Goal: Communication & Community: Answer question/provide support

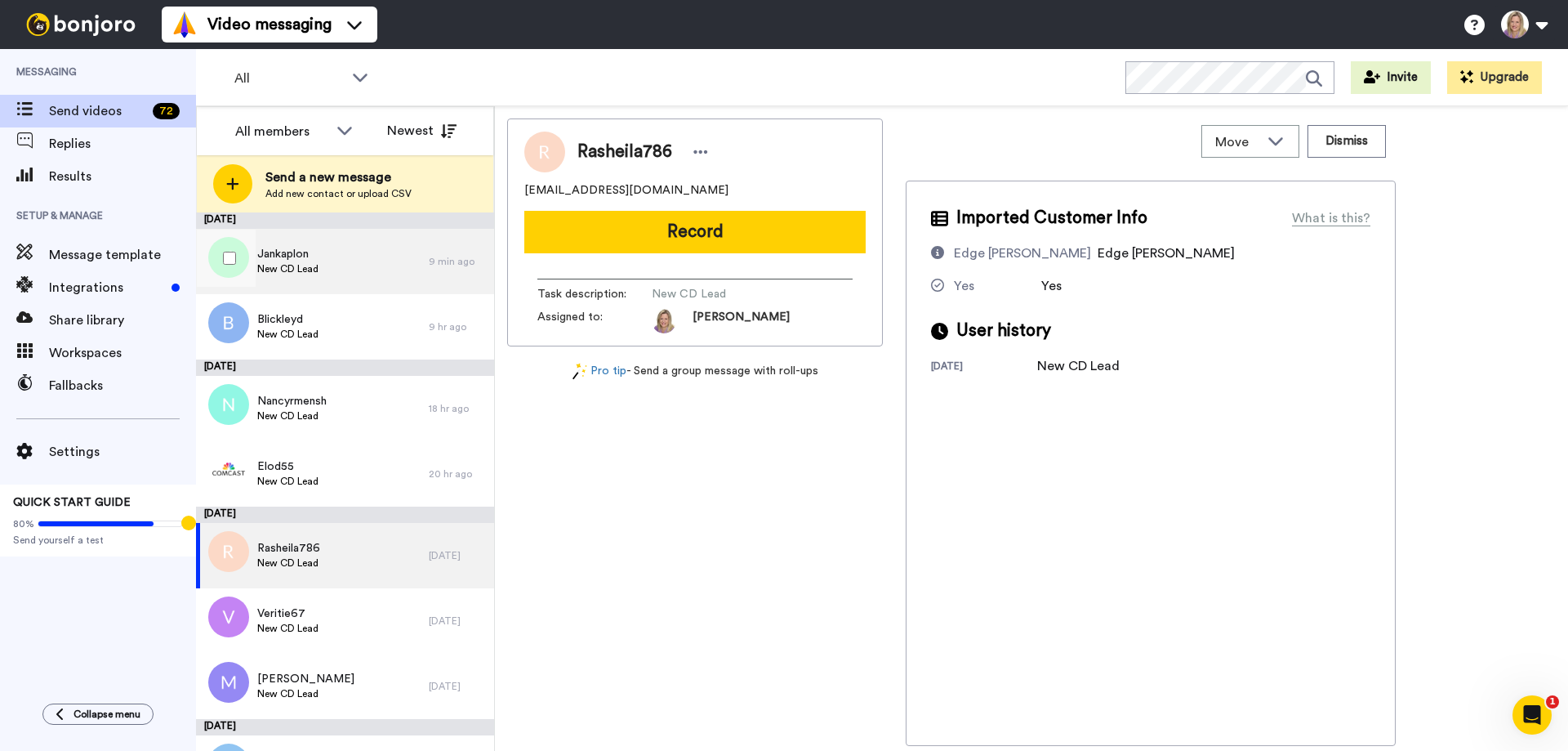
click at [311, 261] on span "Jankaplon" at bounding box center [287, 253] width 61 height 16
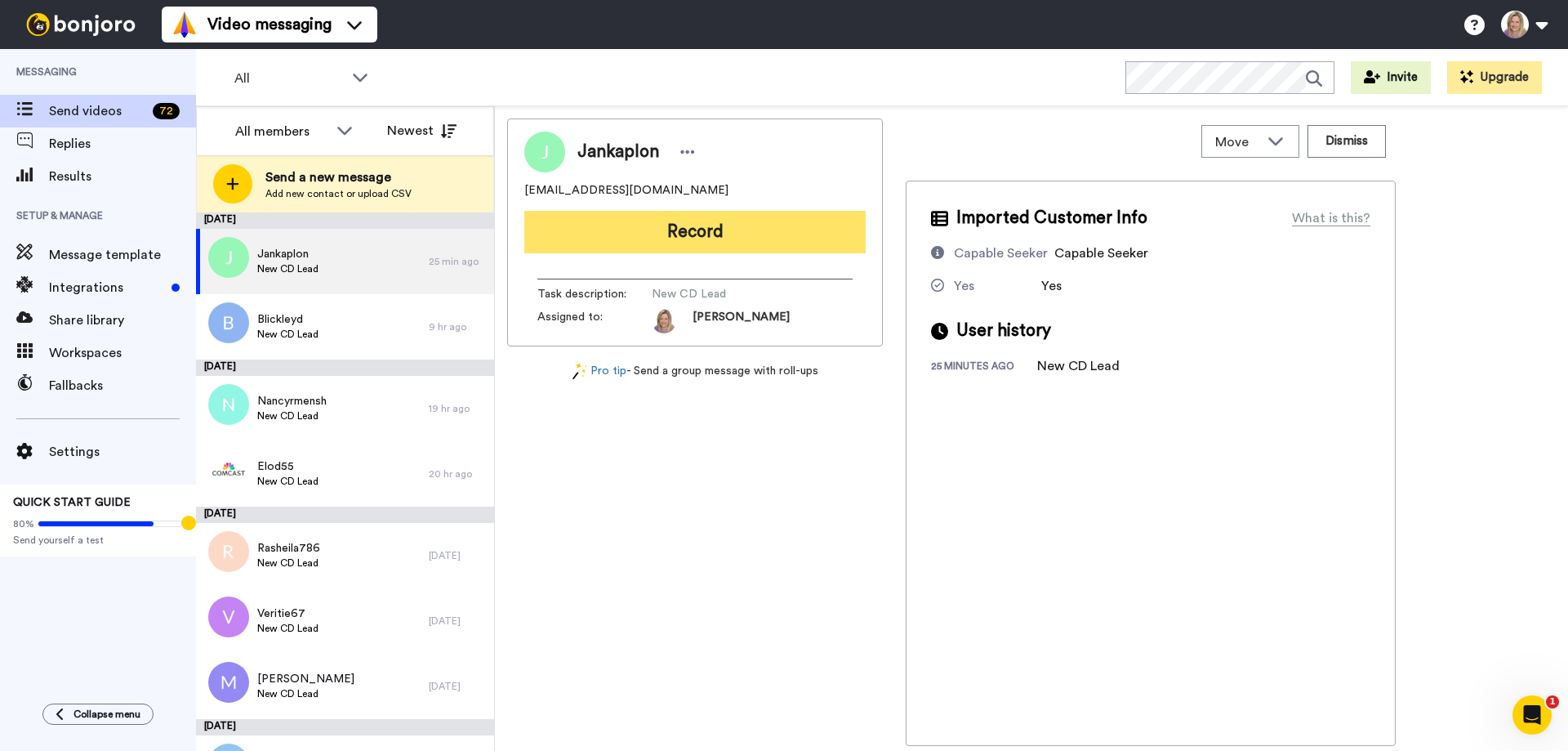
click at [655, 232] on button "Record" at bounding box center [695, 232] width 341 height 42
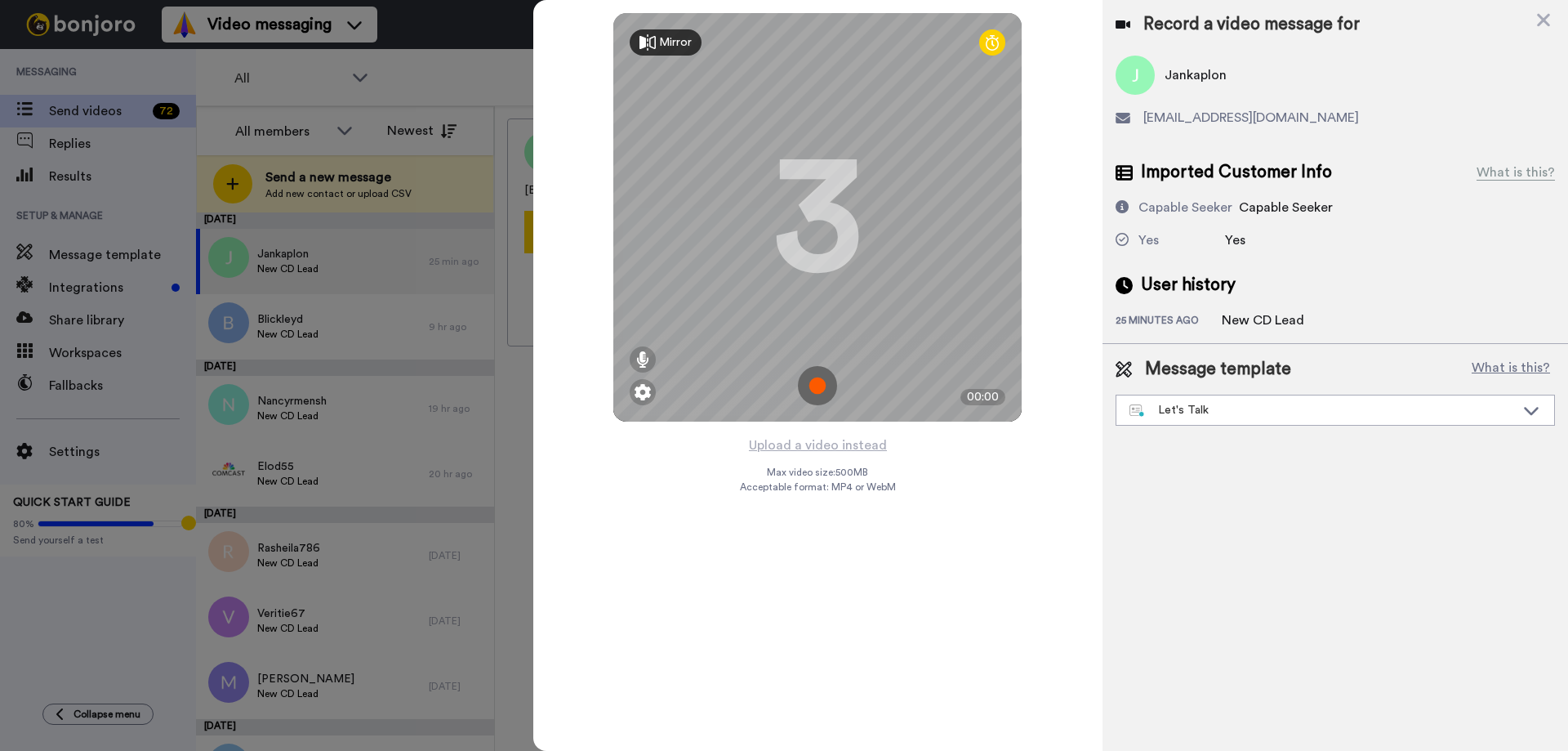
click at [820, 379] on img at bounding box center [817, 386] width 40 height 40
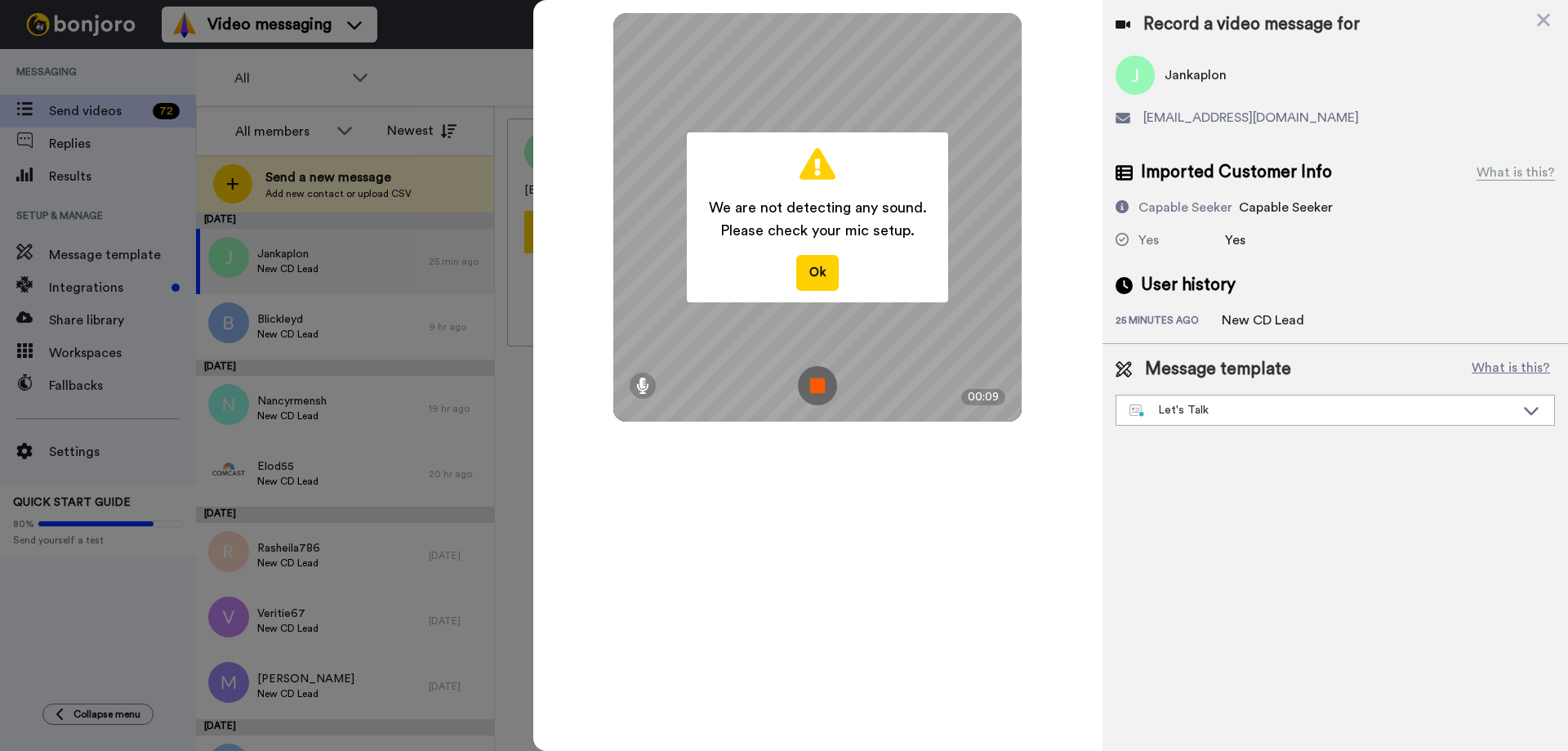
click at [815, 377] on img at bounding box center [817, 386] width 40 height 40
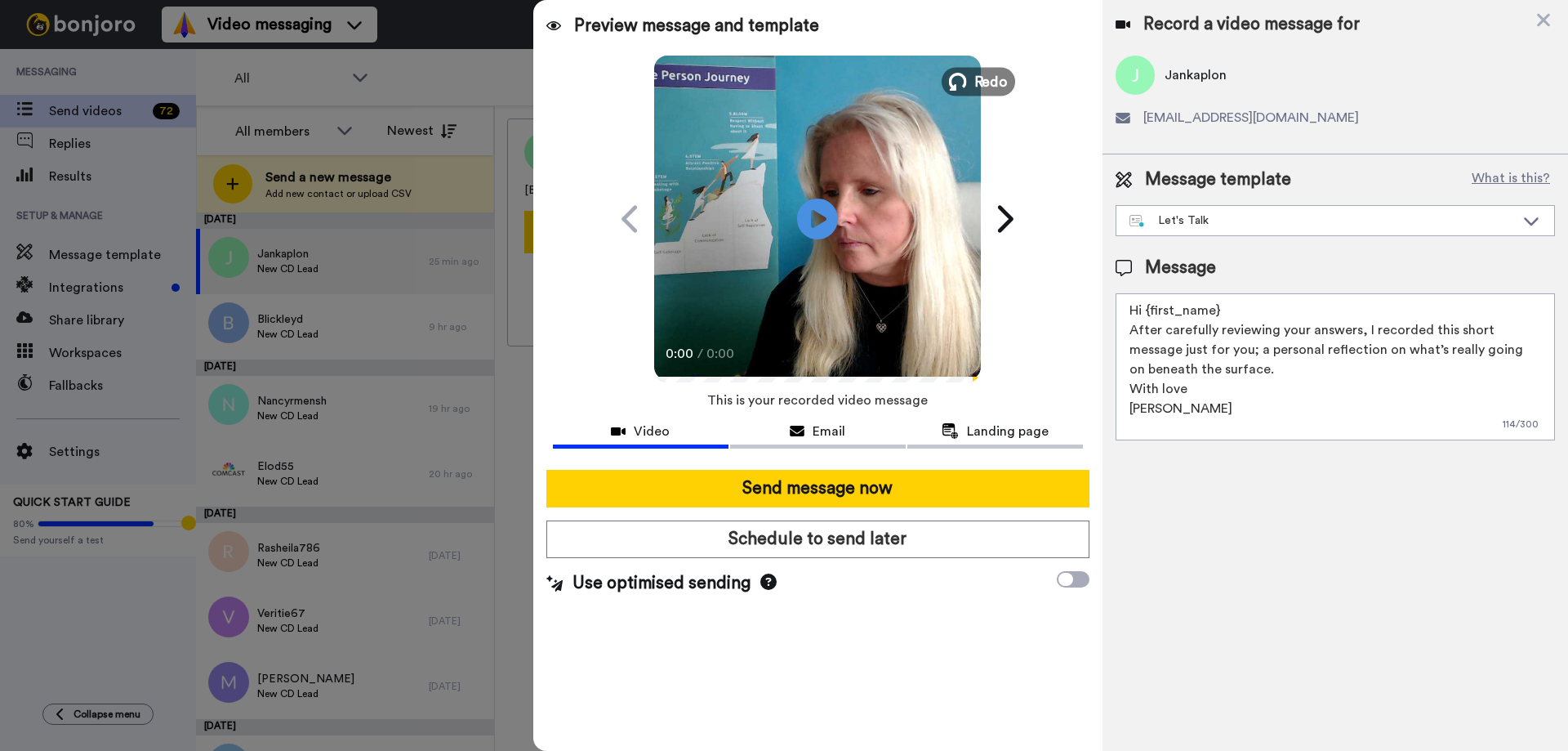
click at [969, 82] on button "Redo" at bounding box center [978, 81] width 73 height 28
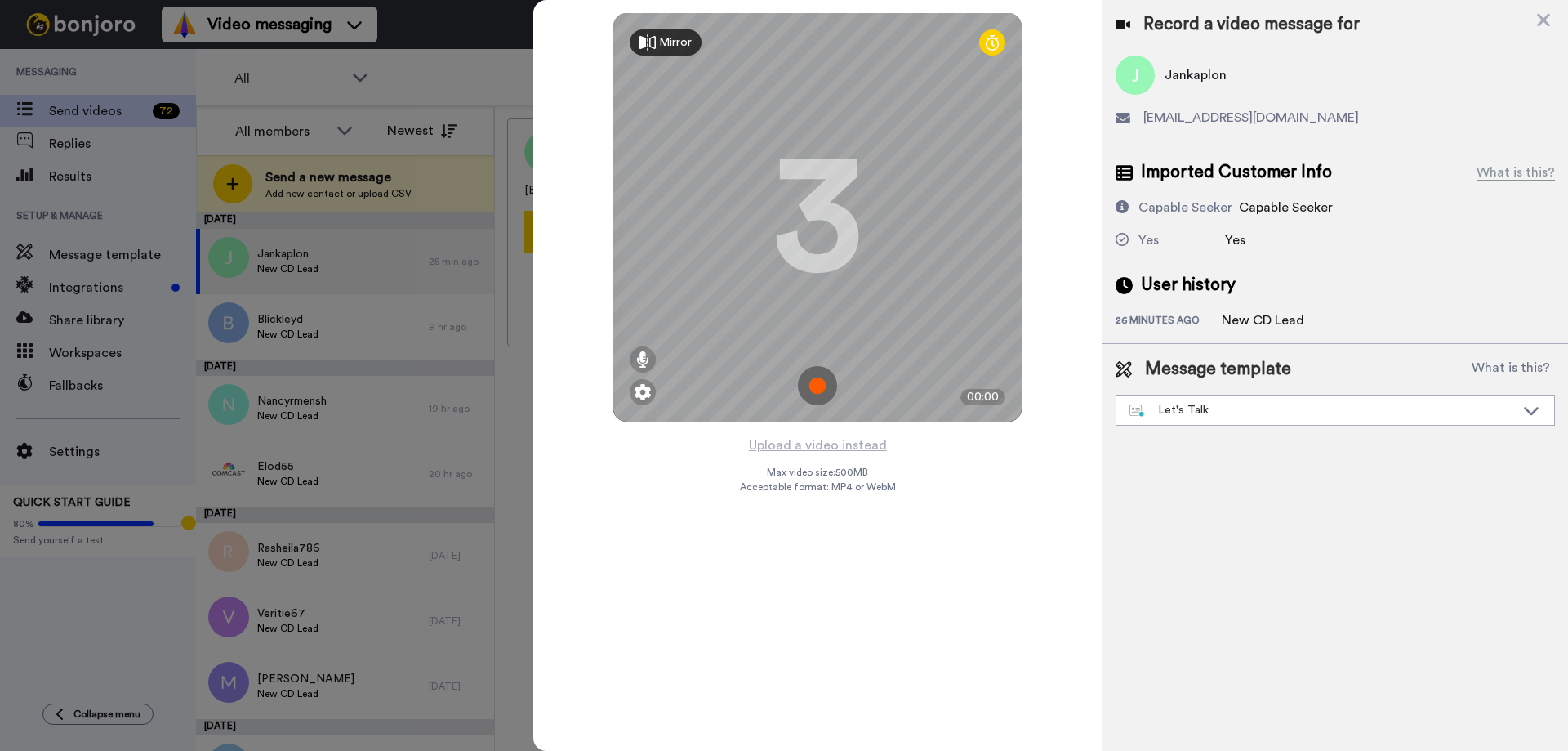
click at [815, 382] on img at bounding box center [817, 386] width 40 height 40
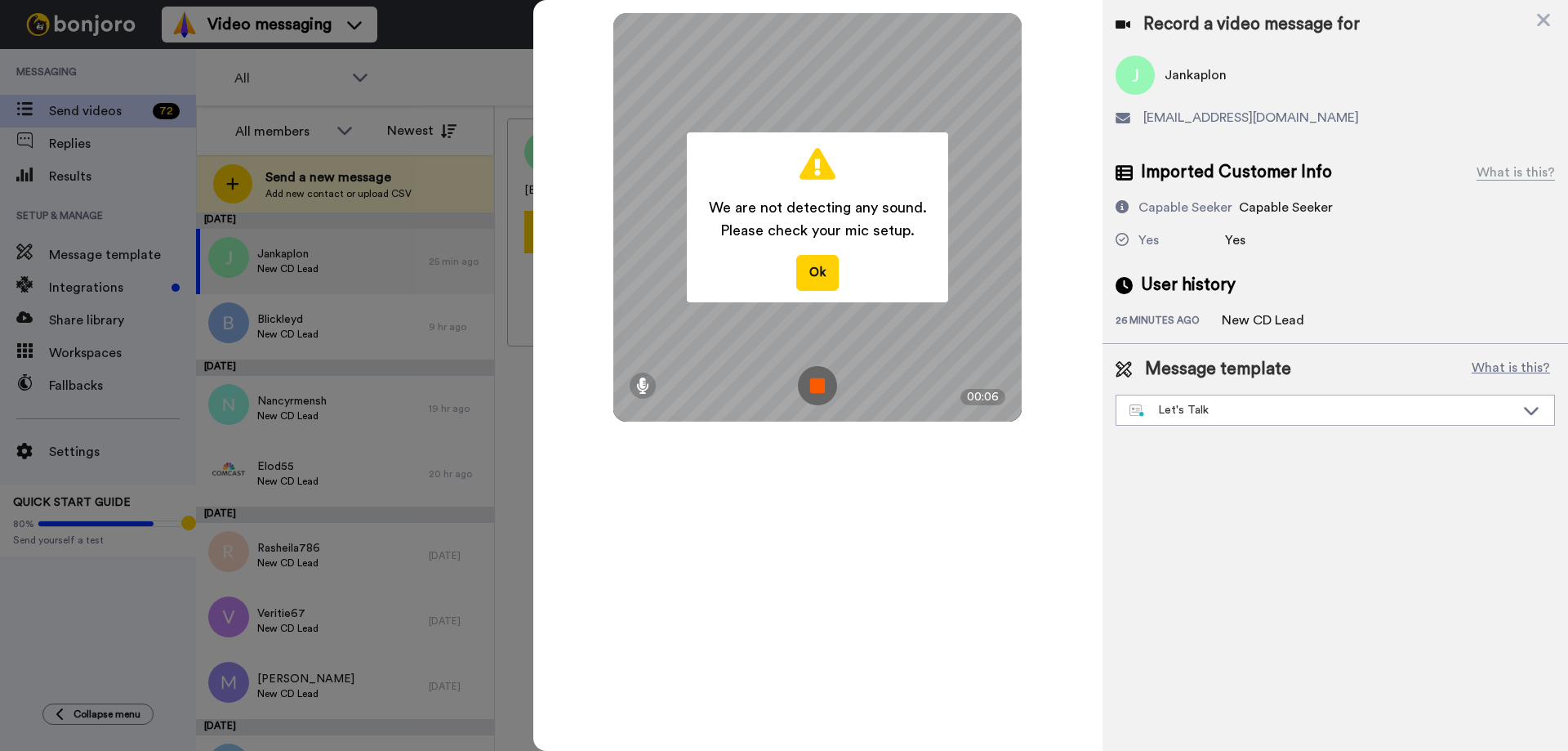
click at [815, 382] on img at bounding box center [817, 386] width 40 height 40
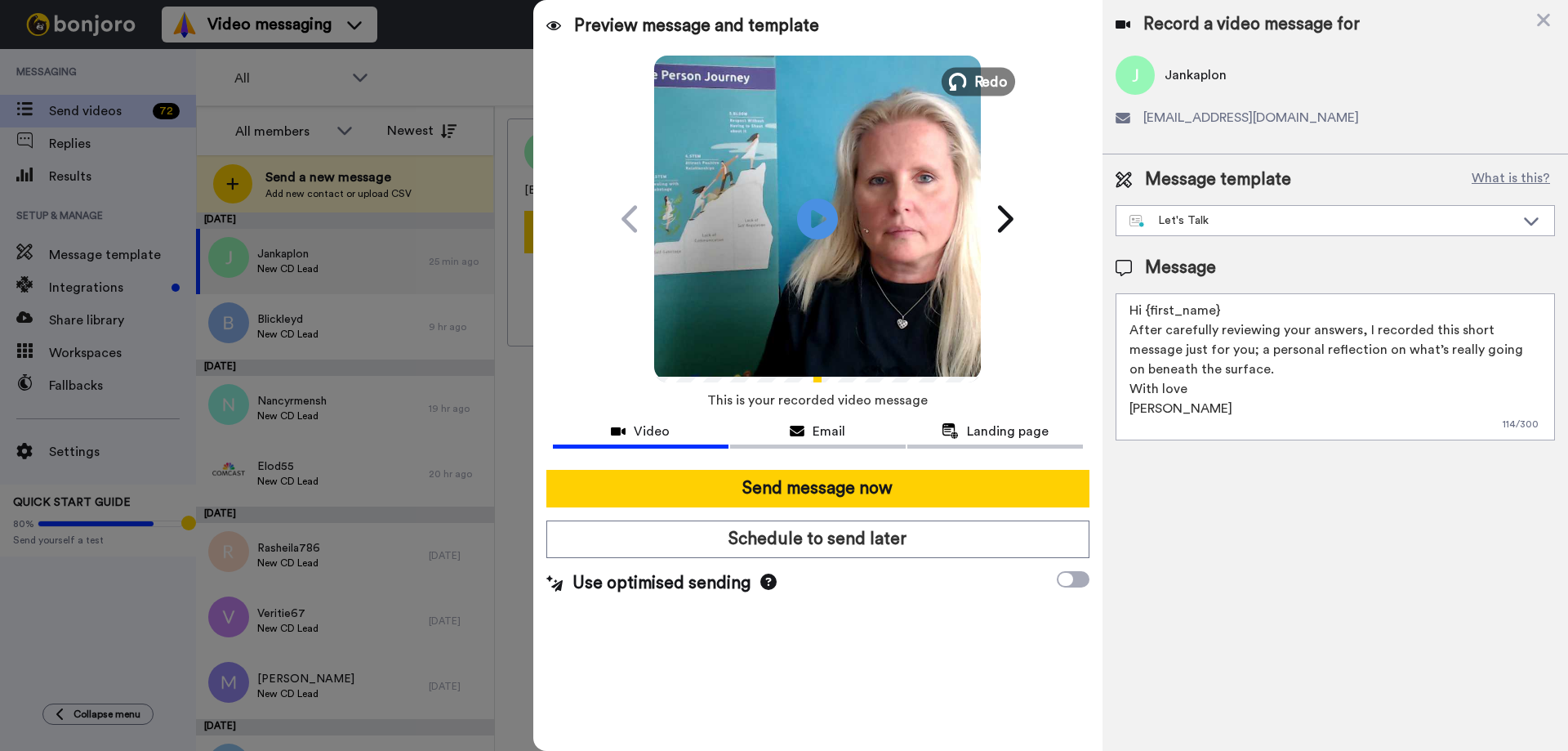
click at [982, 81] on span "Redo" at bounding box center [992, 81] width 34 height 22
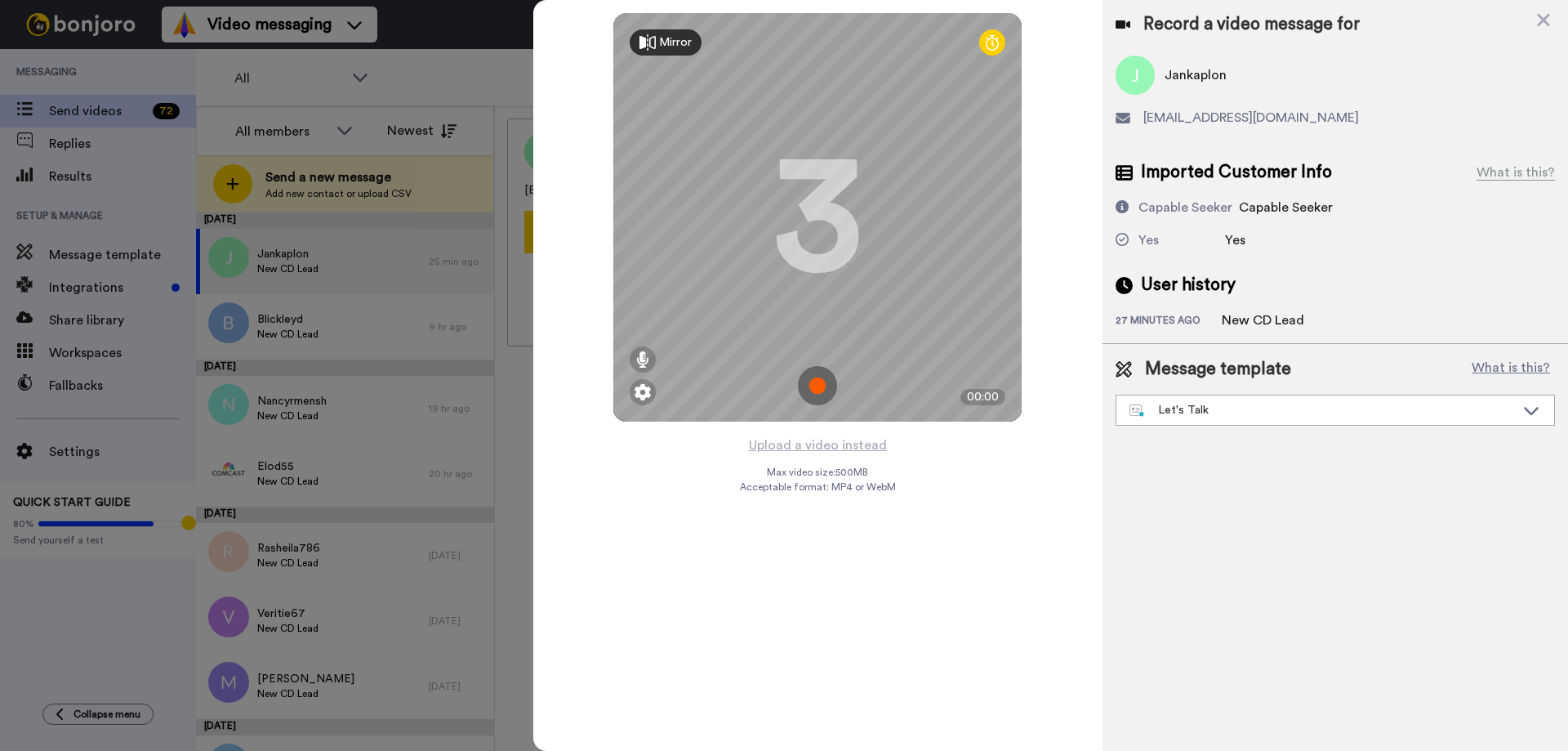
click at [820, 369] on img at bounding box center [817, 386] width 40 height 40
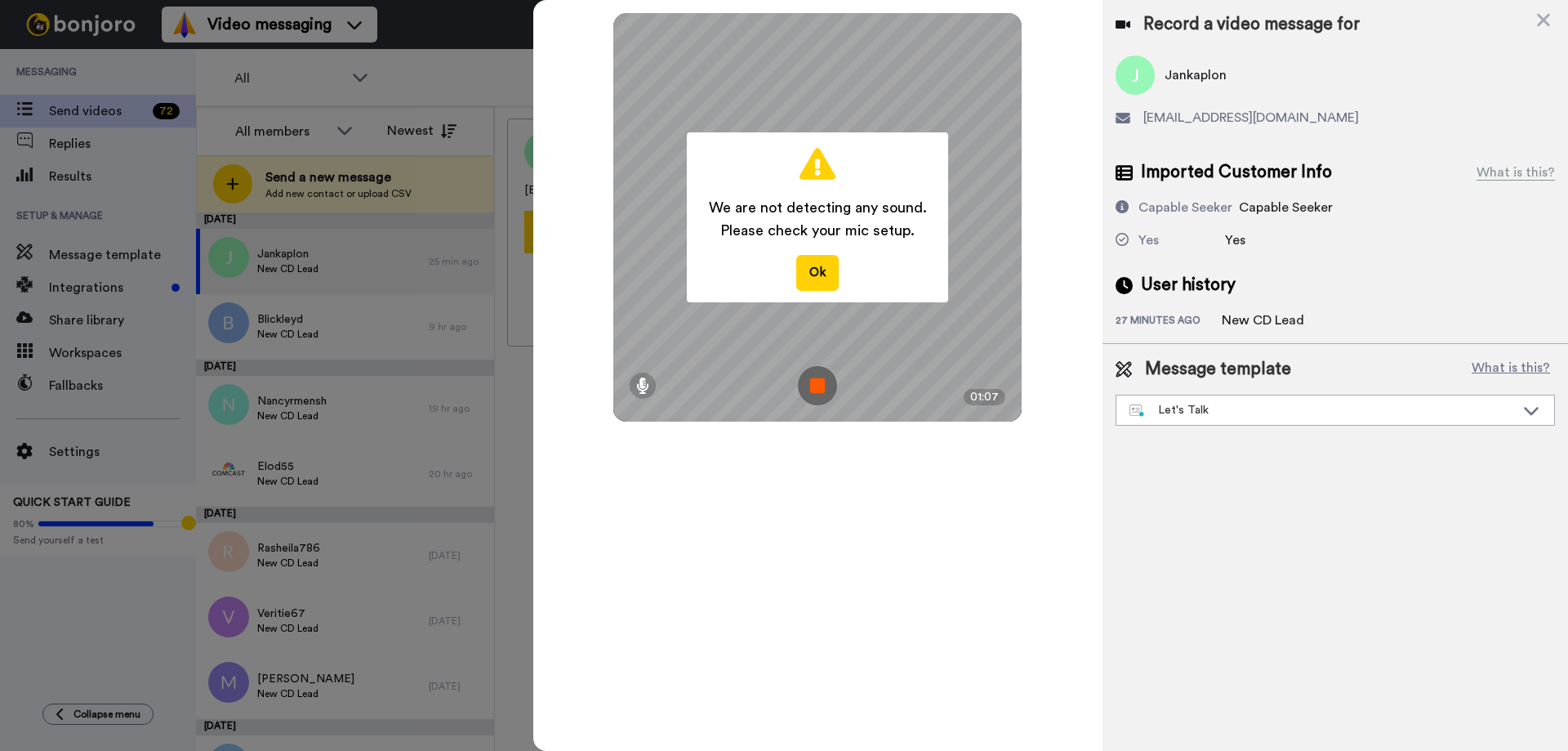
click at [820, 369] on img at bounding box center [817, 386] width 40 height 40
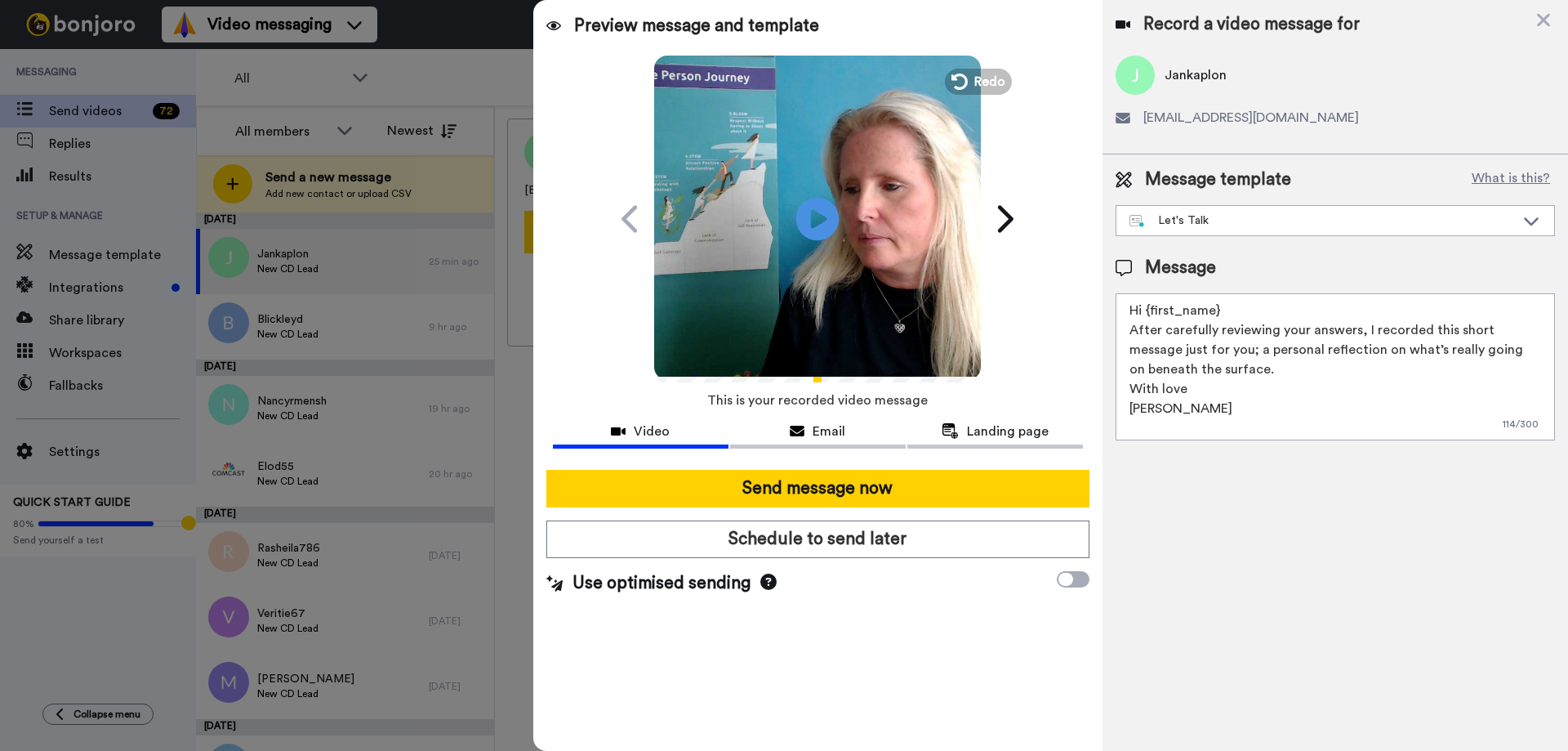
click at [819, 208] on icon at bounding box center [818, 219] width 43 height 43
drag, startPoint x: 1149, startPoint y: 310, endPoint x: 1220, endPoint y: 308, distance: 71.0
click at [1220, 308] on textarea "Hi {first_name} After carefully reviewing your answers, I recorded this short m…" at bounding box center [1335, 367] width 440 height 147
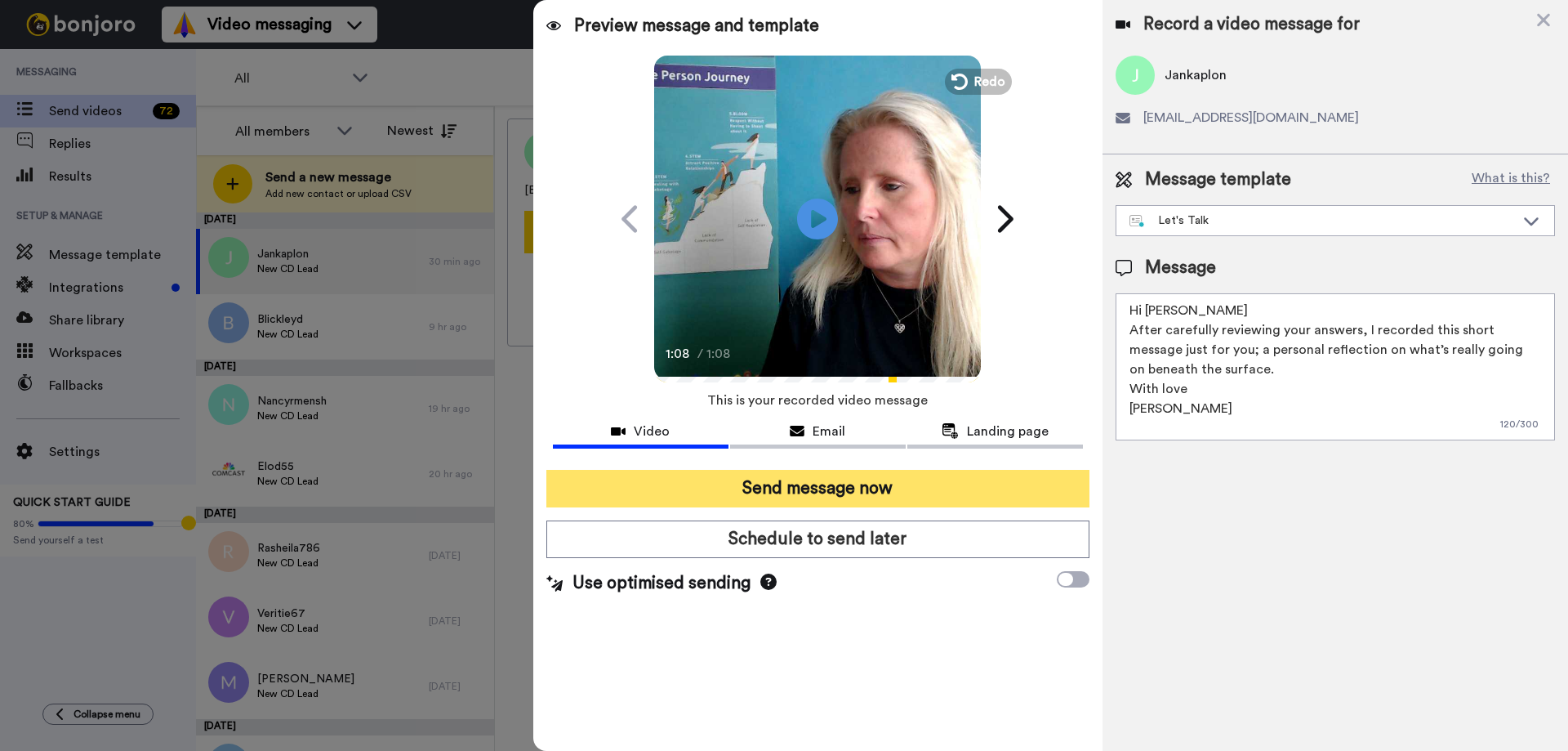
type textarea "Hi Janice After carefully reviewing your answers, I recorded this short message…"
click at [882, 482] on button "Send message now" at bounding box center [817, 489] width 543 height 38
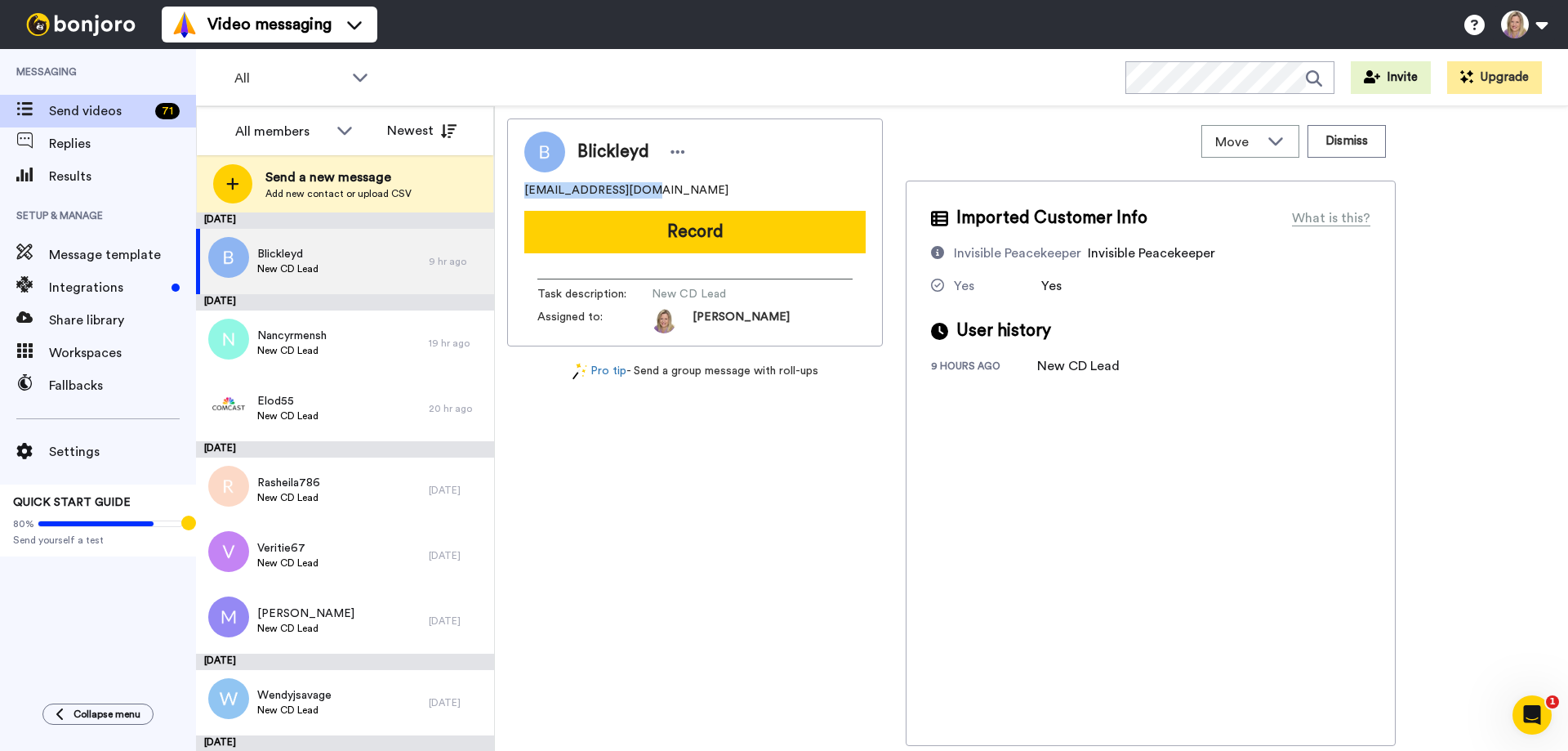
drag, startPoint x: 527, startPoint y: 188, endPoint x: 639, endPoint y: 193, distance: 112.1
click at [639, 193] on div "blickleyd@gmail.com" at bounding box center [695, 189] width 341 height 16
copy span "blickleyd@gmail.com"
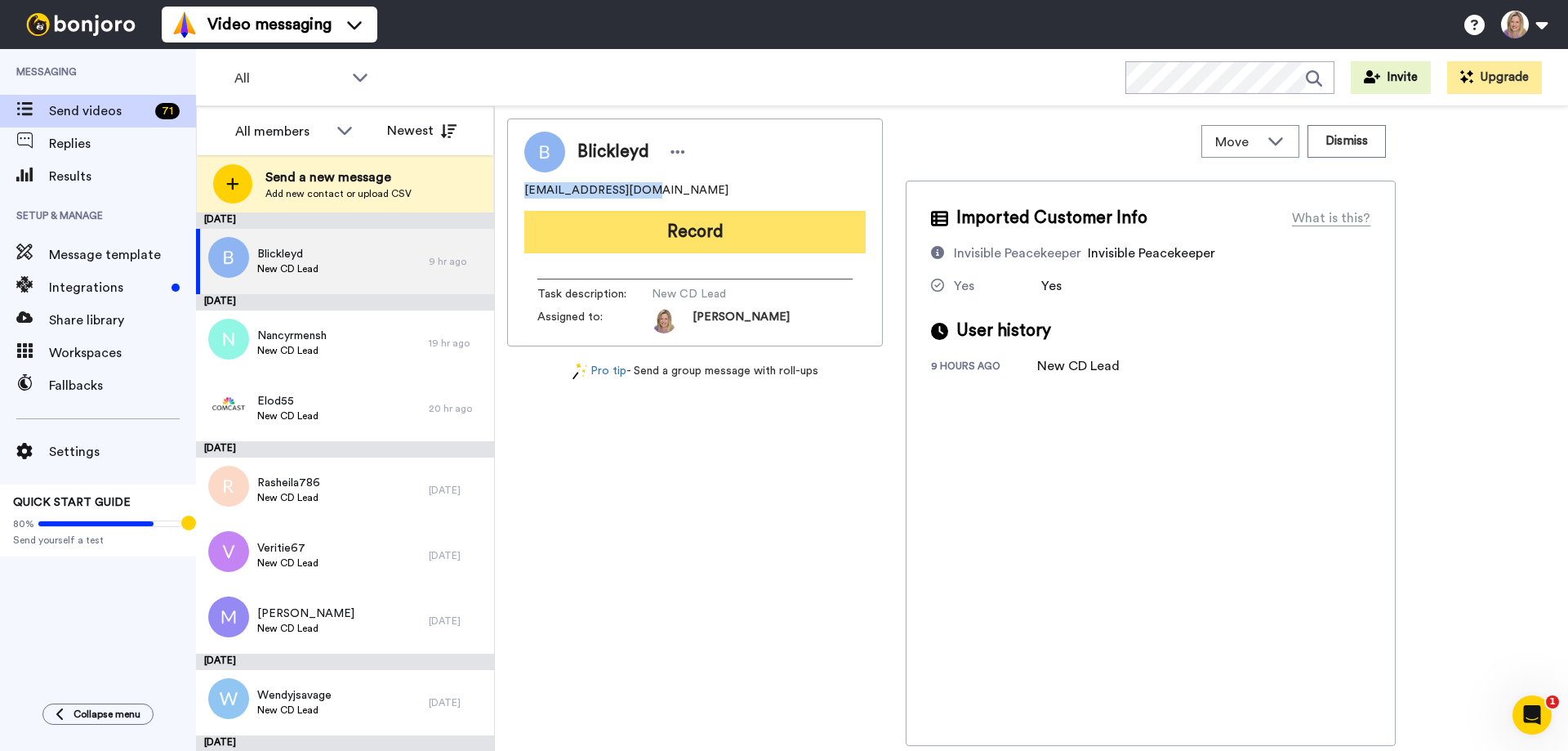
click at [664, 222] on button "Record" at bounding box center [695, 232] width 341 height 42
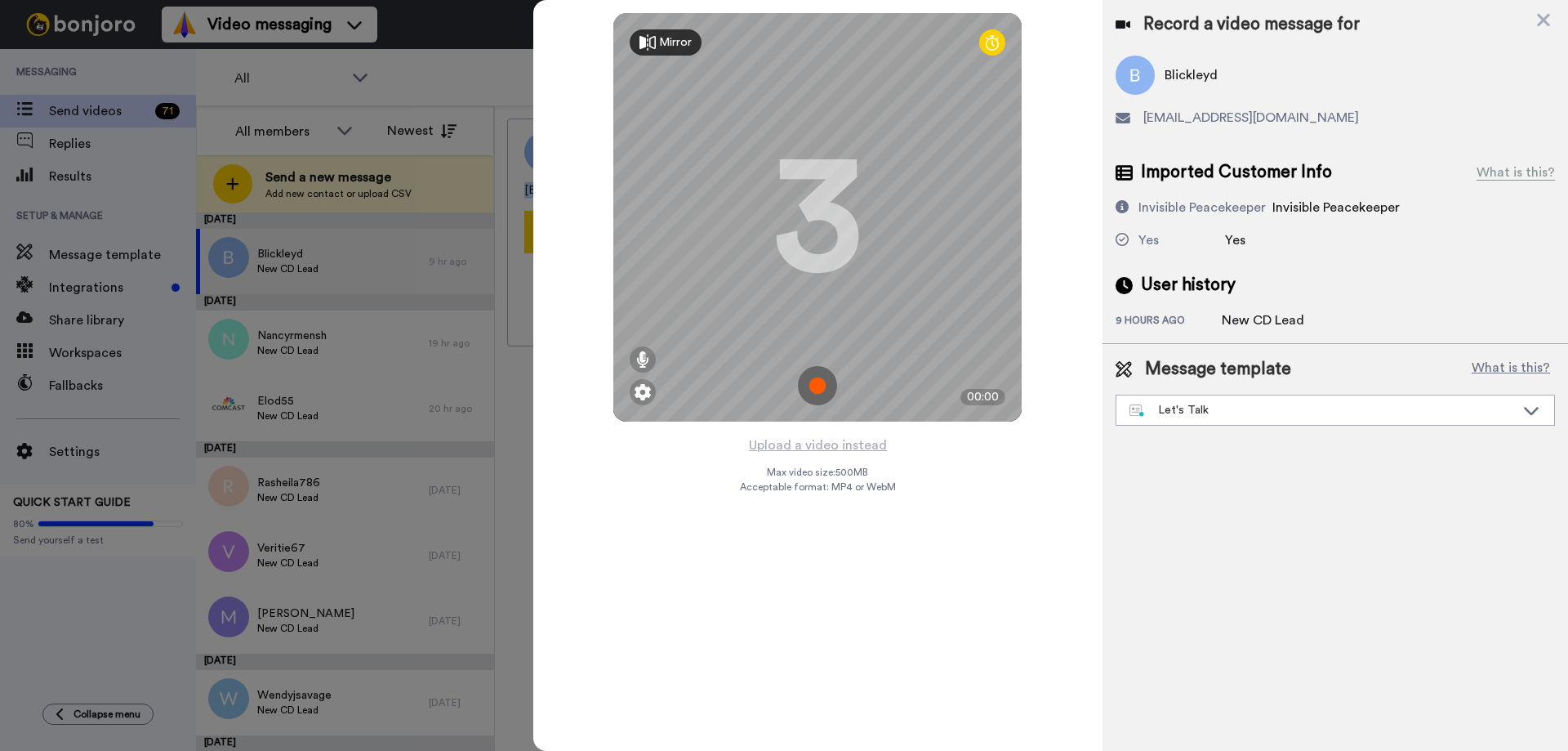
click at [810, 376] on img at bounding box center [817, 386] width 40 height 40
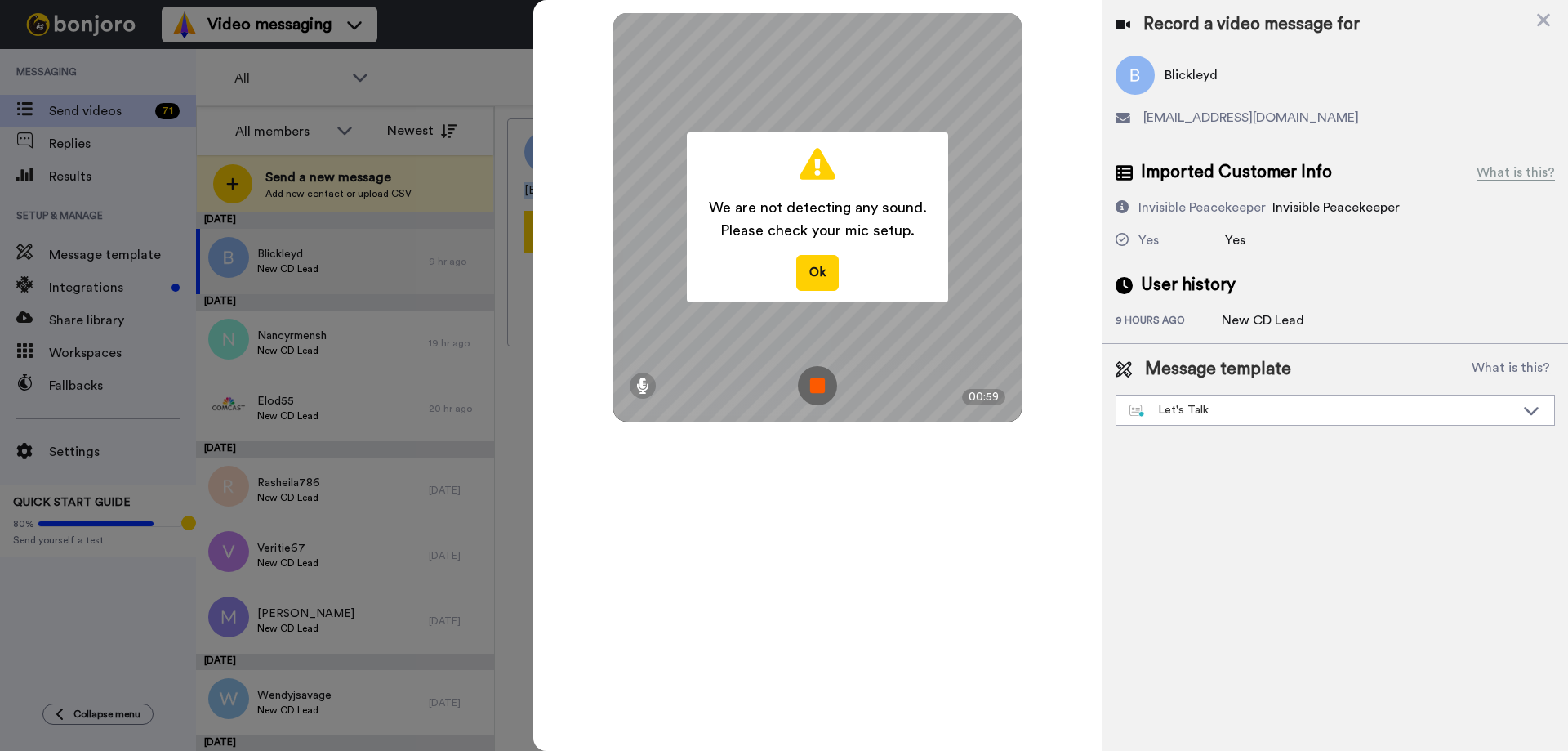
click at [810, 376] on img at bounding box center [817, 386] width 40 height 40
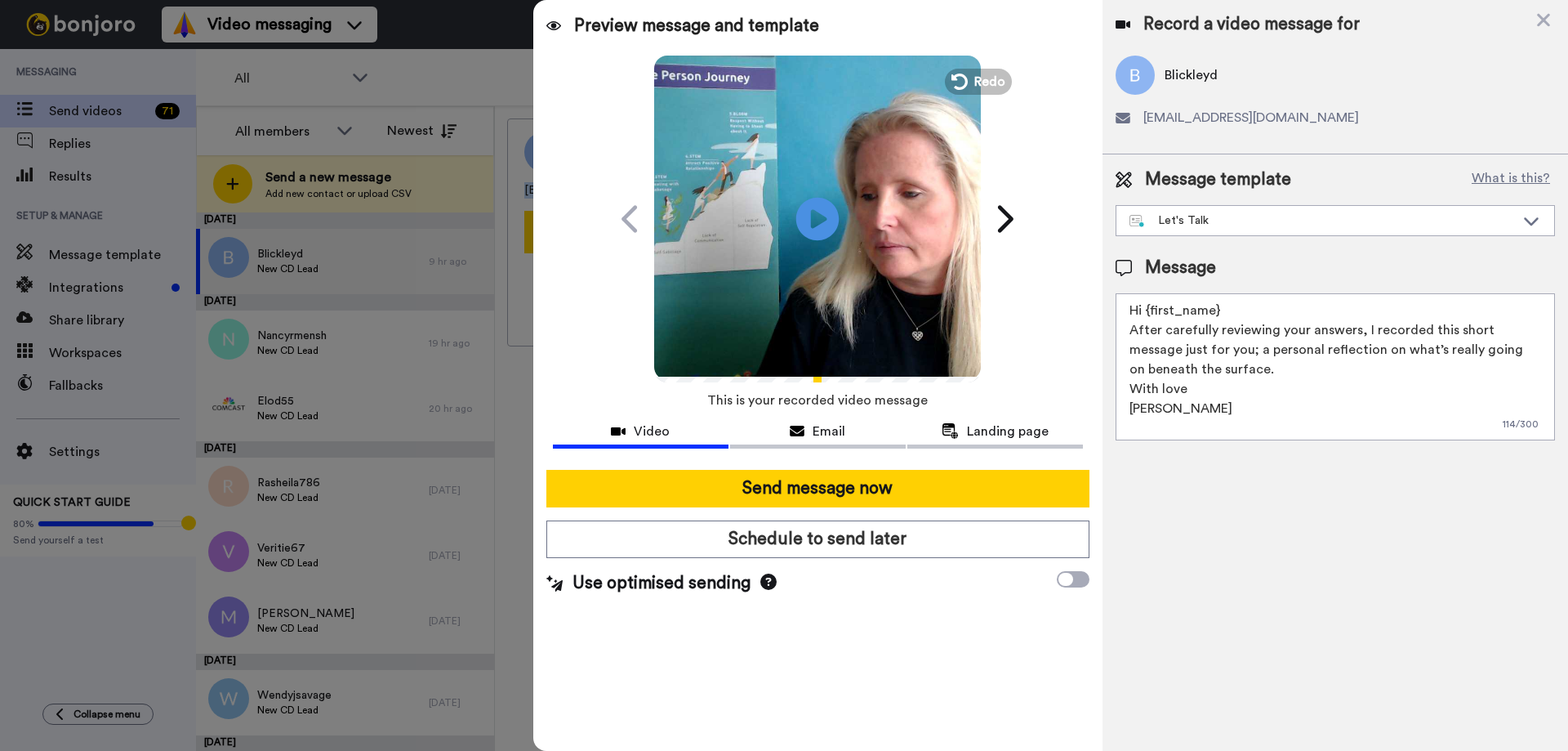
click at [821, 211] on icon at bounding box center [818, 219] width 43 height 43
drag, startPoint x: 1148, startPoint y: 308, endPoint x: 1220, endPoint y: 312, distance: 72.1
click at [1220, 312] on textarea "Hi {first_name} After carefully reviewing your answers, I recorded this short m…" at bounding box center [1335, 367] width 440 height 147
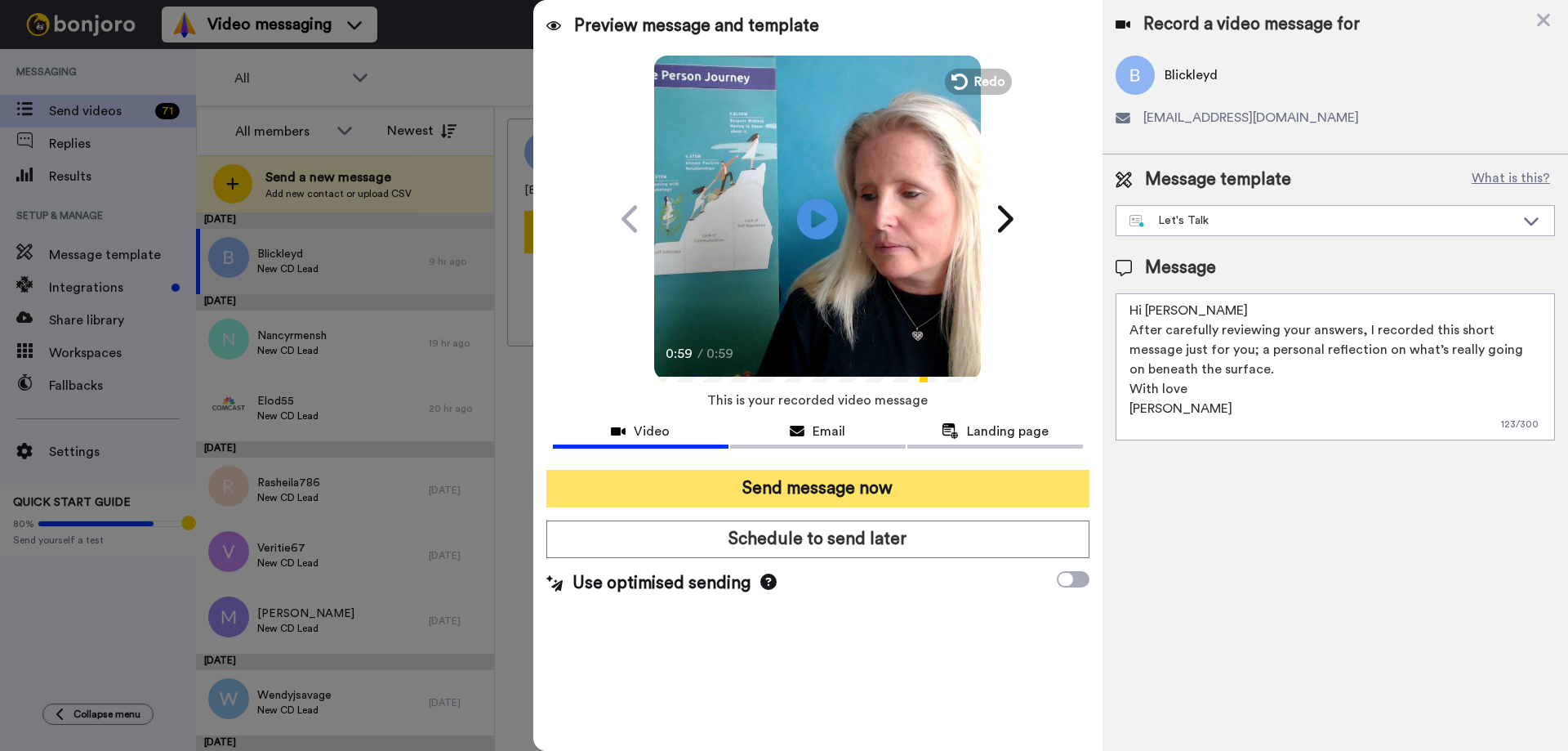
type textarea "Hi Dee After carefully reviewing your answers, I recorded this short message ju…"
click at [856, 482] on button "Send message now" at bounding box center [817, 489] width 543 height 38
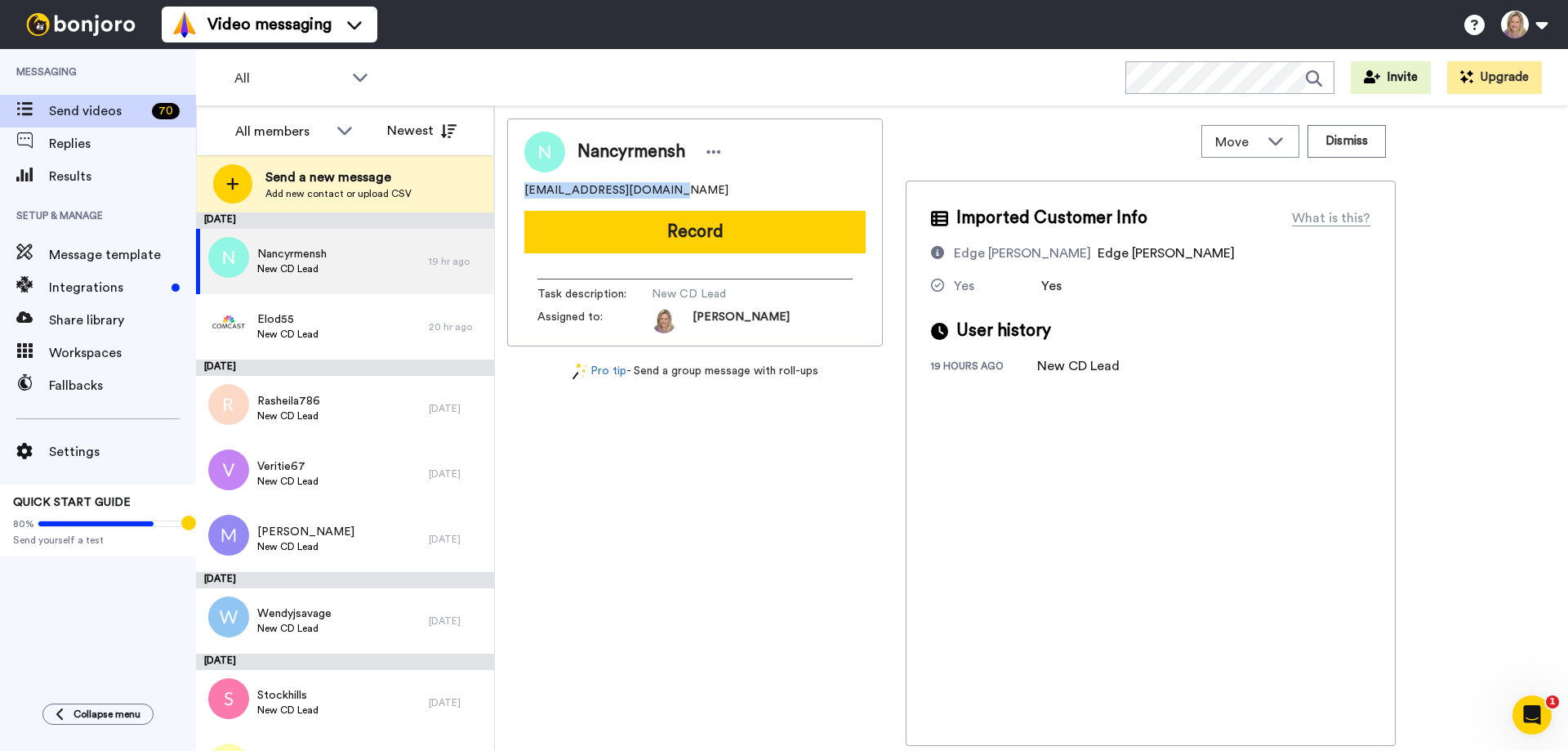
drag, startPoint x: 525, startPoint y: 186, endPoint x: 667, endPoint y: 188, distance: 142.0
click at [667, 188] on span "nancyrmensh@outlook.com" at bounding box center [626, 189] width 204 height 16
copy span "nancyrmensh@outlook.com"
click at [680, 191] on div "nancyrmensh@outlook.com" at bounding box center [695, 189] width 341 height 16
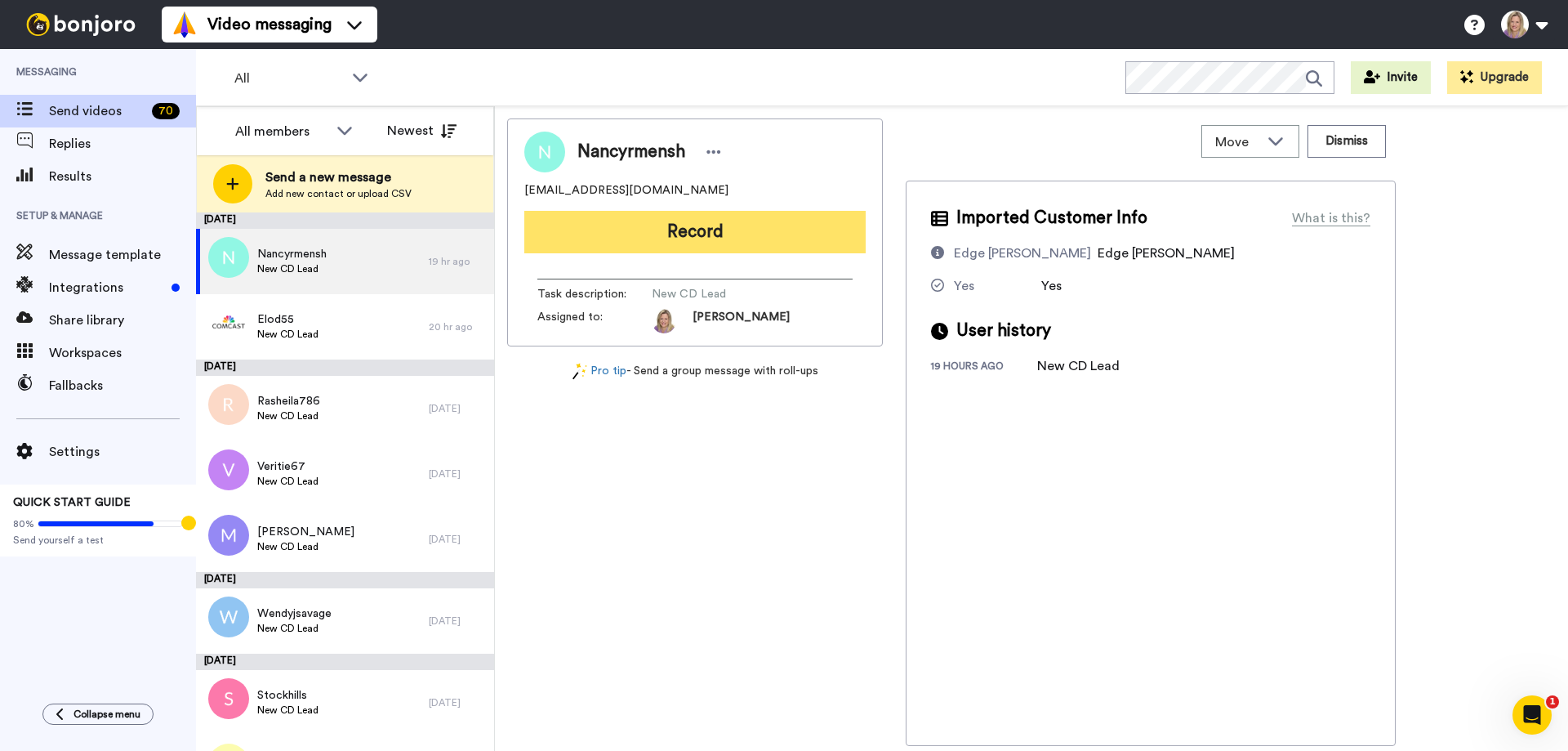
click at [687, 220] on button "Record" at bounding box center [695, 232] width 341 height 42
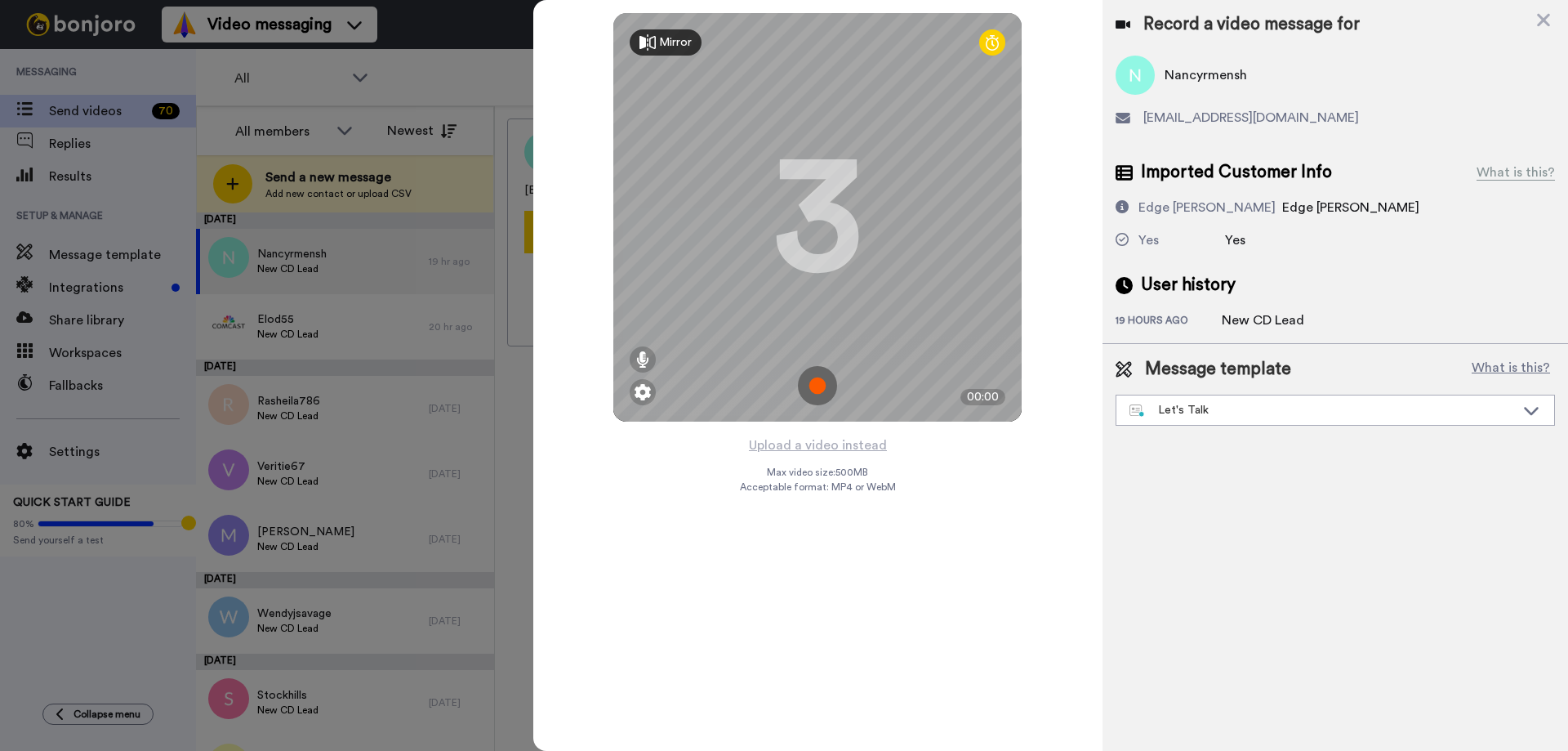
click at [821, 382] on img at bounding box center [817, 386] width 40 height 40
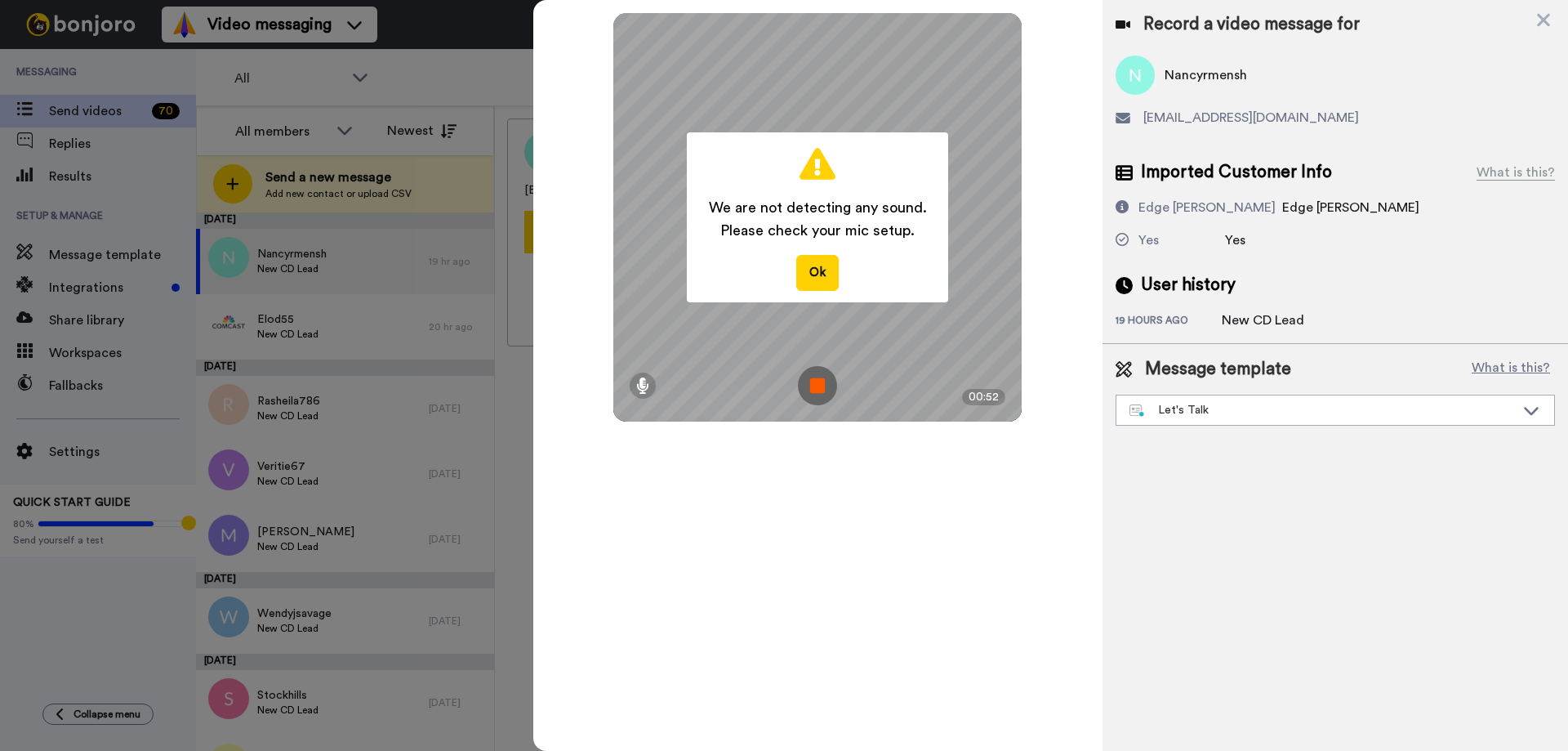
click at [821, 382] on img at bounding box center [817, 386] width 40 height 40
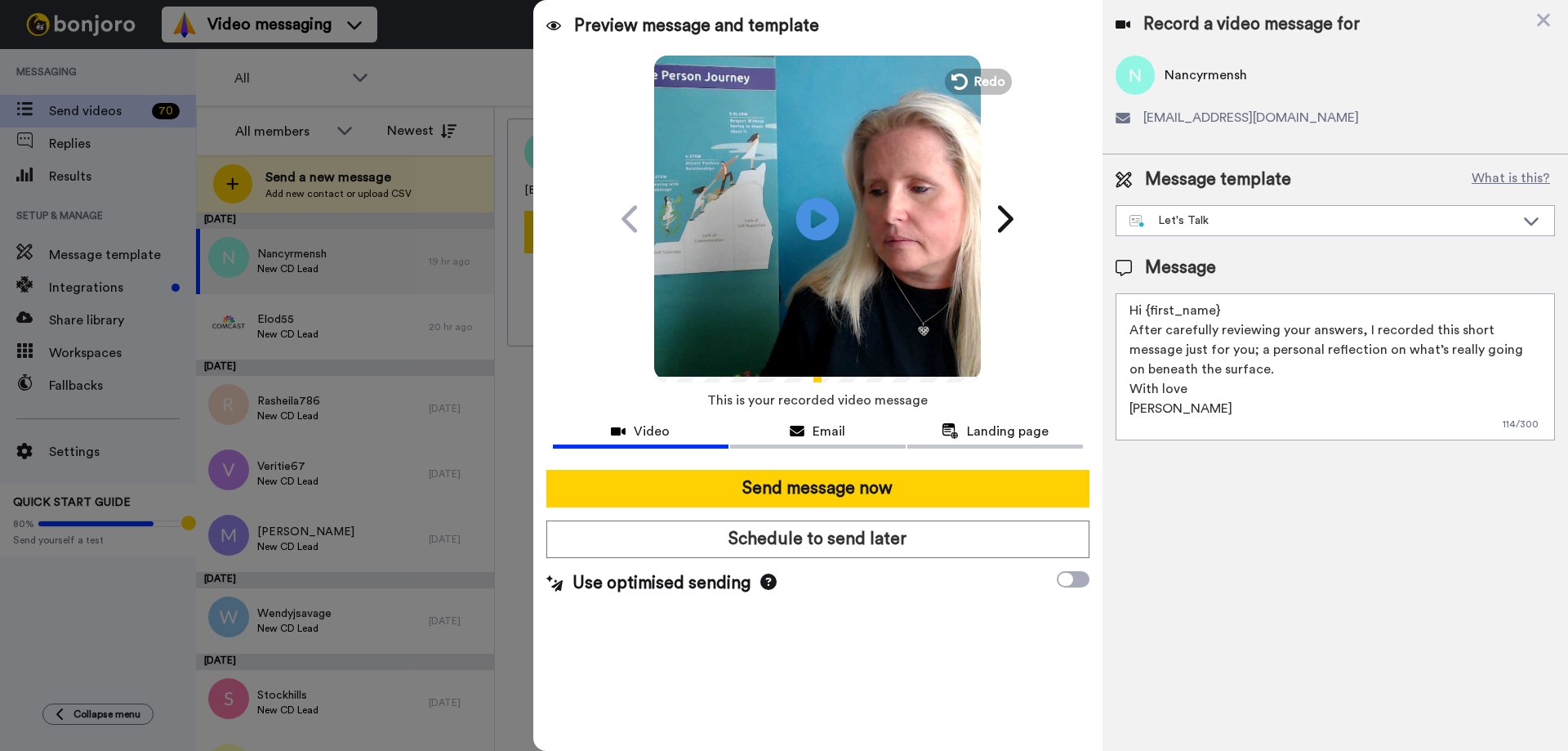
click at [821, 212] on icon at bounding box center [818, 219] width 43 height 43
drag, startPoint x: 1148, startPoint y: 305, endPoint x: 1220, endPoint y: 311, distance: 72.2
click at [1220, 311] on textarea "Hi {first_name} After carefully reviewing your answers, I recorded this short m…" at bounding box center [1335, 367] width 440 height 147
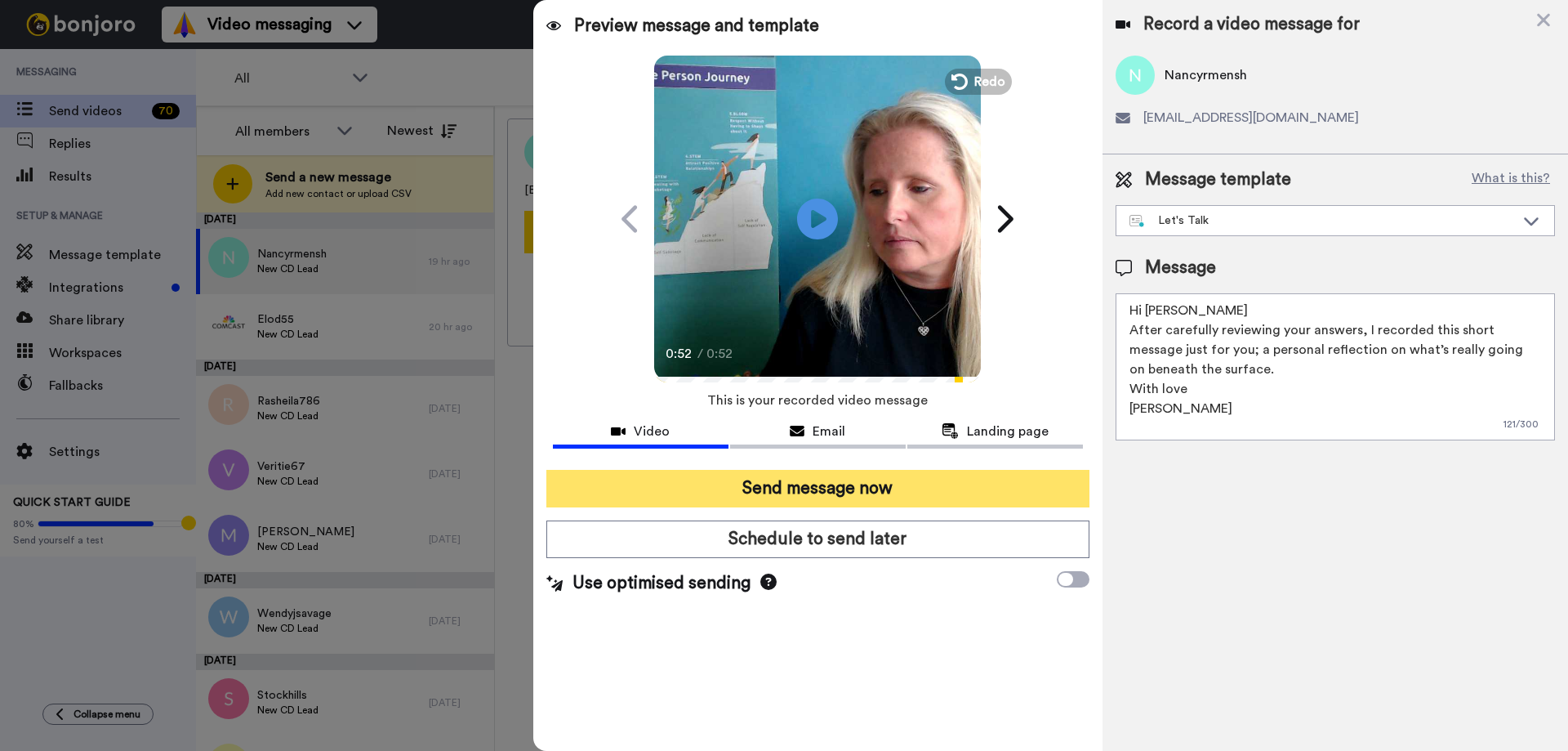
type textarea "Hi Nancy After carefully reviewing your answers, I recorded this short message …"
click at [878, 477] on button "Send message now" at bounding box center [817, 489] width 543 height 38
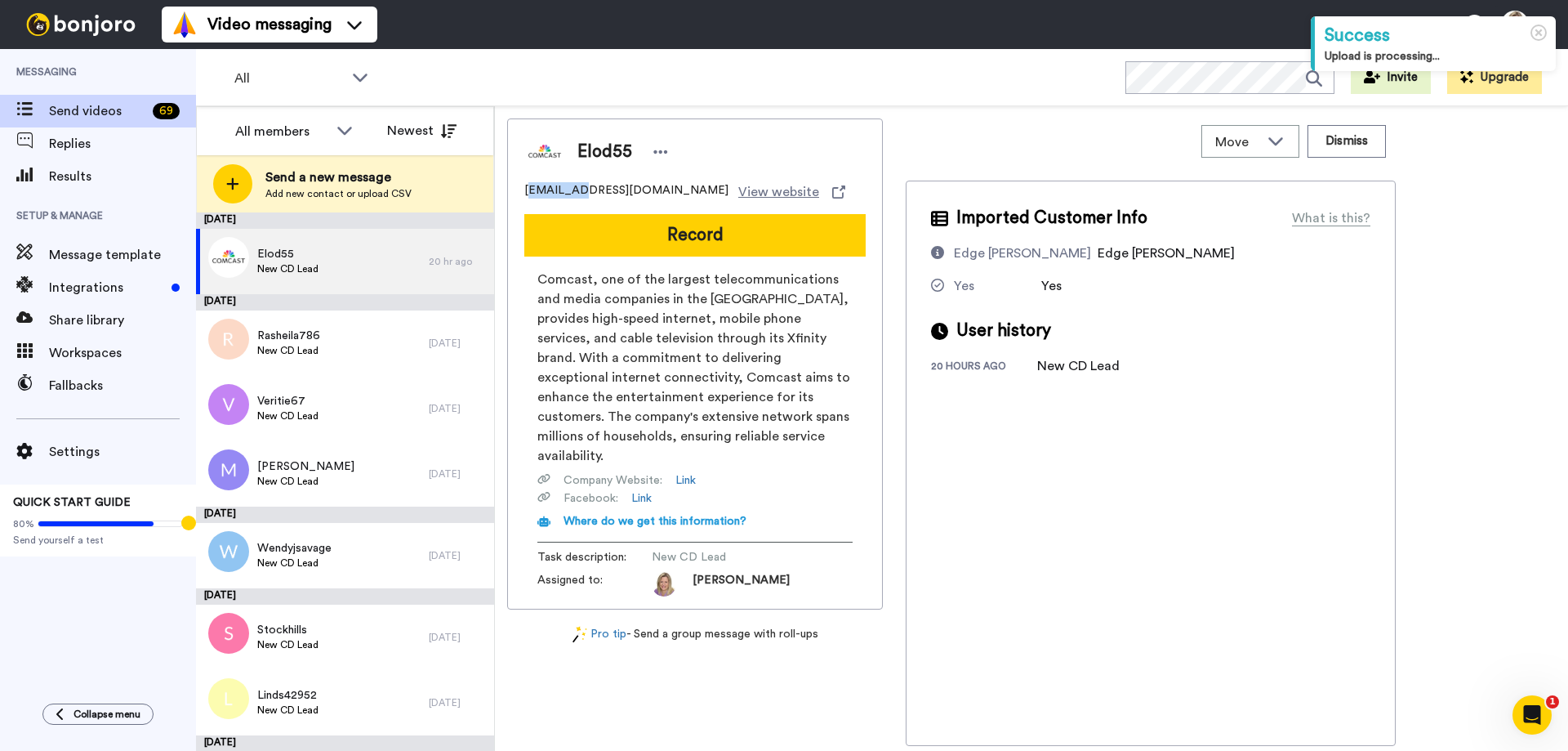
drag, startPoint x: 527, startPoint y: 186, endPoint x: 581, endPoint y: 188, distance: 54.0
click at [581, 188] on span "[EMAIL_ADDRESS][DOMAIN_NAME]" at bounding box center [626, 191] width 204 height 20
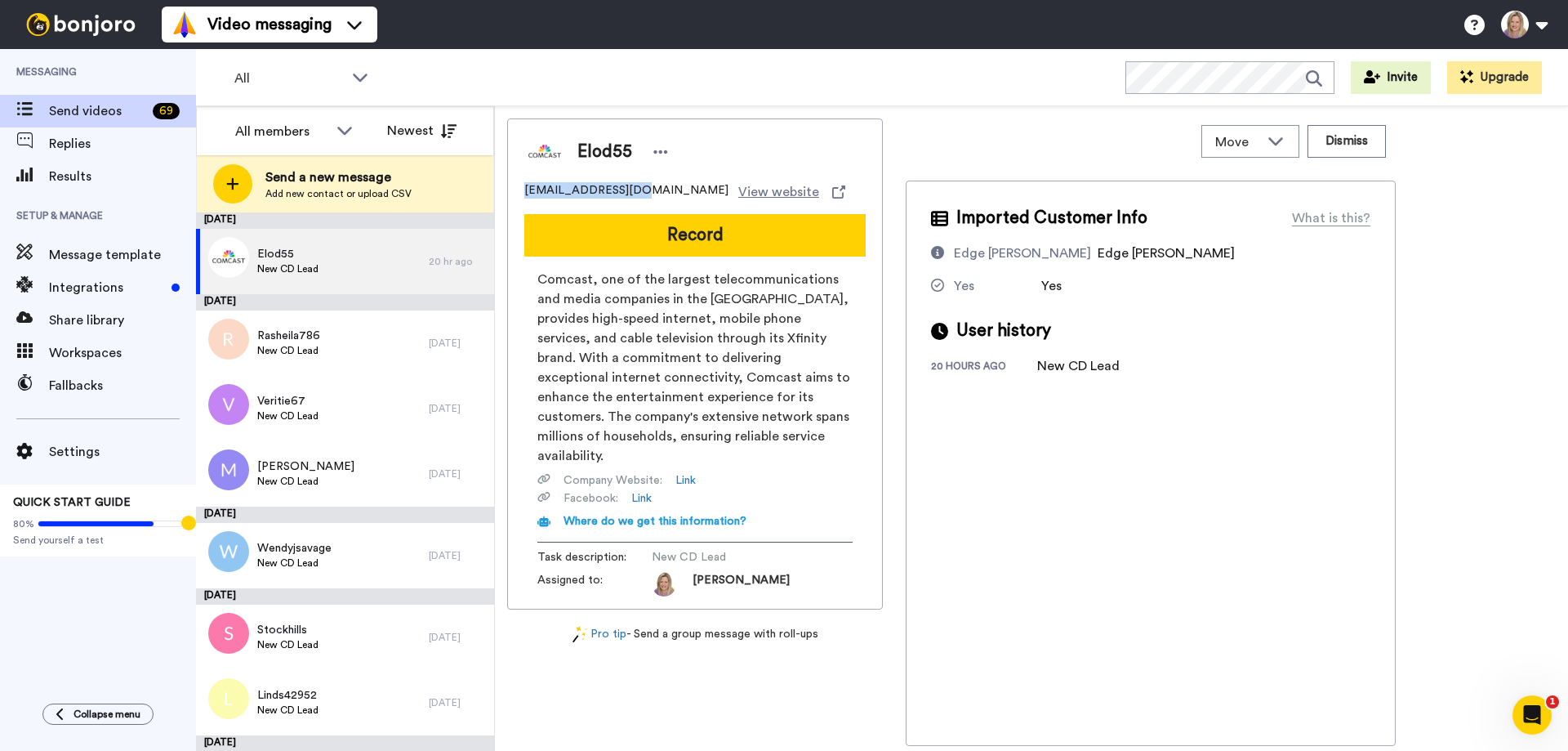
drag, startPoint x: 525, startPoint y: 187, endPoint x: 634, endPoint y: 188, distance: 109.0
click at [634, 188] on div "elod55@comvast.net View website" at bounding box center [695, 191] width 341 height 20
copy span "elod55@comvast.net"
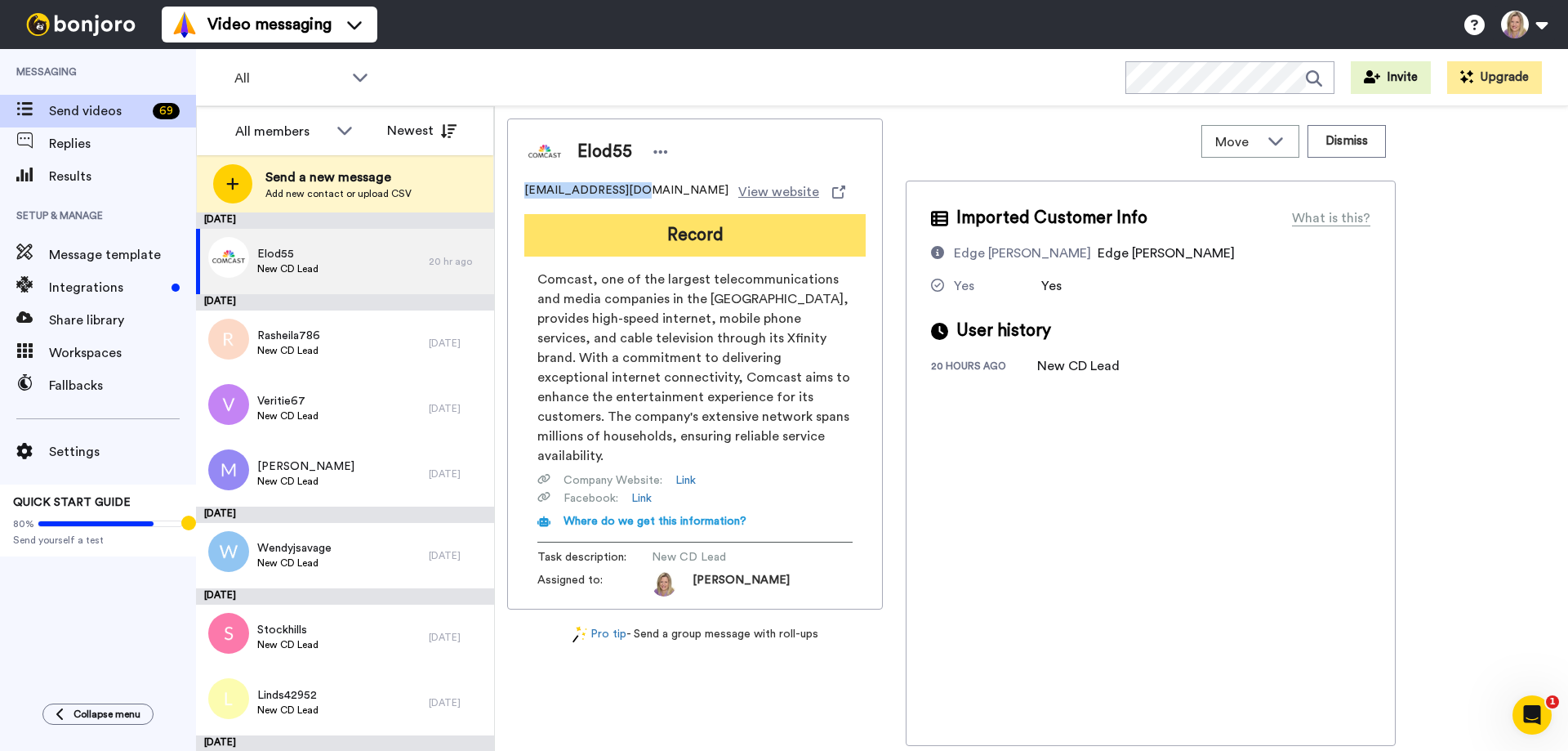
click at [695, 238] on button "Record" at bounding box center [695, 235] width 341 height 42
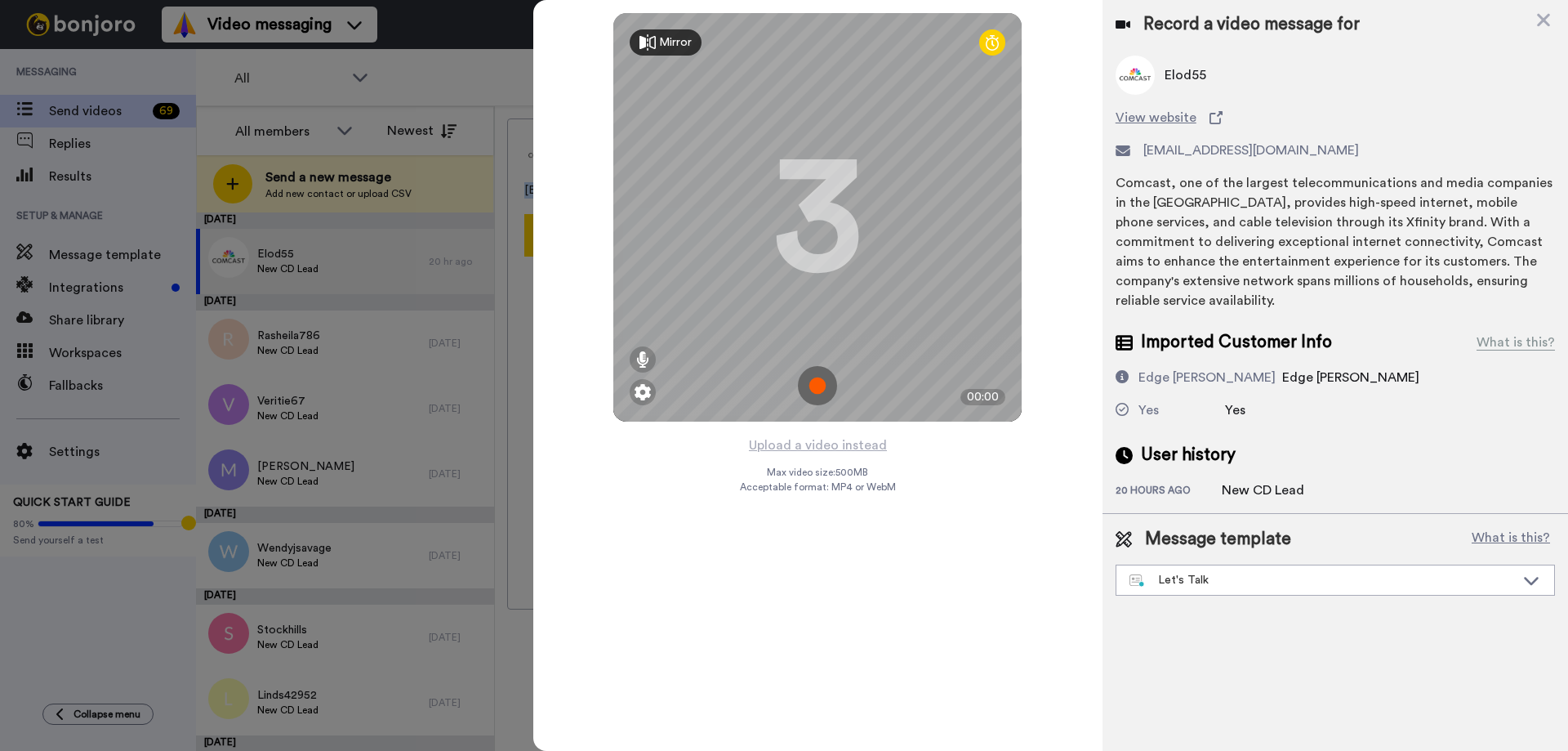
click at [811, 381] on img at bounding box center [817, 386] width 40 height 40
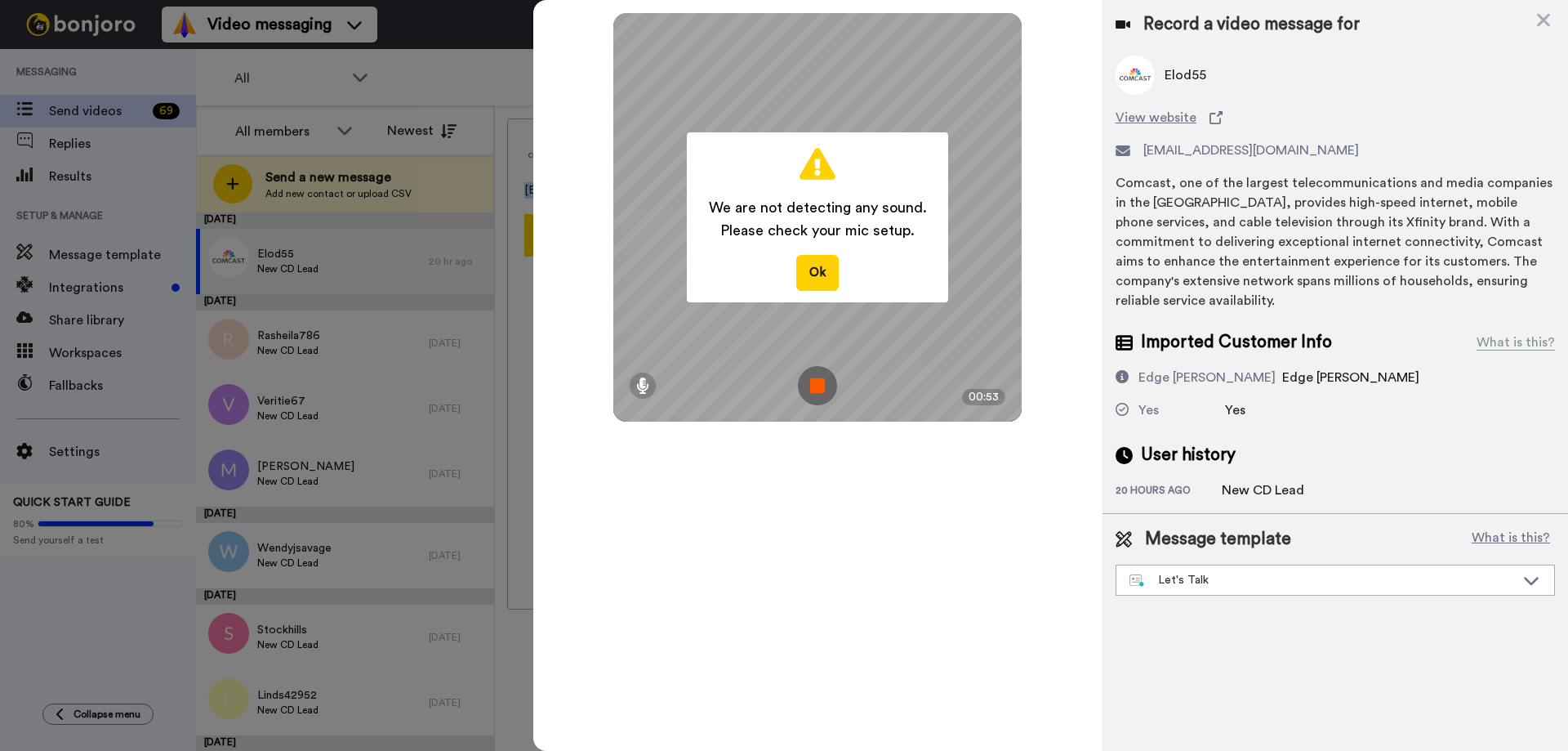
click at [811, 381] on img at bounding box center [817, 386] width 40 height 40
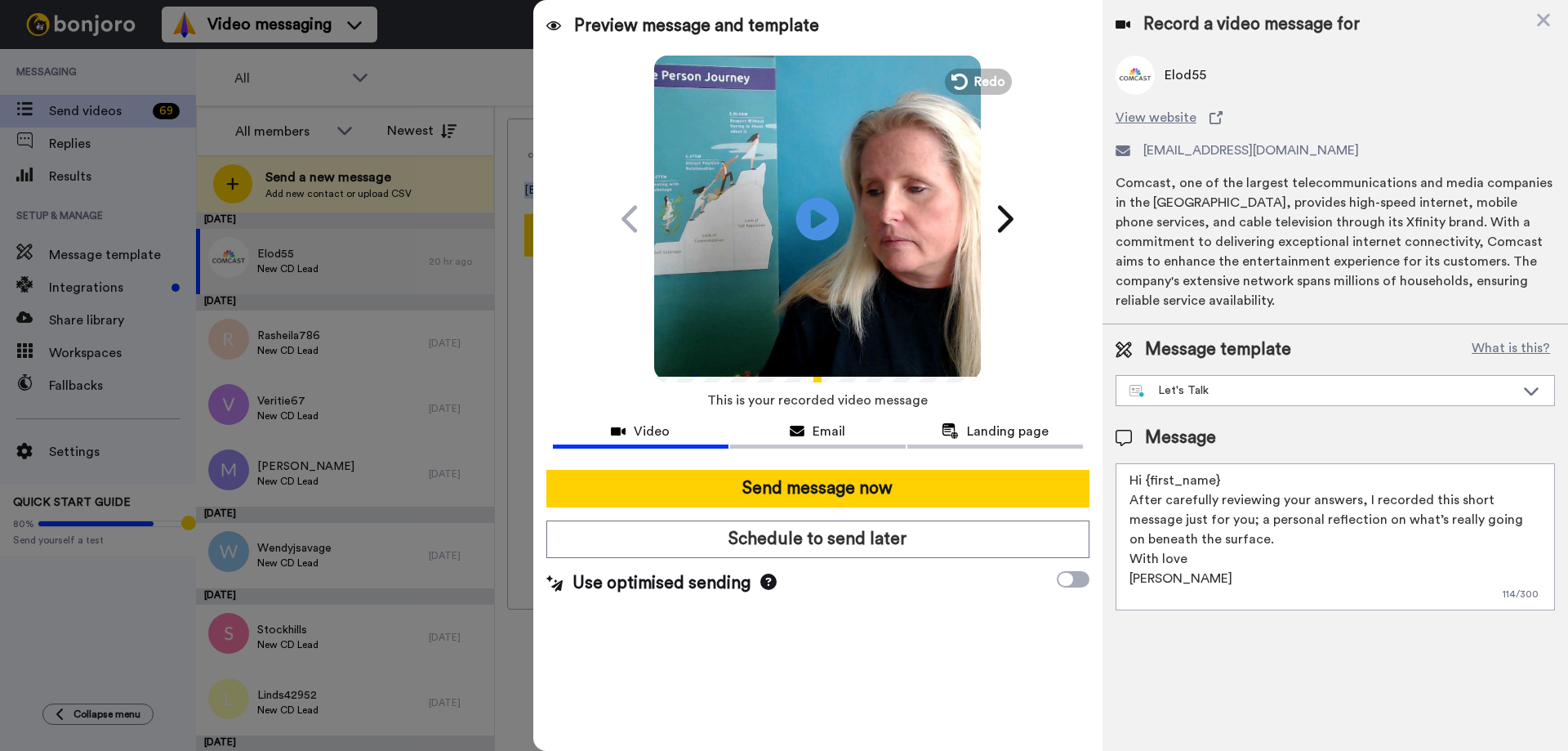
click at [824, 215] on icon at bounding box center [818, 219] width 43 height 43
click at [1219, 464] on textarea "Hi {first_name} After carefully reviewing your answers, I recorded this short m…" at bounding box center [1335, 537] width 440 height 147
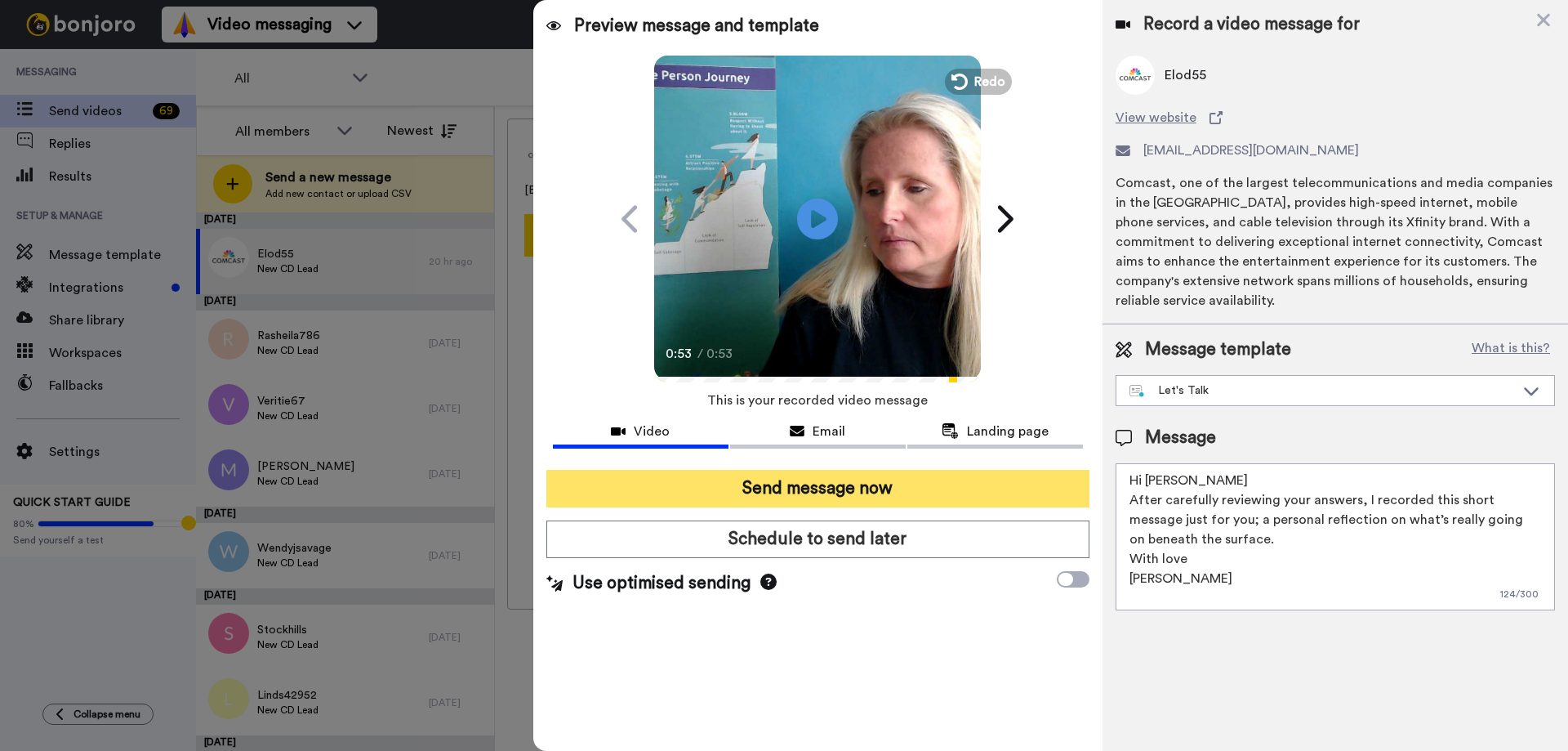
type textarea "Hi Lo After carefully reviewing your answers, I recorded this short message jus…"
click at [871, 488] on button "Send message now" at bounding box center [817, 489] width 543 height 38
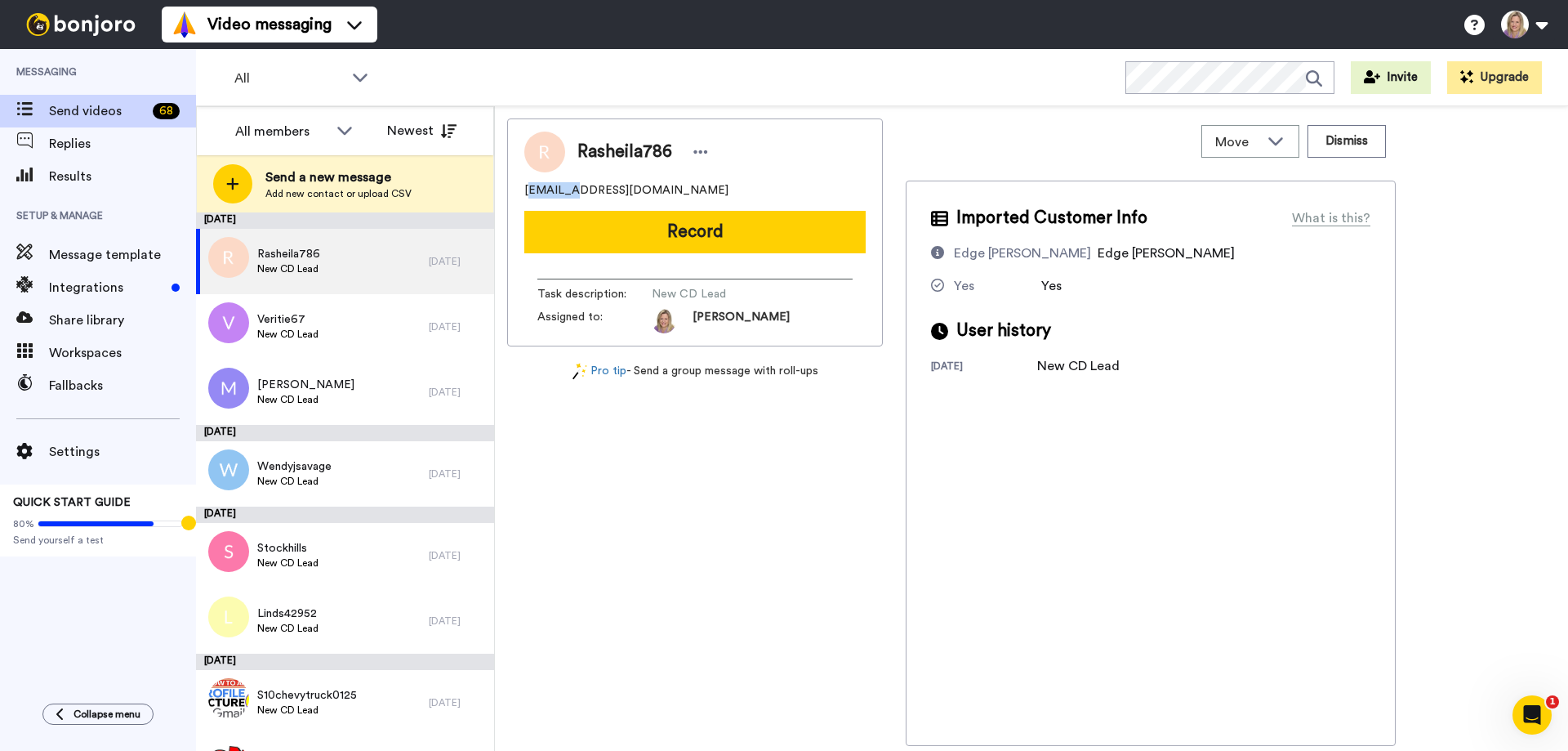
drag, startPoint x: 527, startPoint y: 187, endPoint x: 561, endPoint y: 190, distance: 34.1
click at [561, 190] on span "[EMAIL_ADDRESS][DOMAIN_NAME]" at bounding box center [626, 189] width 204 height 16
drag, startPoint x: 526, startPoint y: 192, endPoint x: 560, endPoint y: 193, distance: 34.0
click at [560, 193] on span "[EMAIL_ADDRESS][DOMAIN_NAME]" at bounding box center [626, 189] width 204 height 16
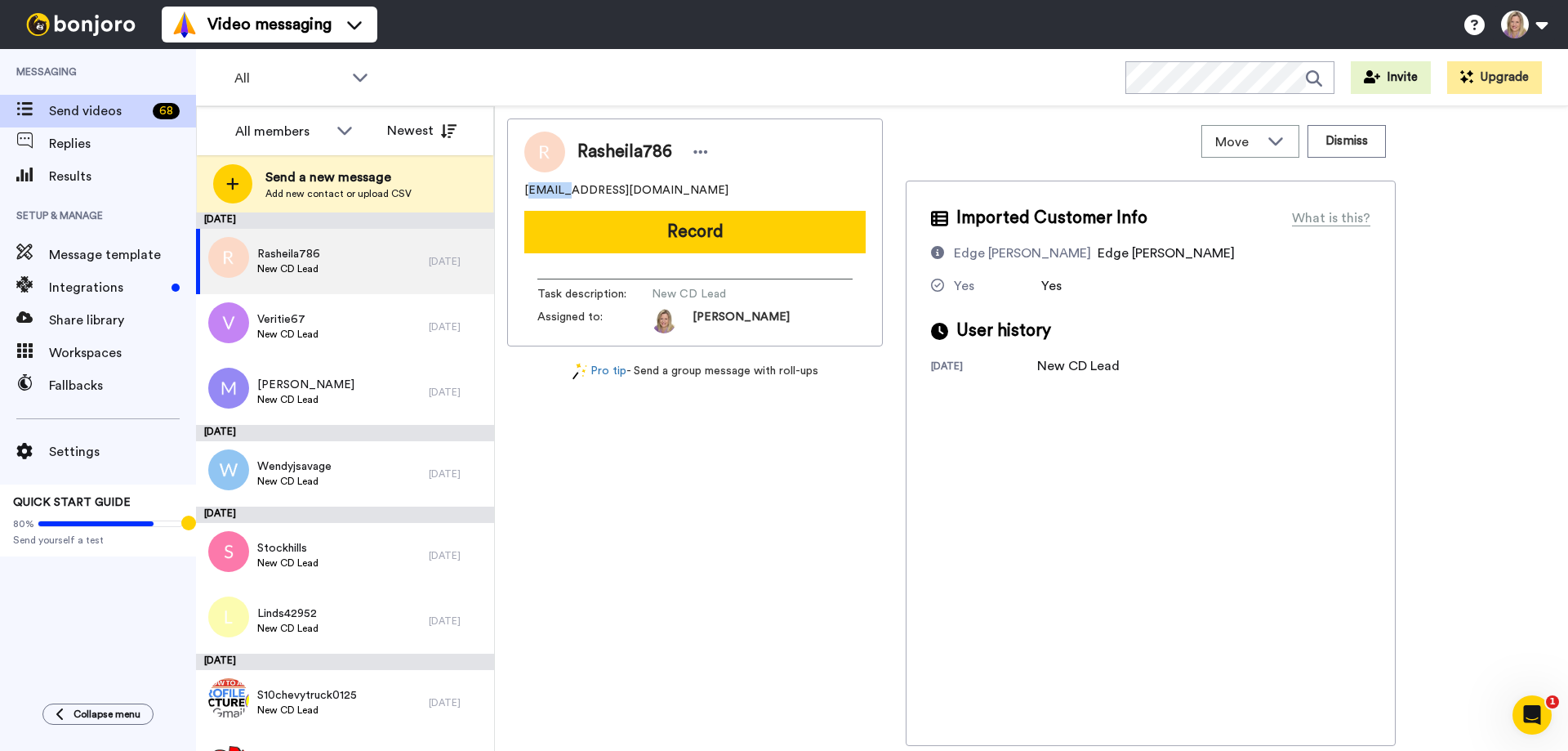
click at [560, 193] on span "[EMAIL_ADDRESS][DOMAIN_NAME]" at bounding box center [626, 189] width 204 height 16
drag, startPoint x: 526, startPoint y: 190, endPoint x: 645, endPoint y: 193, distance: 119.0
click at [645, 193] on span "[EMAIL_ADDRESS][DOMAIN_NAME]" at bounding box center [626, 189] width 204 height 16
copy span "[EMAIL_ADDRESS][DOMAIN_NAME]"
click at [664, 182] on div "[EMAIL_ADDRESS][DOMAIN_NAME]" at bounding box center [695, 189] width 341 height 16
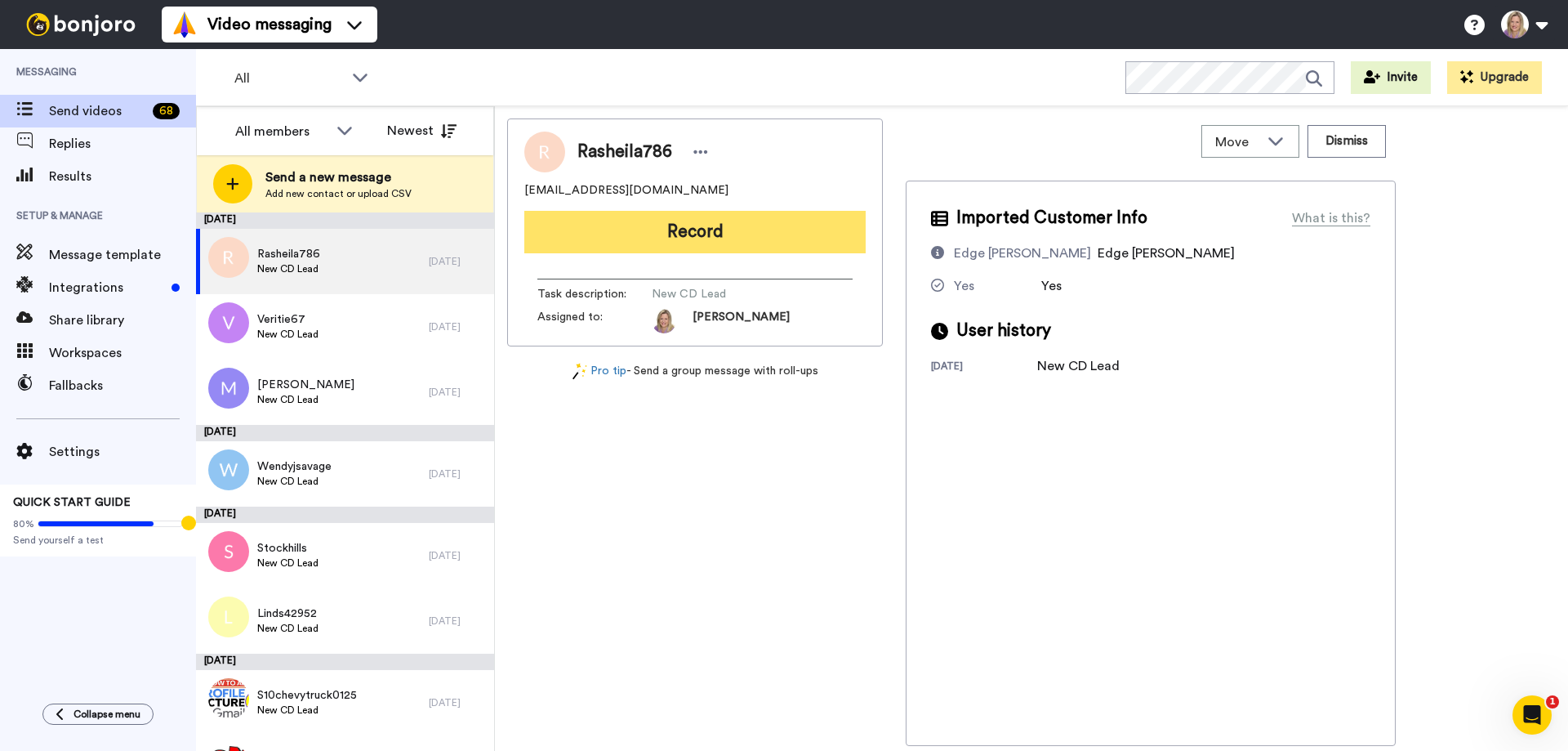
click at [682, 222] on button "Record" at bounding box center [695, 232] width 341 height 42
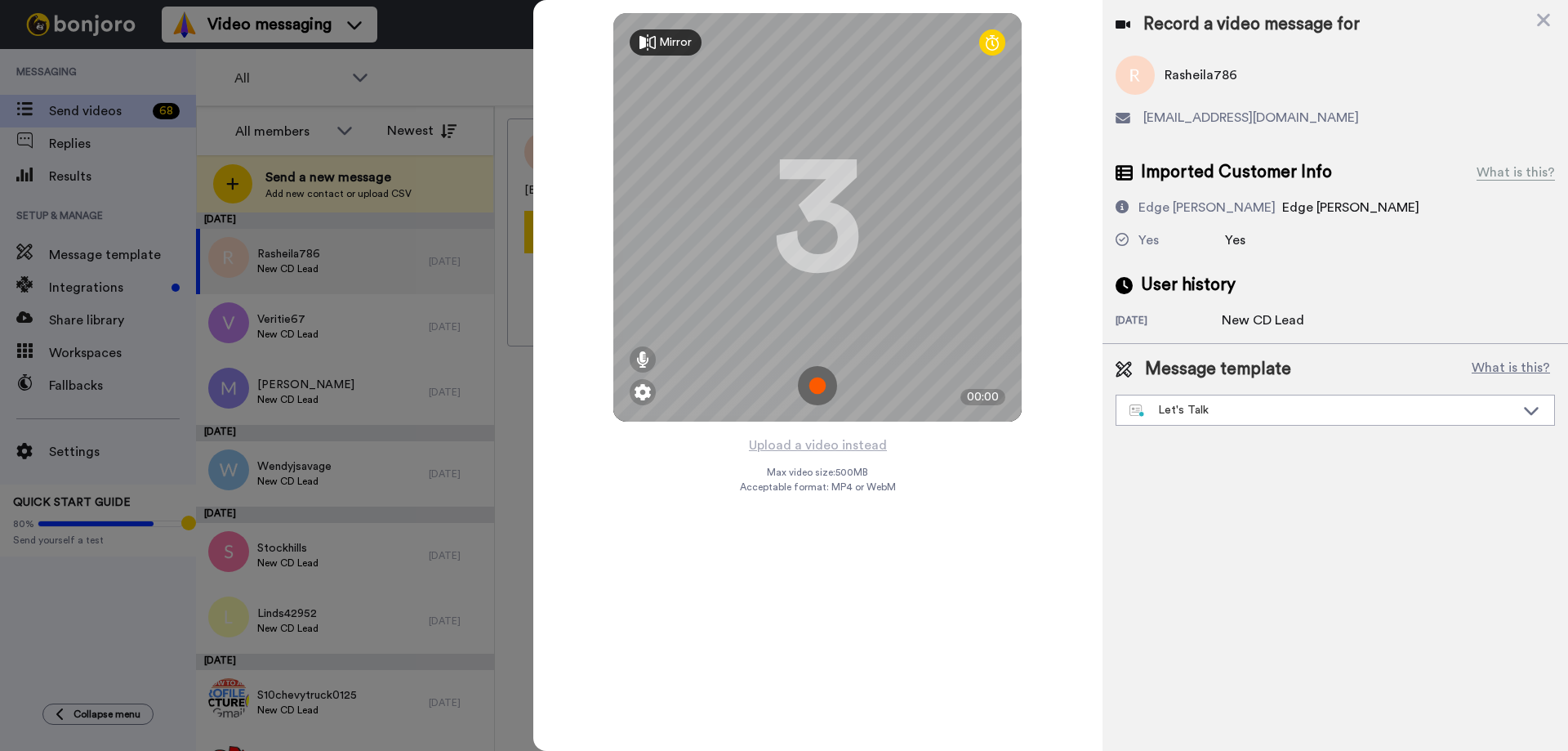
click at [820, 373] on img at bounding box center [817, 386] width 40 height 40
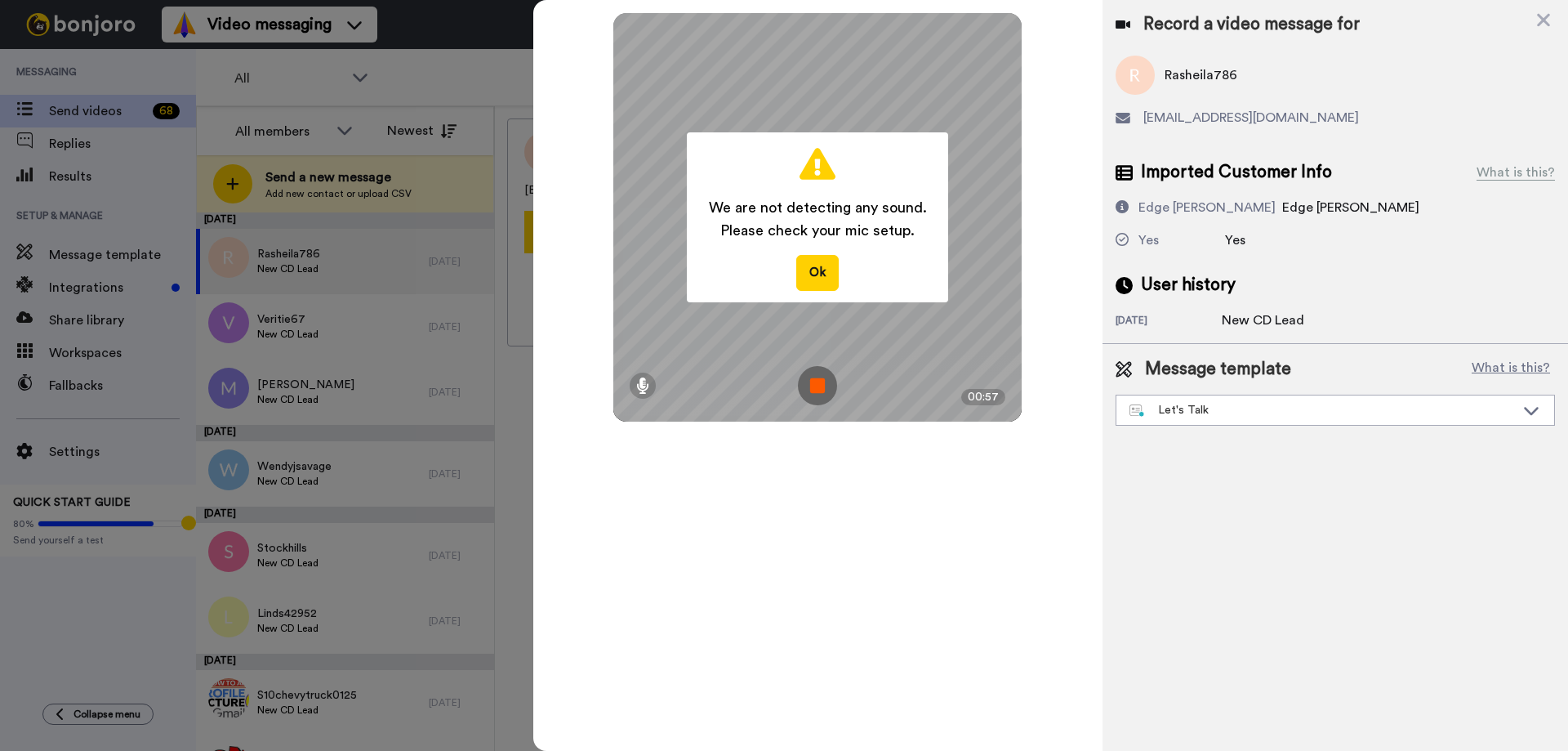
click at [820, 373] on img at bounding box center [817, 386] width 40 height 40
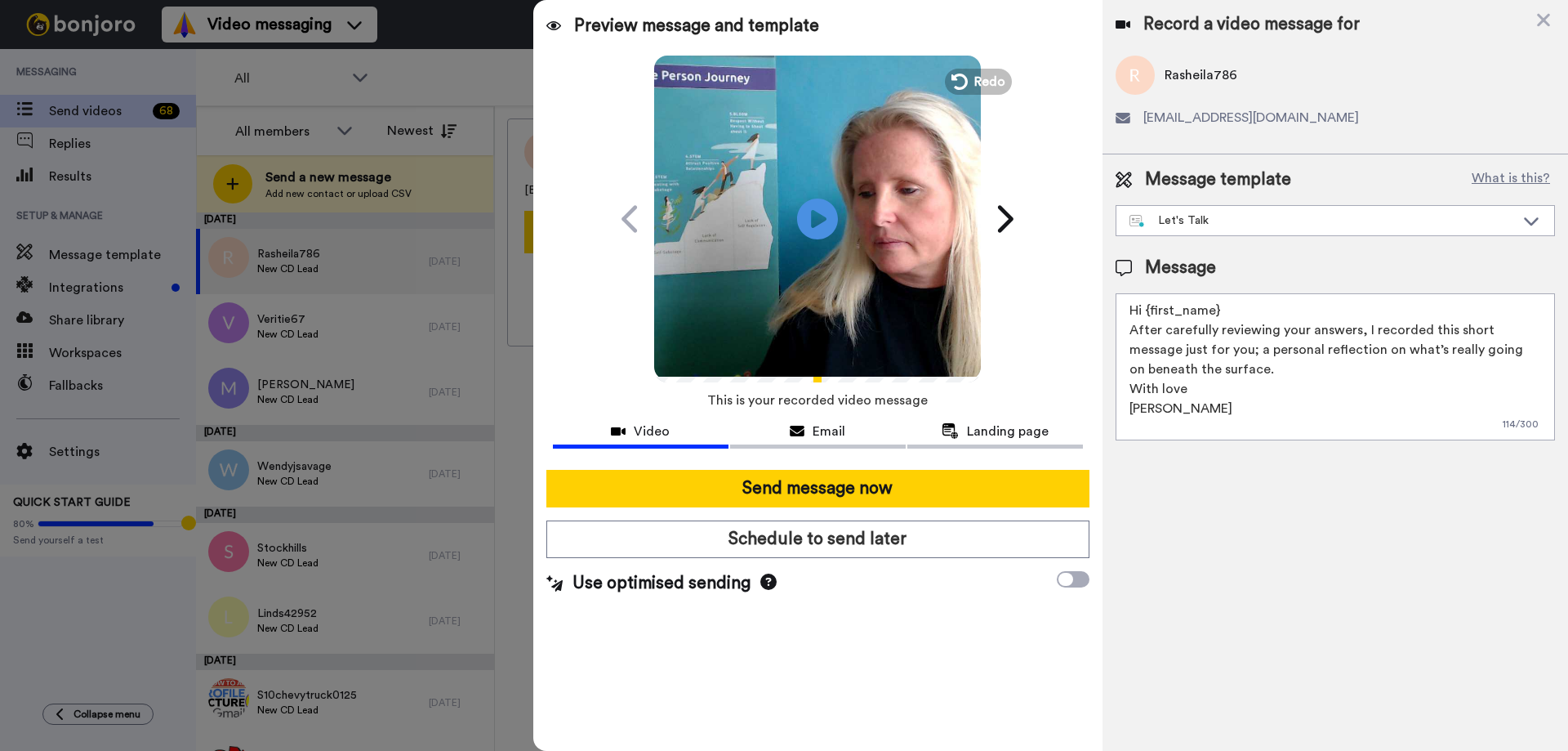
drag, startPoint x: 1150, startPoint y: 307, endPoint x: 1218, endPoint y: 308, distance: 68.0
click at [1218, 308] on textarea "Hi {first_name} After carefully reviewing your answers, I recorded this short m…" at bounding box center [1335, 367] width 440 height 147
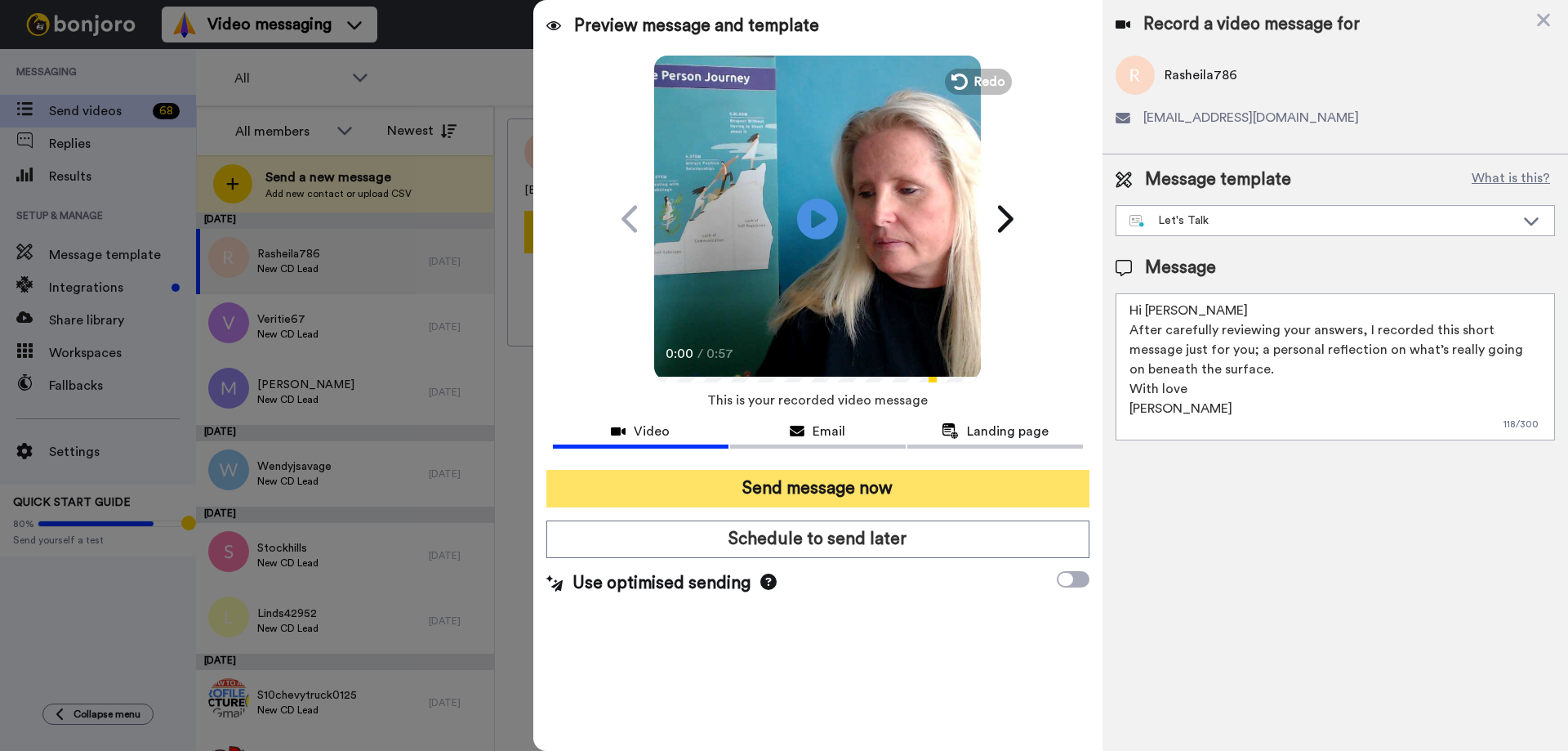
type textarea "Hi [PERSON_NAME] After carefully reviewing your answers, I recorded this short …"
click at [825, 481] on button "Send message now" at bounding box center [817, 489] width 543 height 38
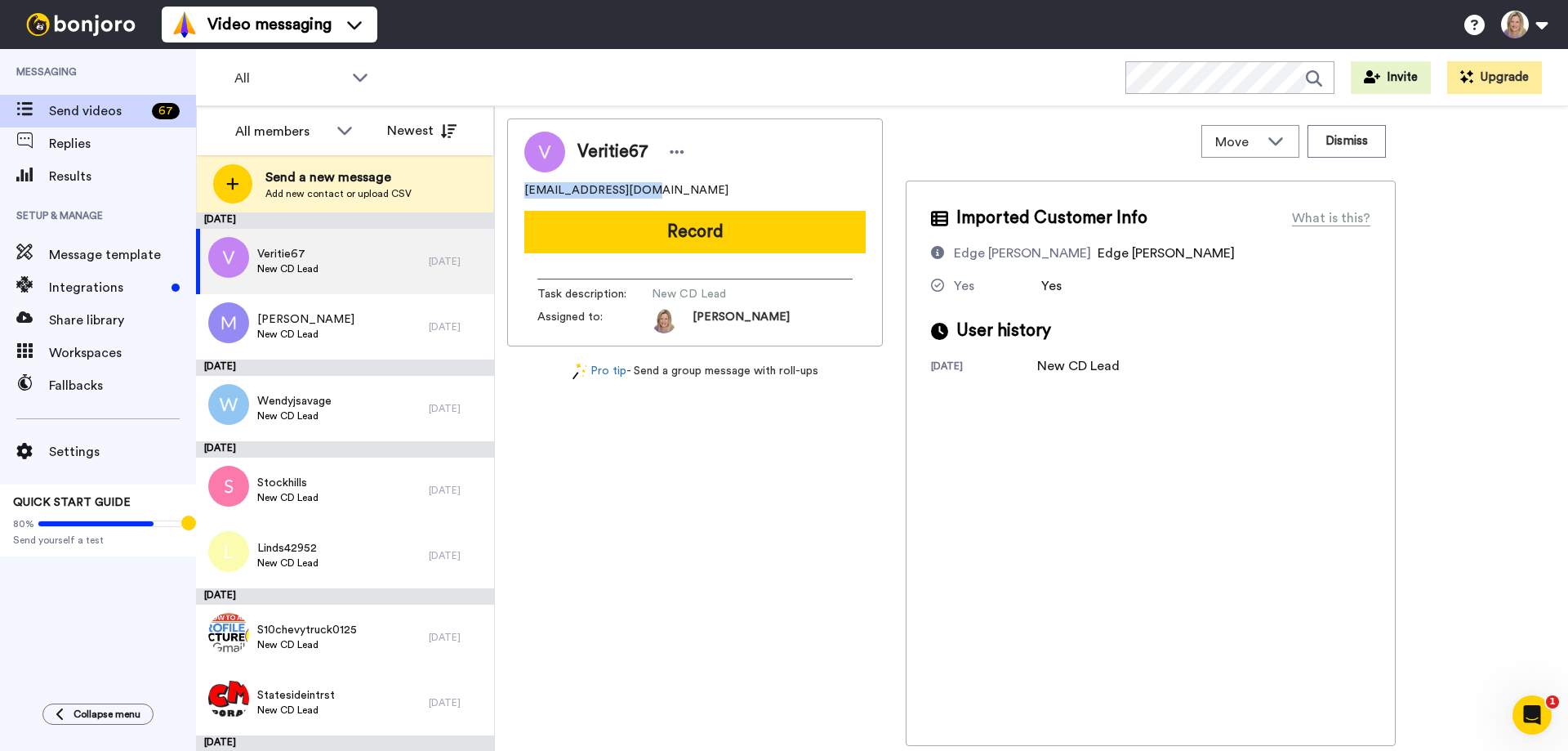
drag, startPoint x: 526, startPoint y: 192, endPoint x: 632, endPoint y: 198, distance: 106.2
click at [632, 198] on div "veritie67@gmail.com" at bounding box center [695, 189] width 341 height 16
copy span "veritie67@gmail.com"
click at [642, 188] on div "veritie67@gmail.com" at bounding box center [695, 189] width 341 height 16
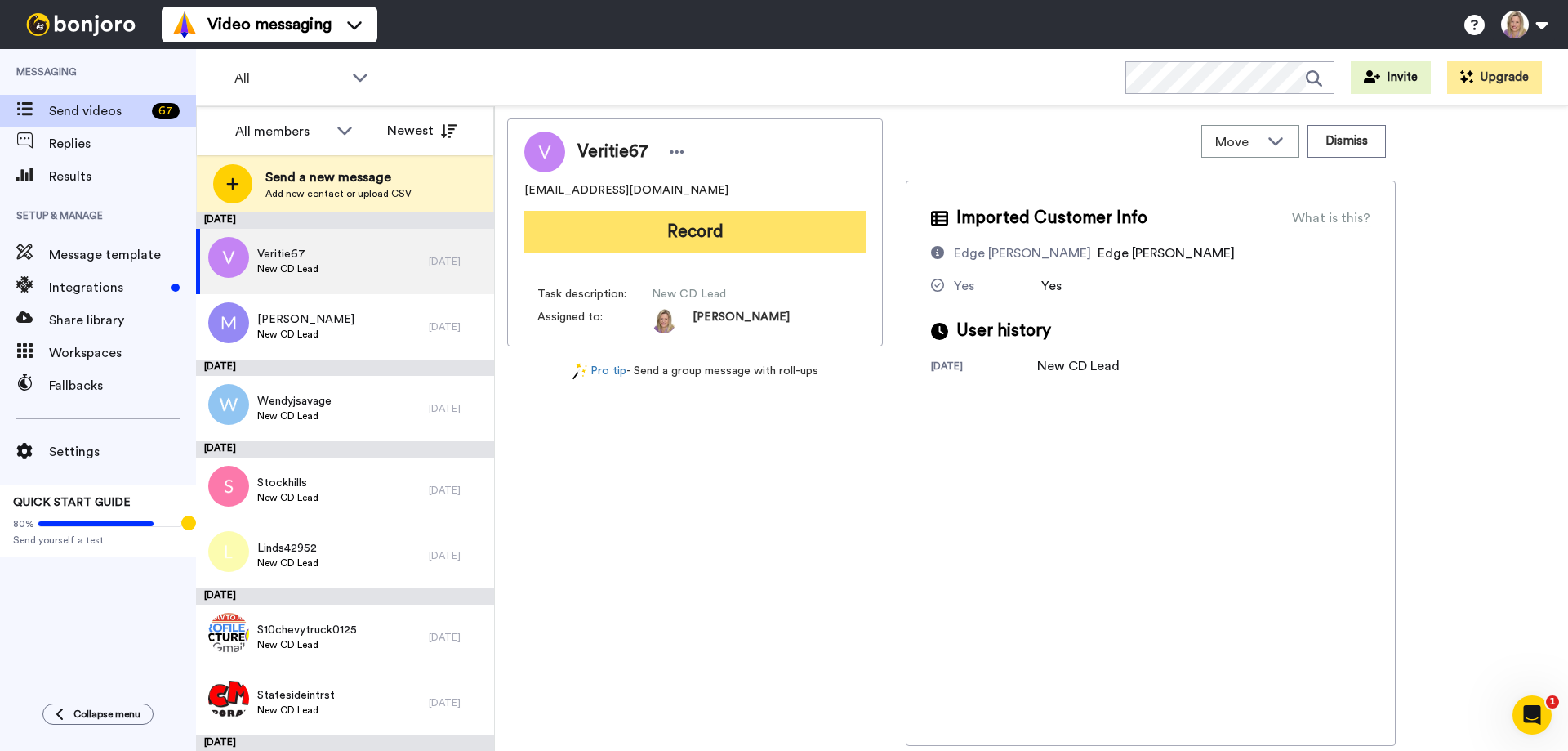
click at [669, 226] on button "Record" at bounding box center [695, 232] width 341 height 42
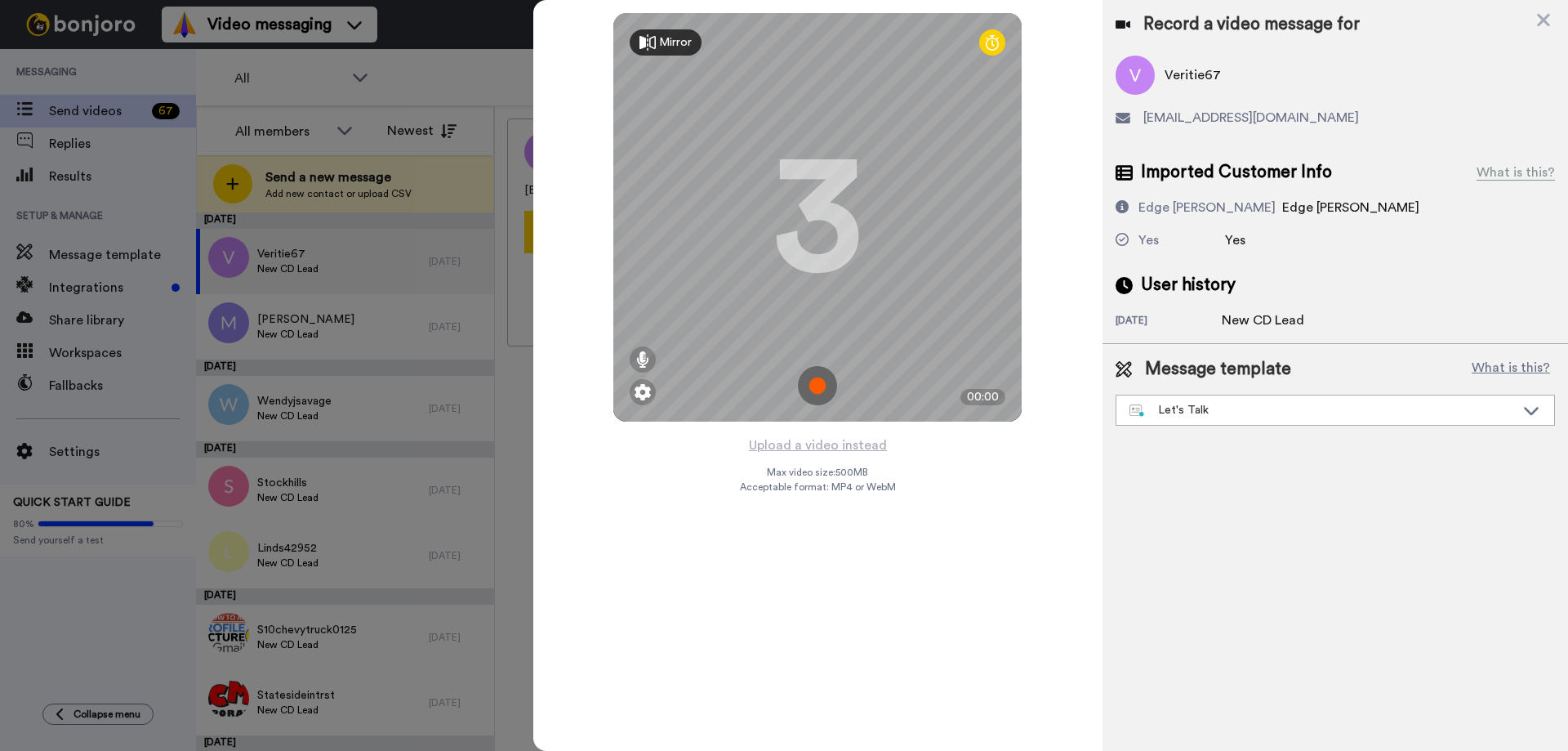
click at [811, 372] on img at bounding box center [817, 386] width 40 height 40
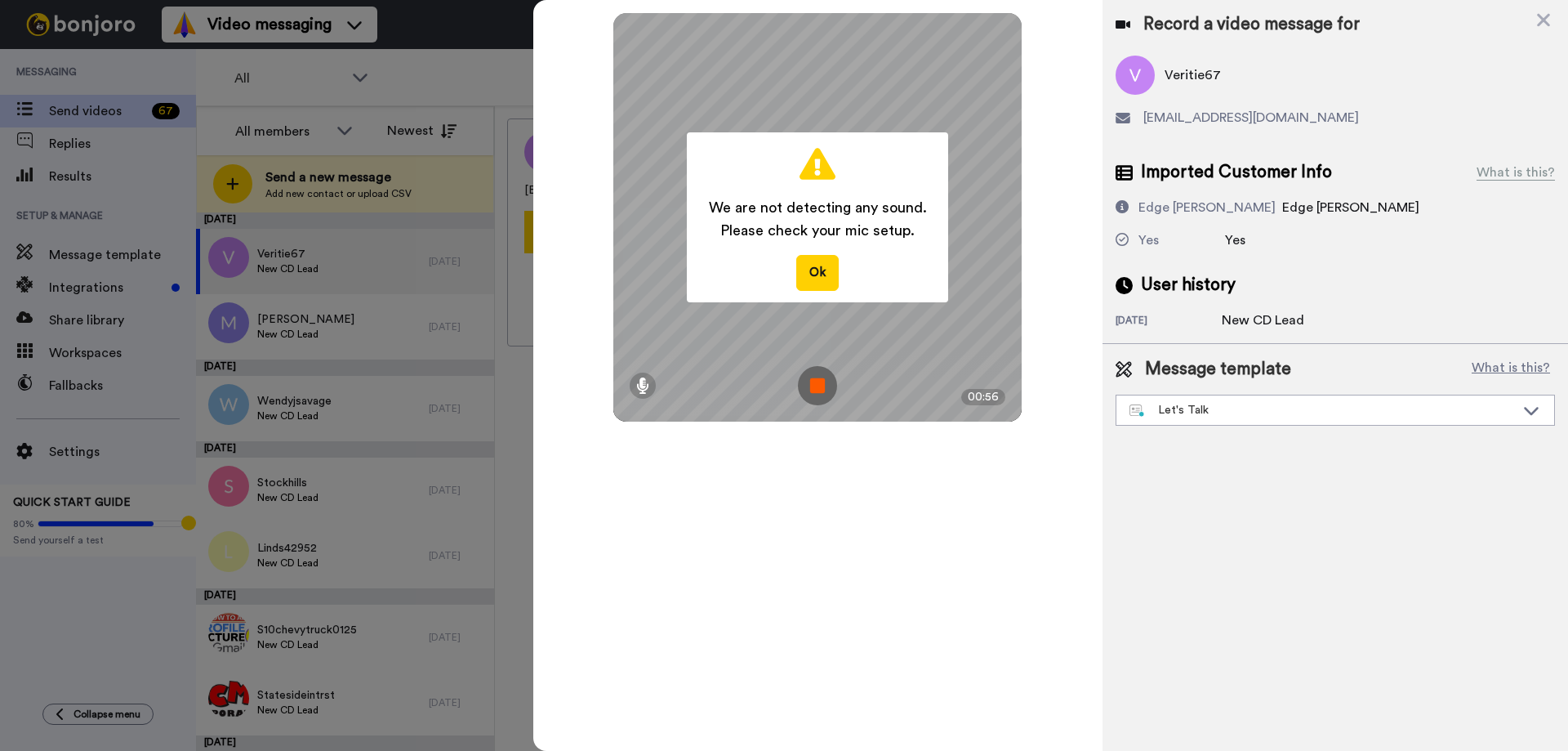
click at [811, 372] on img at bounding box center [817, 386] width 40 height 40
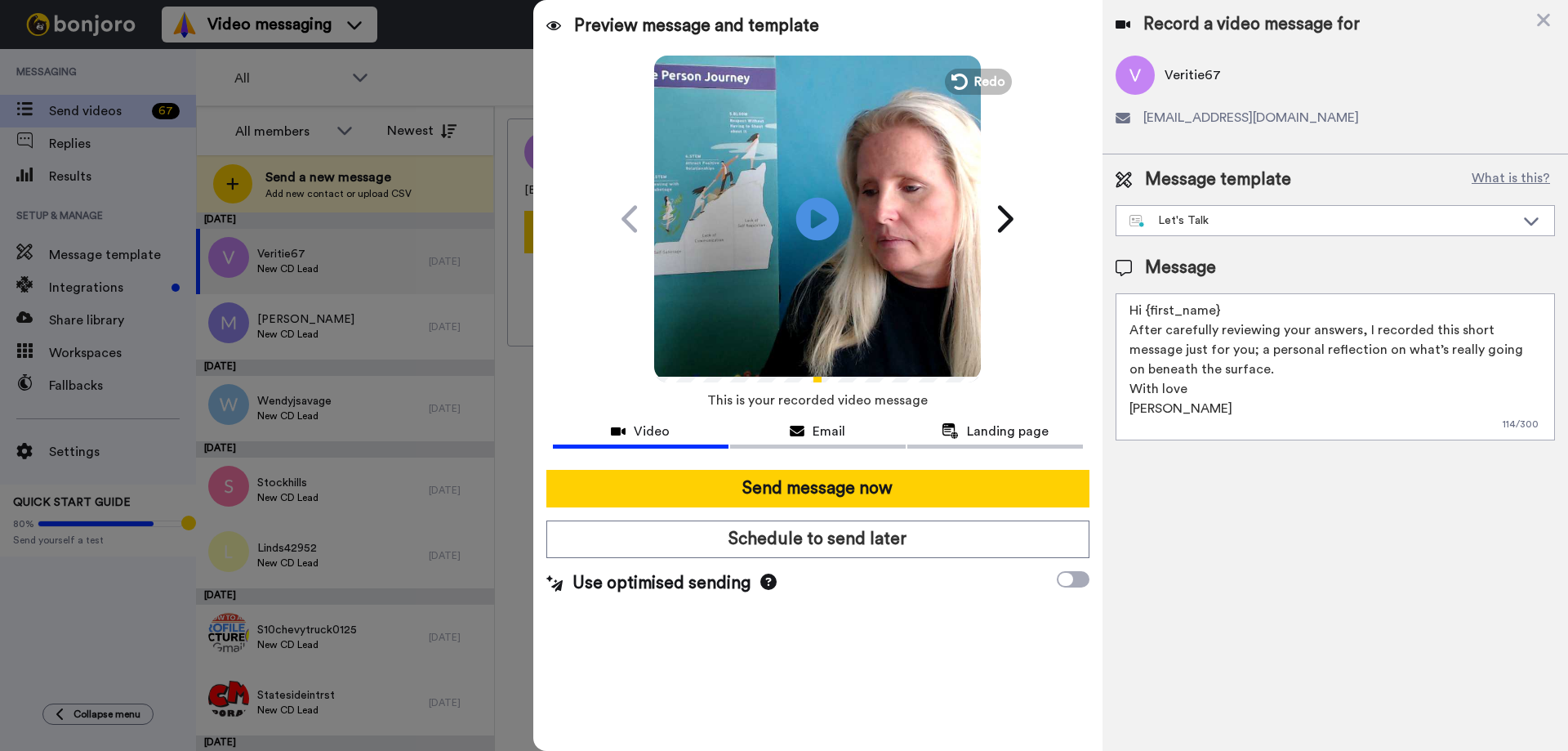
click at [818, 213] on icon "Play/Pause" at bounding box center [818, 219] width 43 height 77
drag, startPoint x: 1149, startPoint y: 311, endPoint x: 1220, endPoint y: 312, distance: 71.0
click at [1220, 312] on textarea "Hi {first_name} After carefully reviewing your answers, I recorded this short m…" at bounding box center [1335, 367] width 440 height 147
paste textarea "Veritie"
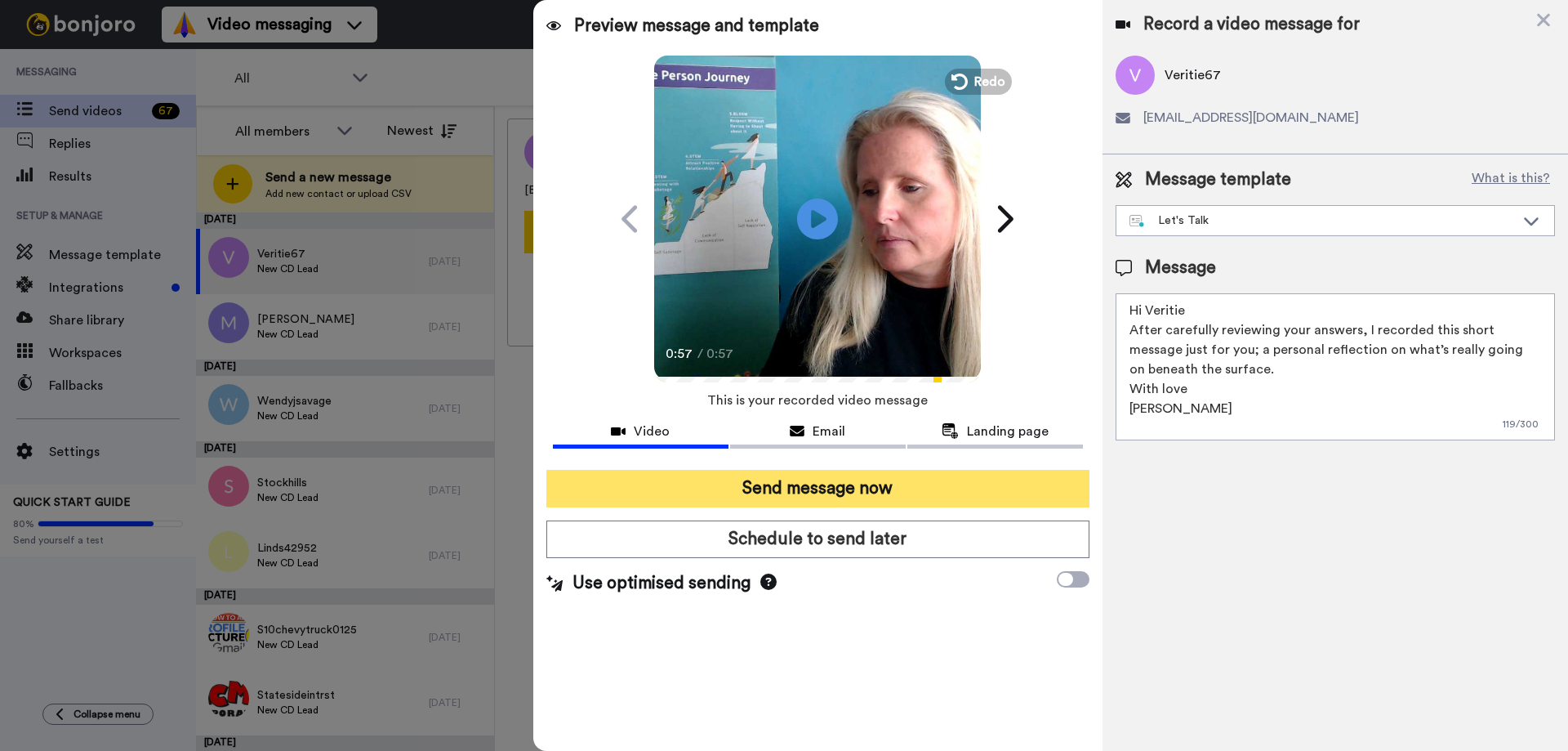
type textarea "Hi Veritie After carefully reviewing your answers, I recorded this short messag…"
click at [830, 480] on button "Send message now" at bounding box center [817, 489] width 543 height 38
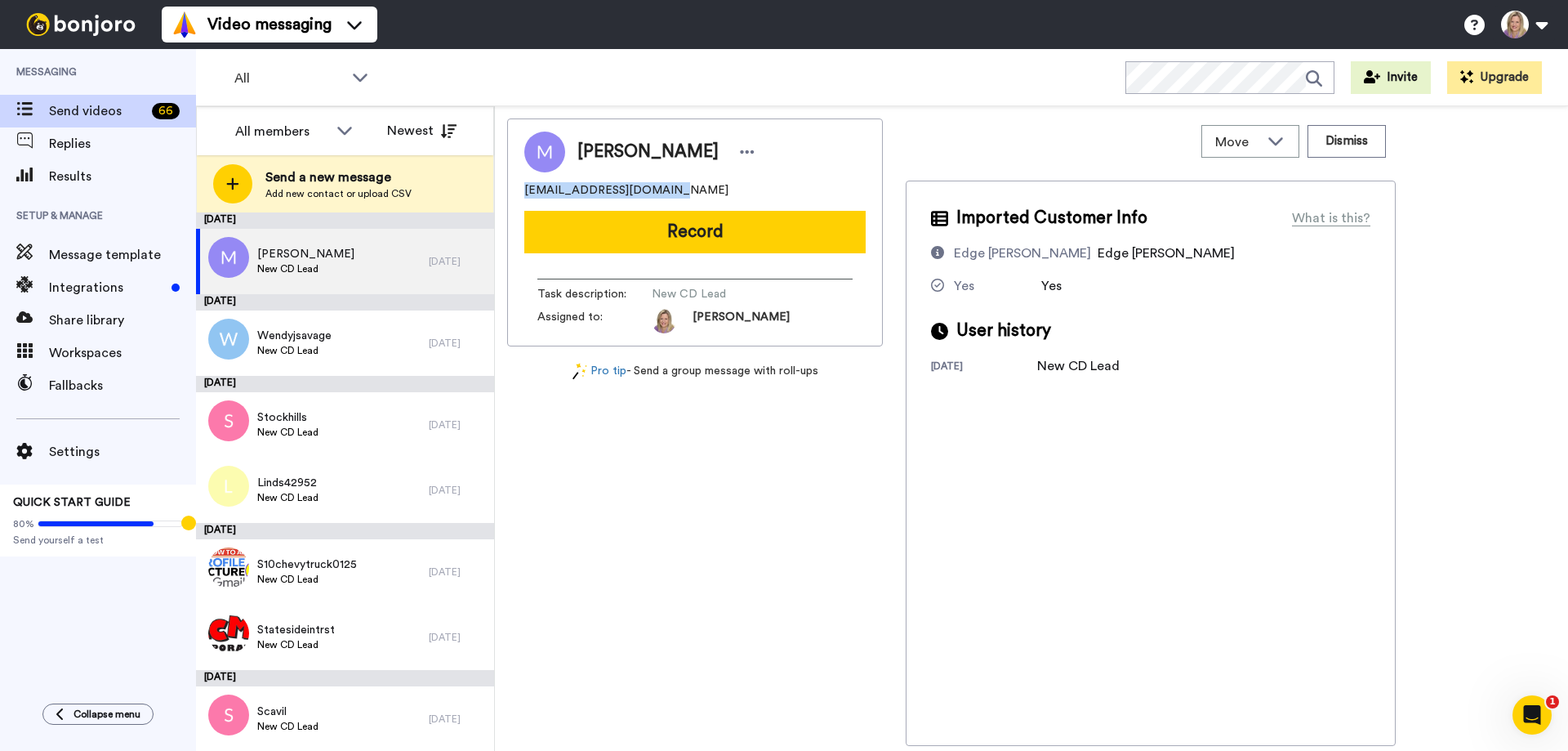
drag, startPoint x: 525, startPoint y: 188, endPoint x: 664, endPoint y: 191, distance: 139.0
click at [664, 191] on div "maryapeirce@outlook.com" at bounding box center [695, 189] width 341 height 16
copy span "maryapeirce@outlook.com"
click at [673, 188] on div "maryapeirce@outlook.com" at bounding box center [695, 189] width 341 height 16
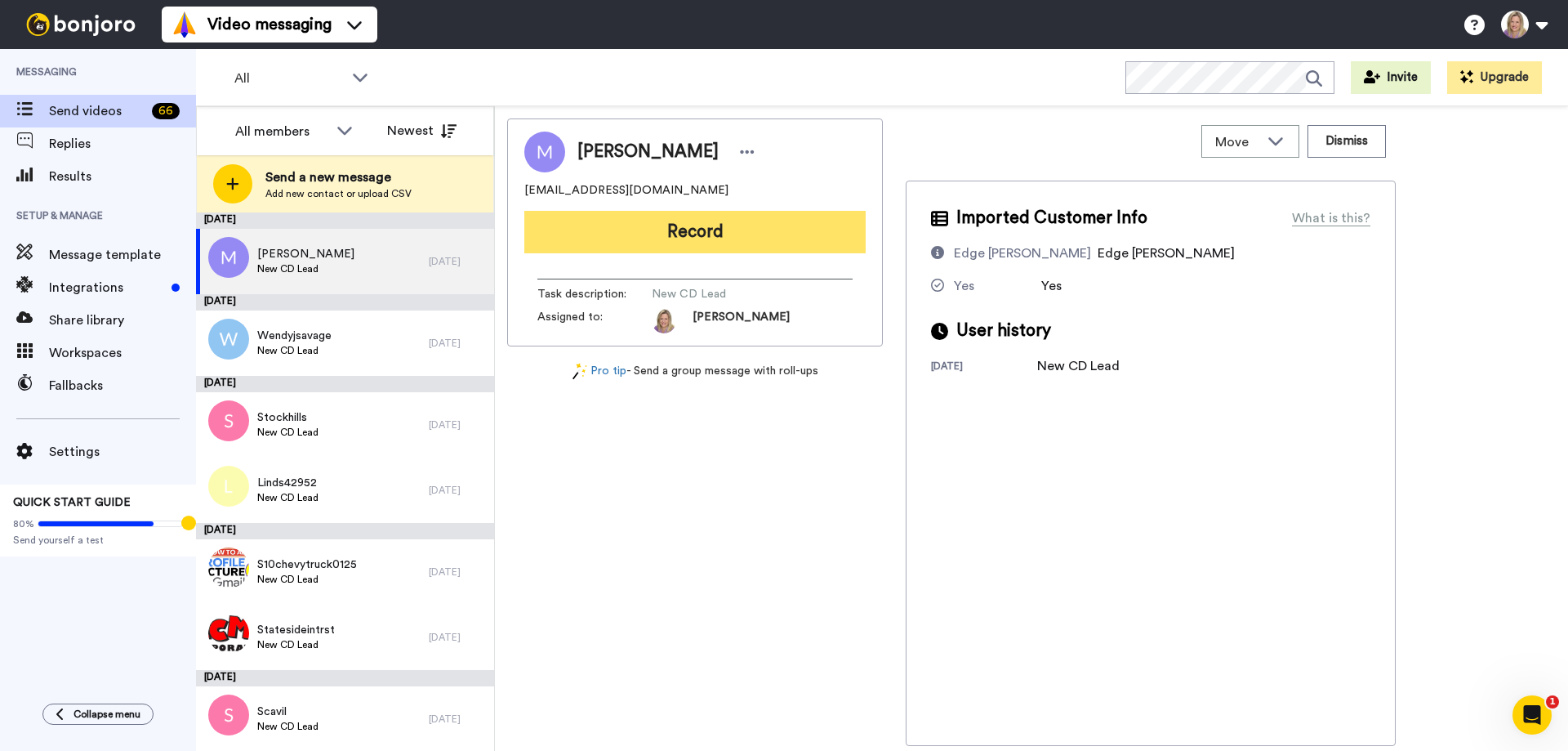
click at [680, 224] on button "Record" at bounding box center [695, 232] width 341 height 42
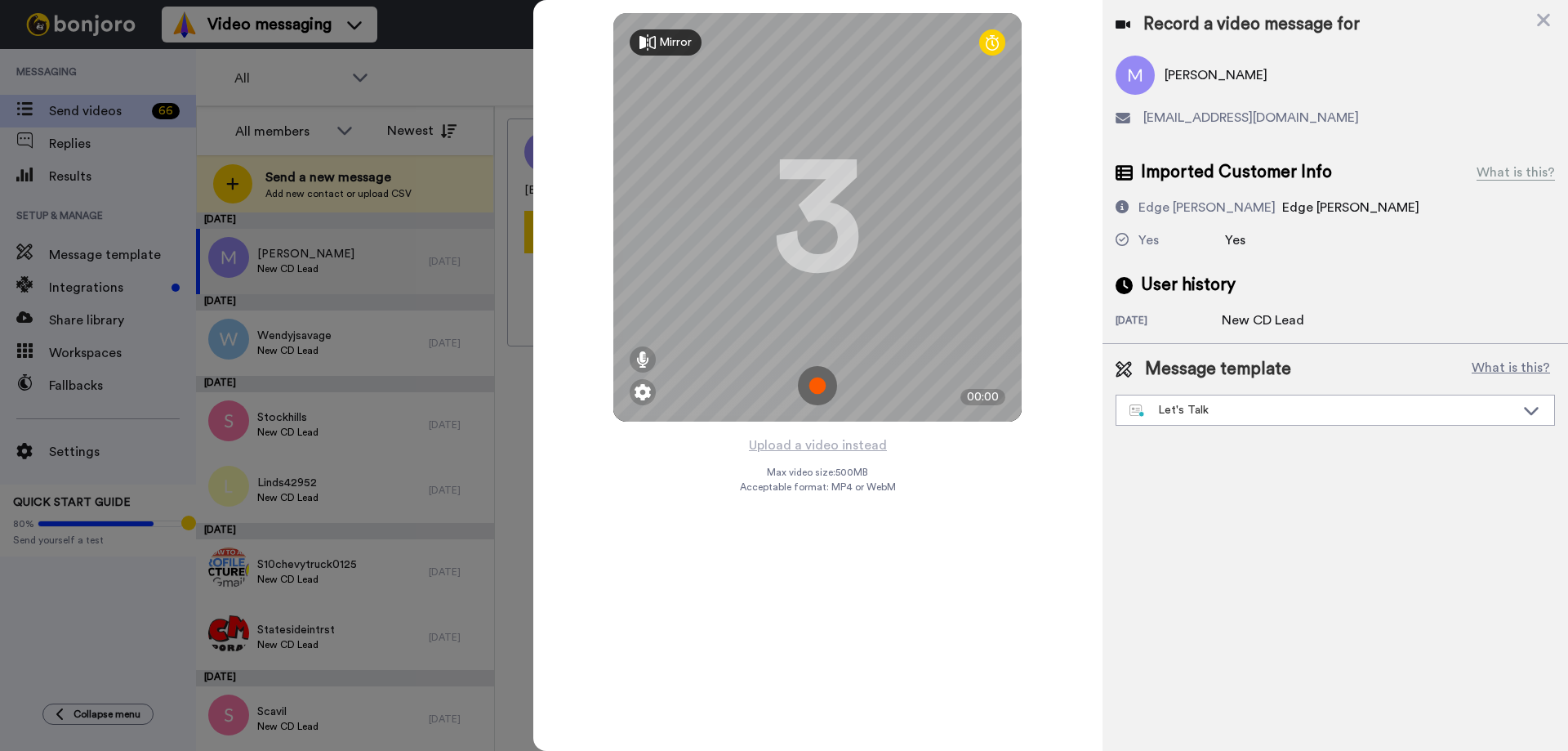
click at [821, 379] on img at bounding box center [817, 386] width 40 height 40
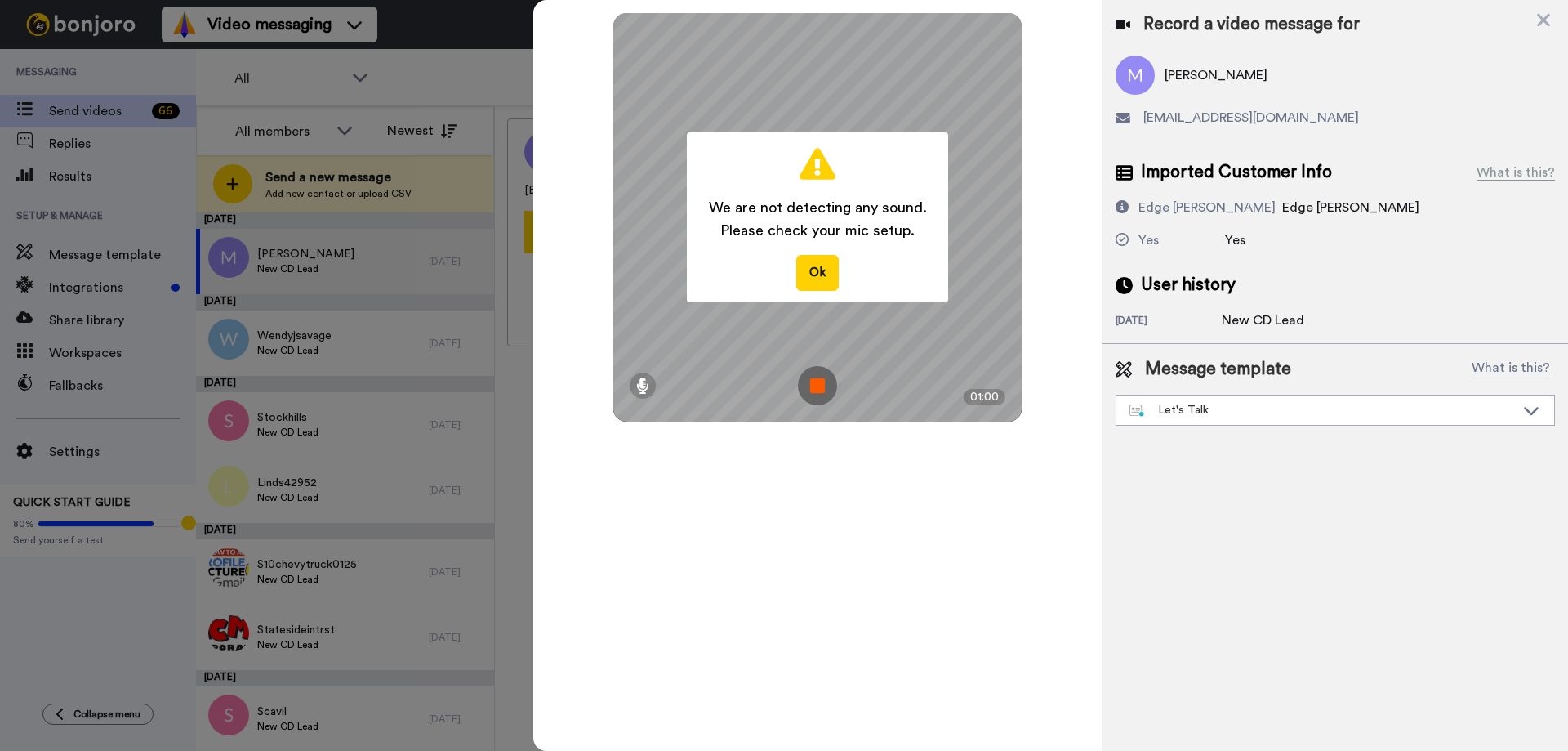
click at [821, 379] on img at bounding box center [817, 386] width 40 height 40
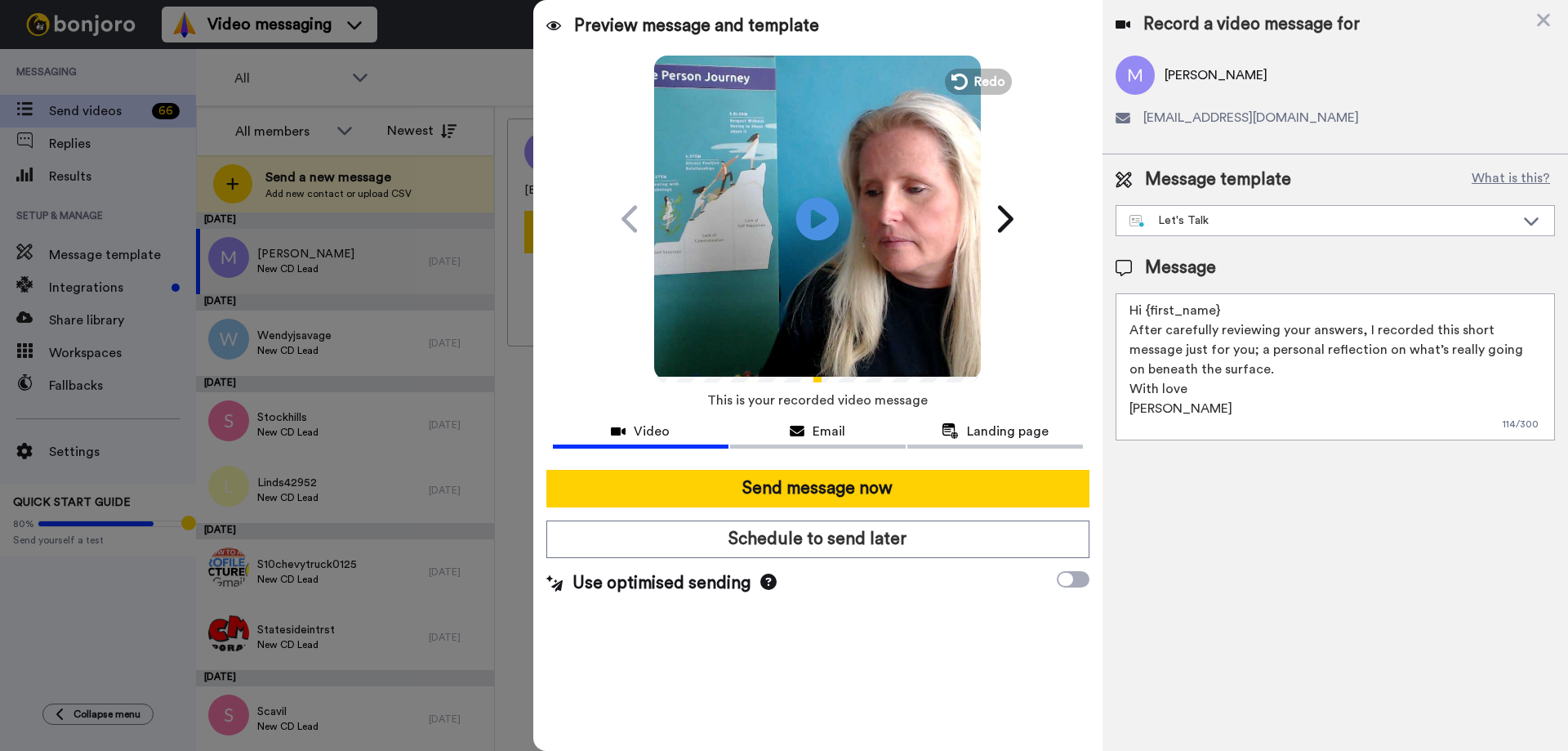
click at [821, 212] on icon at bounding box center [818, 219] width 43 height 43
drag, startPoint x: 1149, startPoint y: 310, endPoint x: 1222, endPoint y: 313, distance: 73.1
click at [1222, 313] on textarea "Hi {first_name} After carefully reviewing your answers, I recorded this short m…" at bounding box center [1335, 367] width 440 height 147
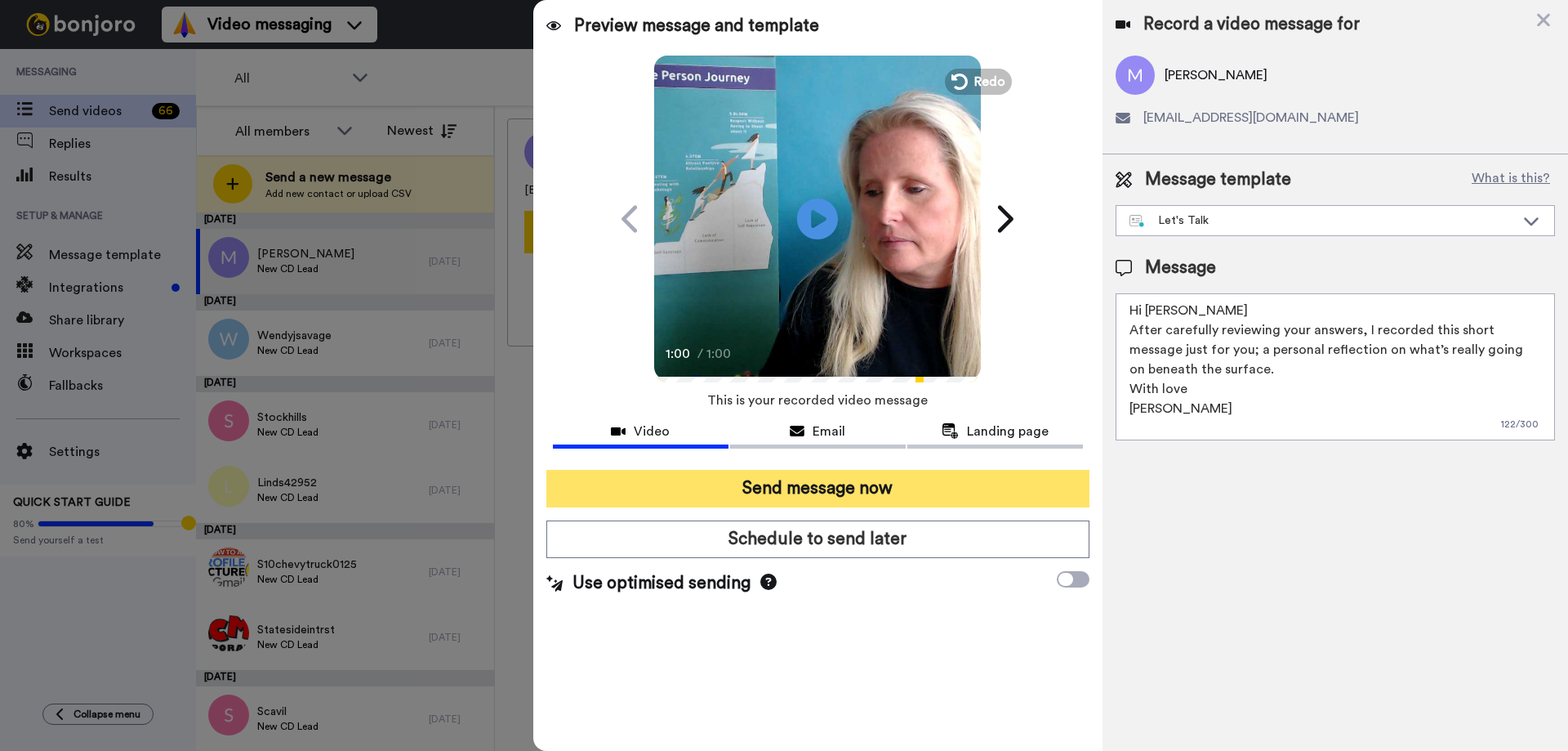
type textarea "Hi Mary After carefully reviewing your answers, I recorded this short message j…"
click at [872, 484] on button "Send message now" at bounding box center [817, 489] width 543 height 38
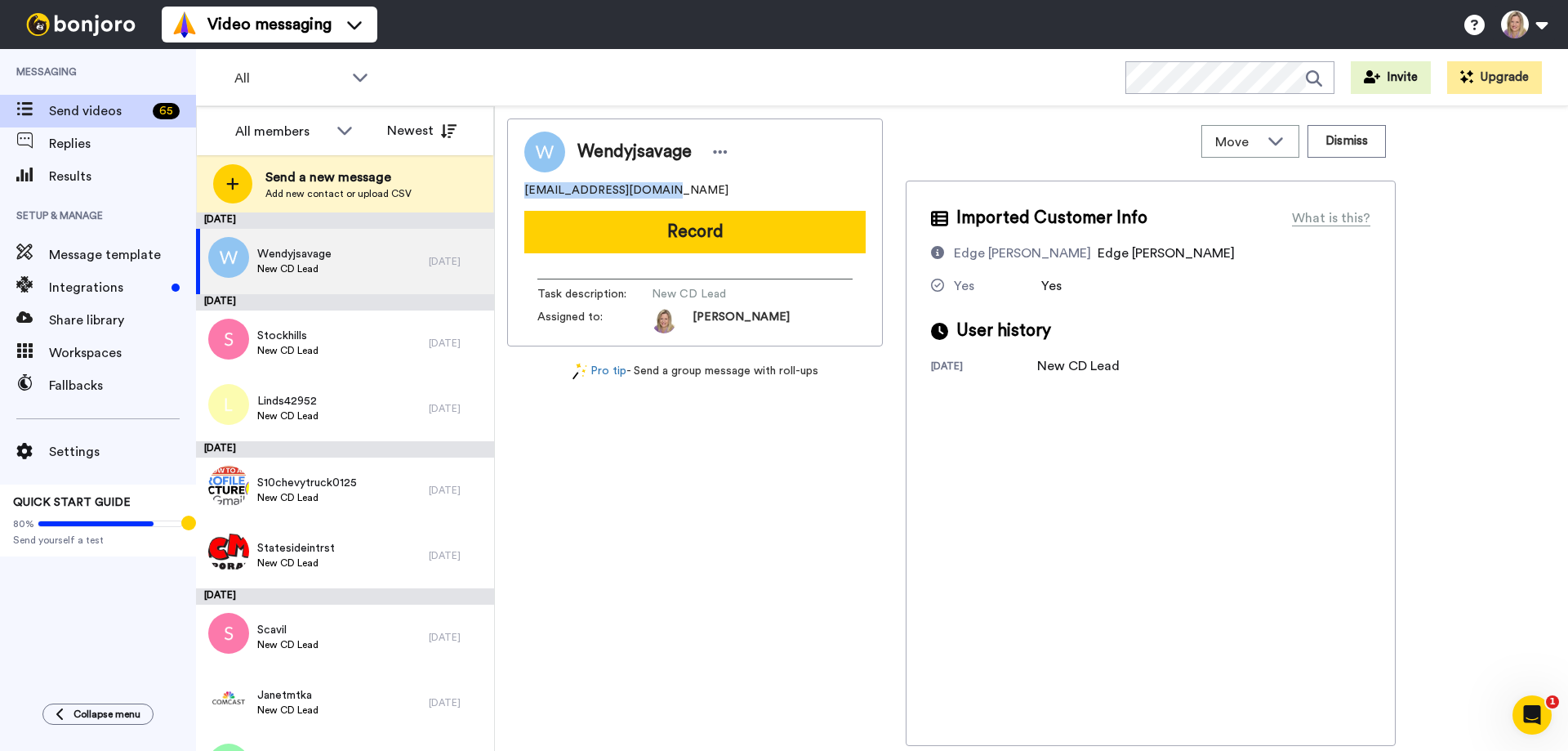
drag, startPoint x: 525, startPoint y: 188, endPoint x: 673, endPoint y: 192, distance: 148.1
click at [673, 192] on div "wendyjsavage@gmail.com" at bounding box center [695, 189] width 341 height 16
copy span "wendyjsavage@gmail.com"
click at [523, 182] on div "Wendyjsavage wendyjsavage@gmail.com Record Task description : New CD Lead Assig…" at bounding box center [695, 233] width 376 height 228
drag, startPoint x: 525, startPoint y: 189, endPoint x: 668, endPoint y: 195, distance: 143.1
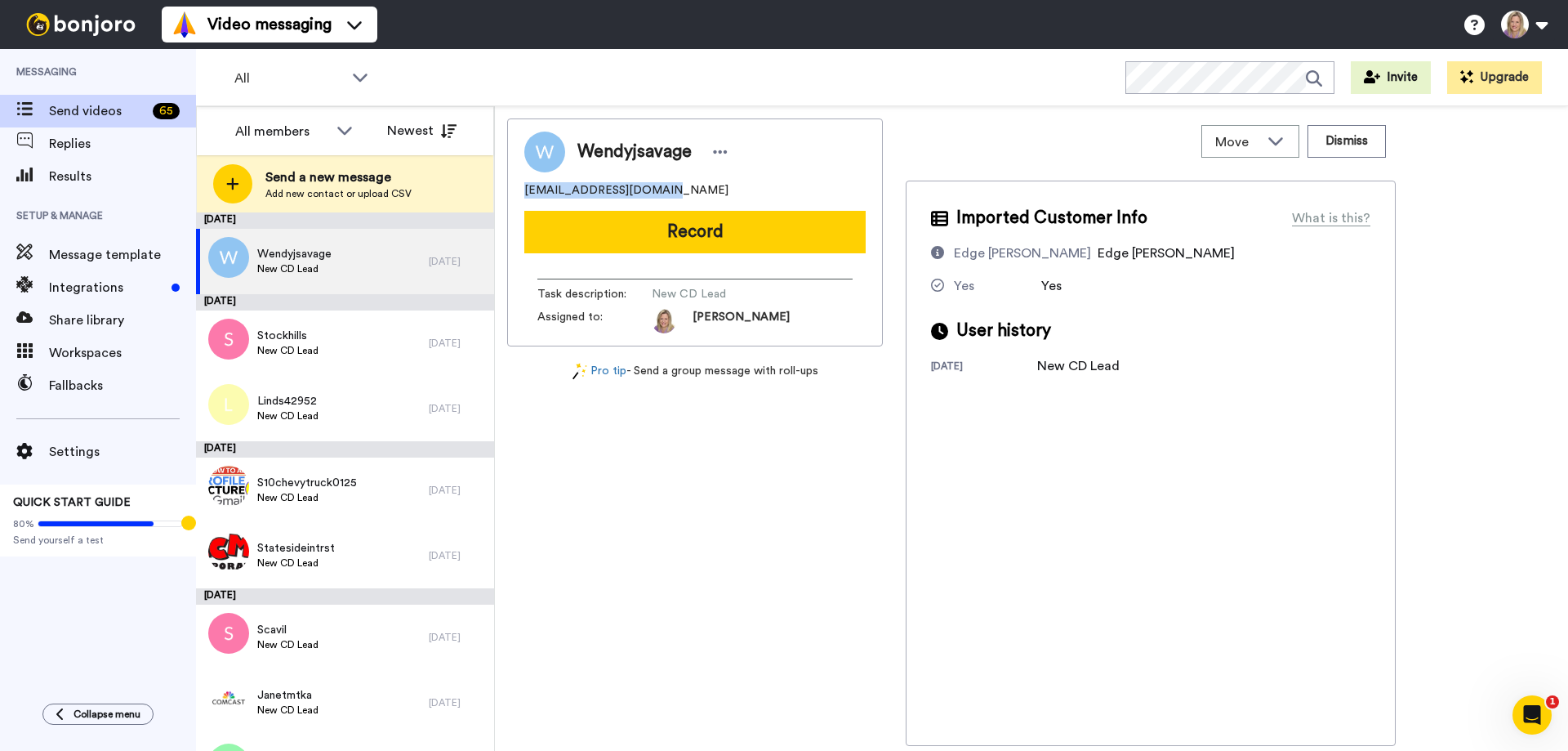
click at [668, 195] on div "wendyjsavage@gmail.com" at bounding box center [695, 189] width 341 height 16
copy span "wendyjsavage@gmail.com"
click at [674, 185] on div "wendyjsavage@gmail.com" at bounding box center [695, 189] width 341 height 16
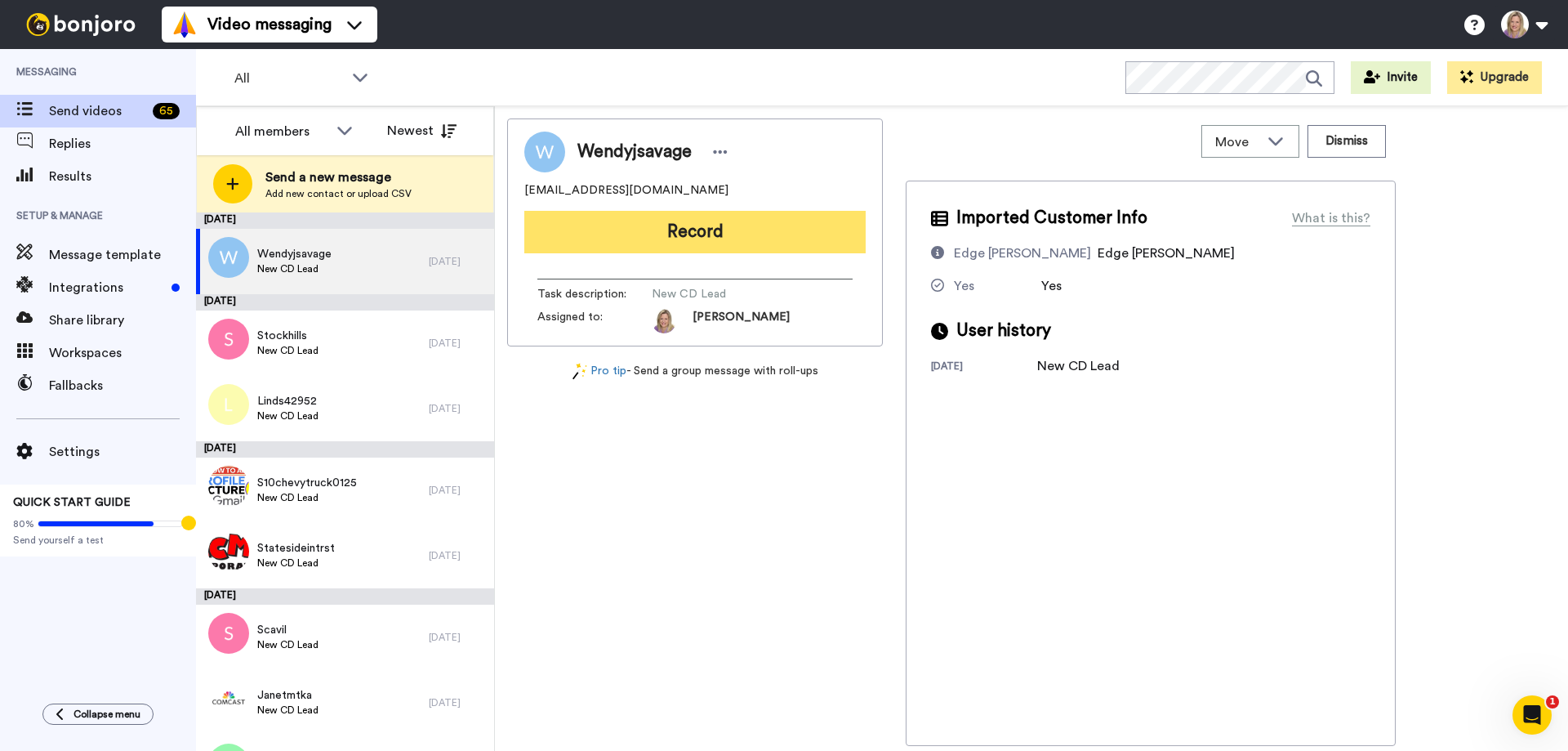
click at [670, 225] on button "Record" at bounding box center [695, 232] width 341 height 42
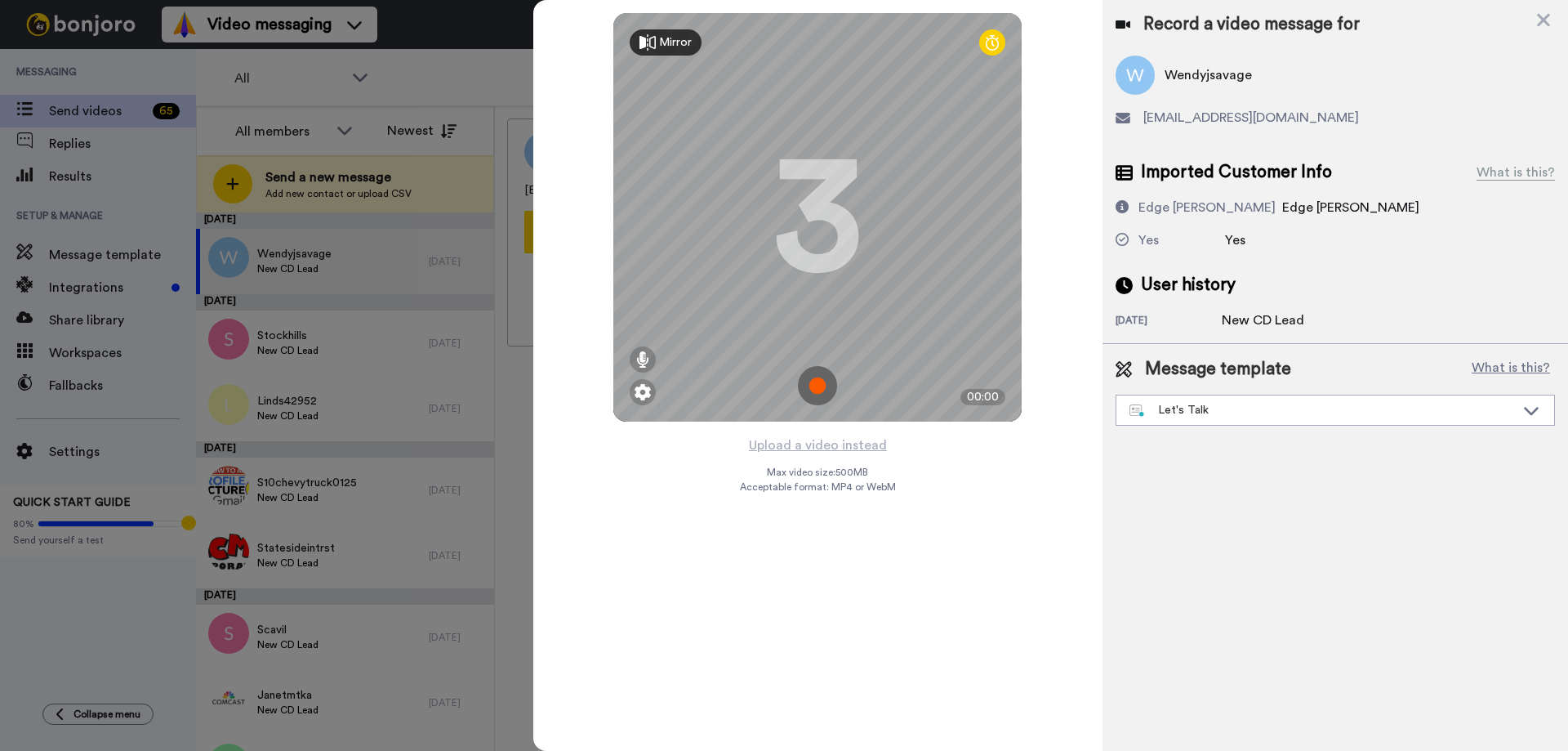
click at [818, 381] on img at bounding box center [817, 386] width 40 height 40
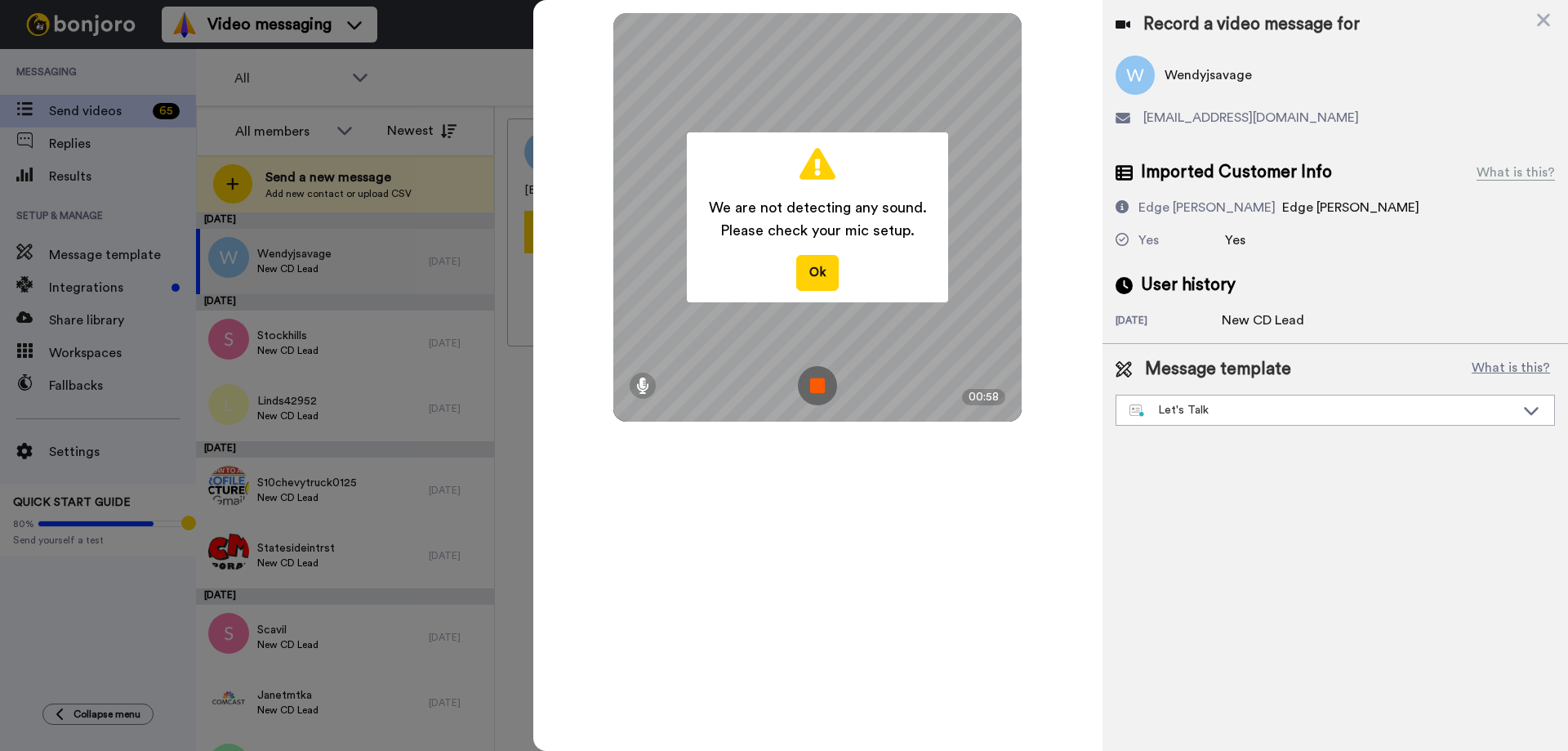
click at [818, 381] on img at bounding box center [817, 386] width 40 height 40
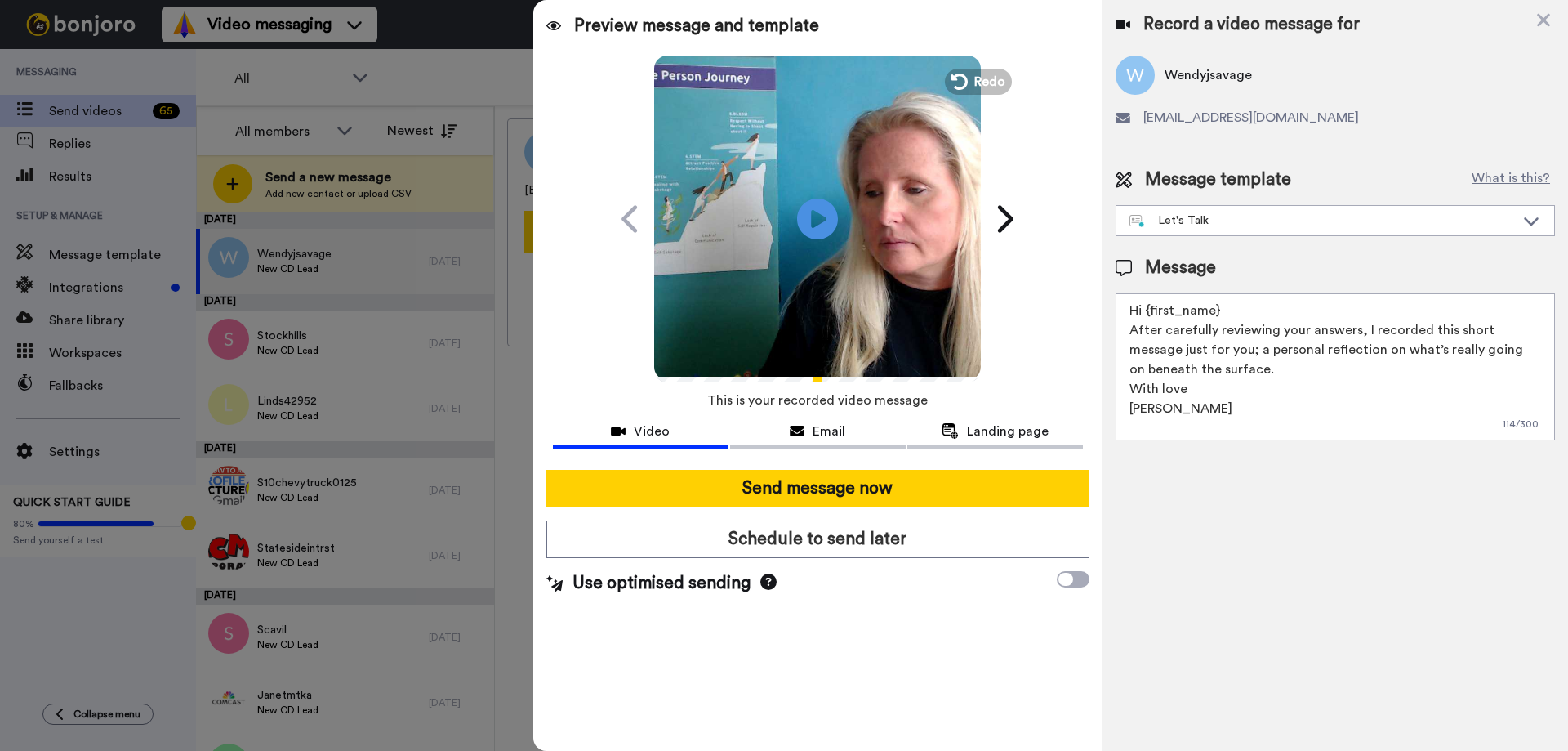
drag, startPoint x: 1149, startPoint y: 311, endPoint x: 1223, endPoint y: 311, distance: 74.0
click at [1223, 311] on textarea "Hi {first_name} After carefully reviewing your answers, I recorded this short m…" at bounding box center [1335, 367] width 440 height 147
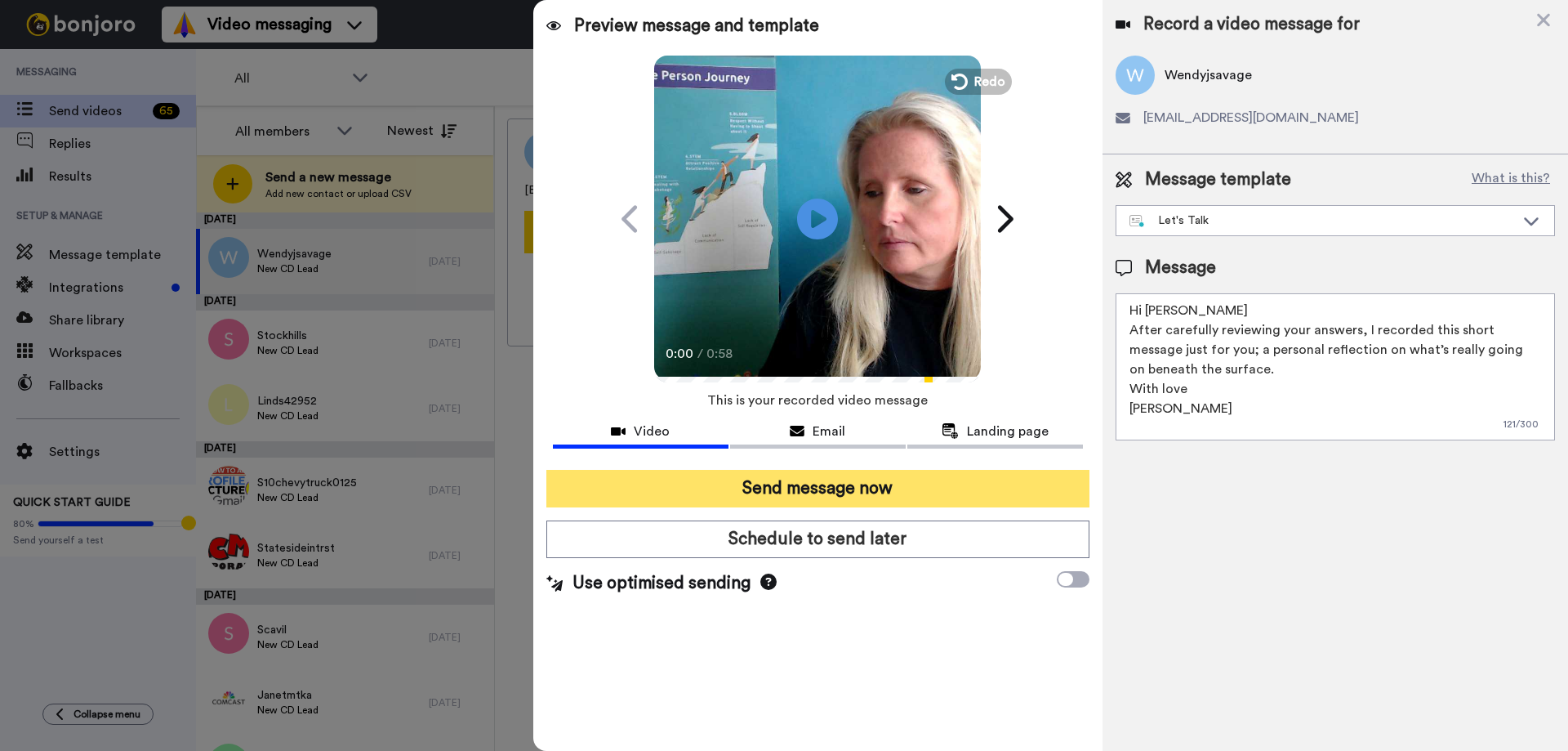
type textarea "Hi Wendy After carefully reviewing your answers, I recorded this short message …"
click at [870, 482] on button "Send message now" at bounding box center [817, 489] width 543 height 38
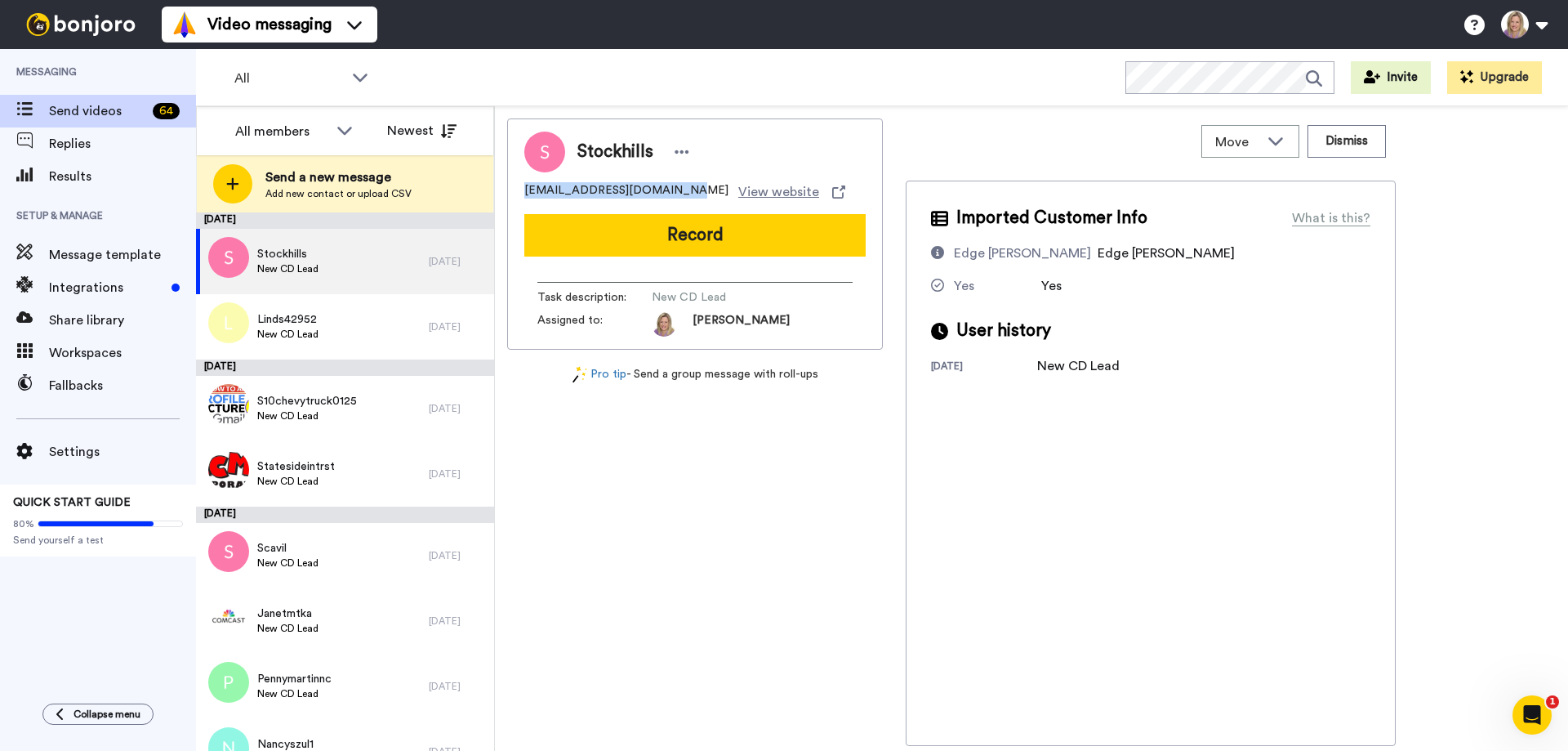
drag, startPoint x: 525, startPoint y: 190, endPoint x: 665, endPoint y: 193, distance: 140.0
click at [665, 193] on span "[EMAIL_ADDRESS][DOMAIN_NAME]" at bounding box center [626, 191] width 204 height 20
copy span "[EMAIL_ADDRESS][DOMAIN_NAME]"
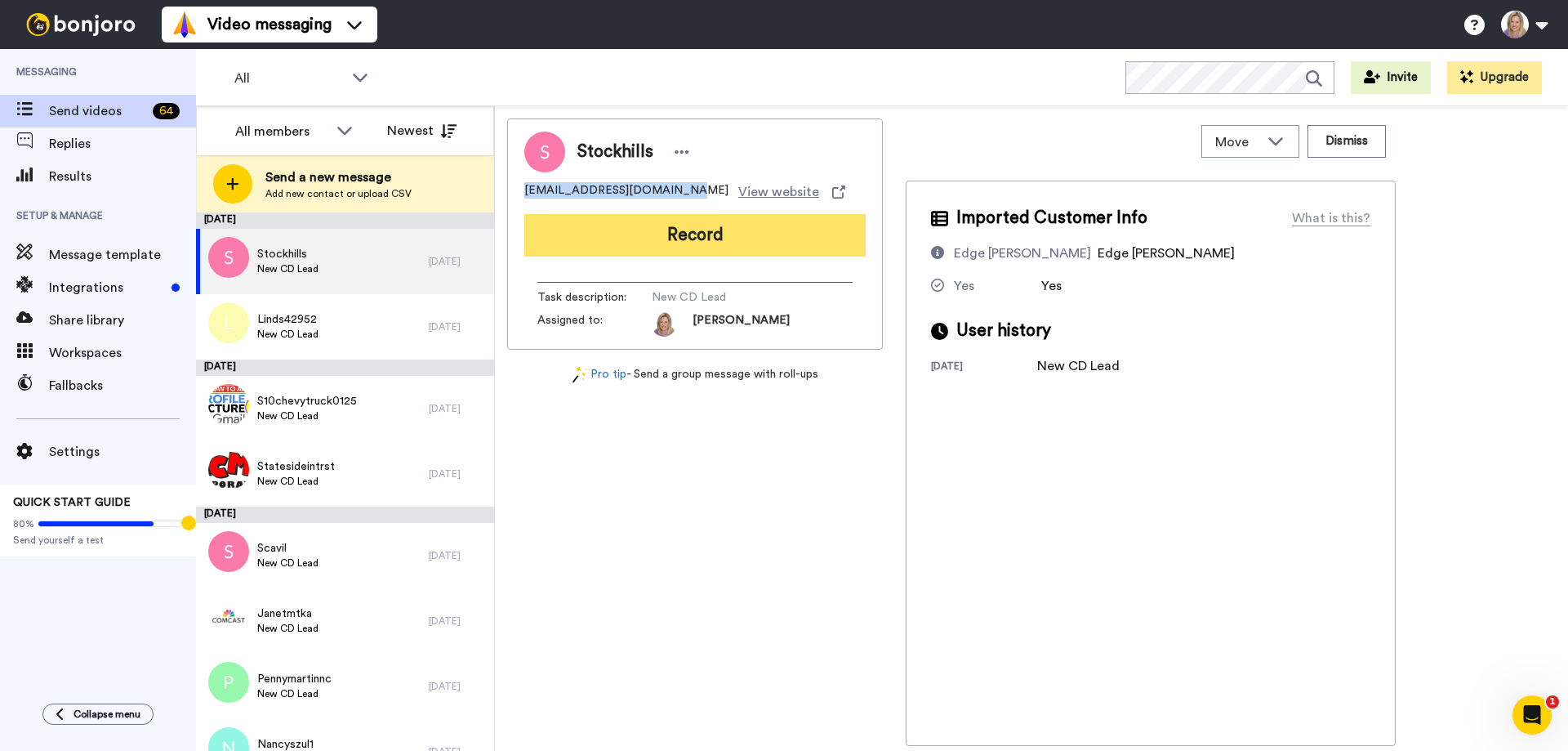
click at [707, 227] on button "Record" at bounding box center [695, 235] width 341 height 42
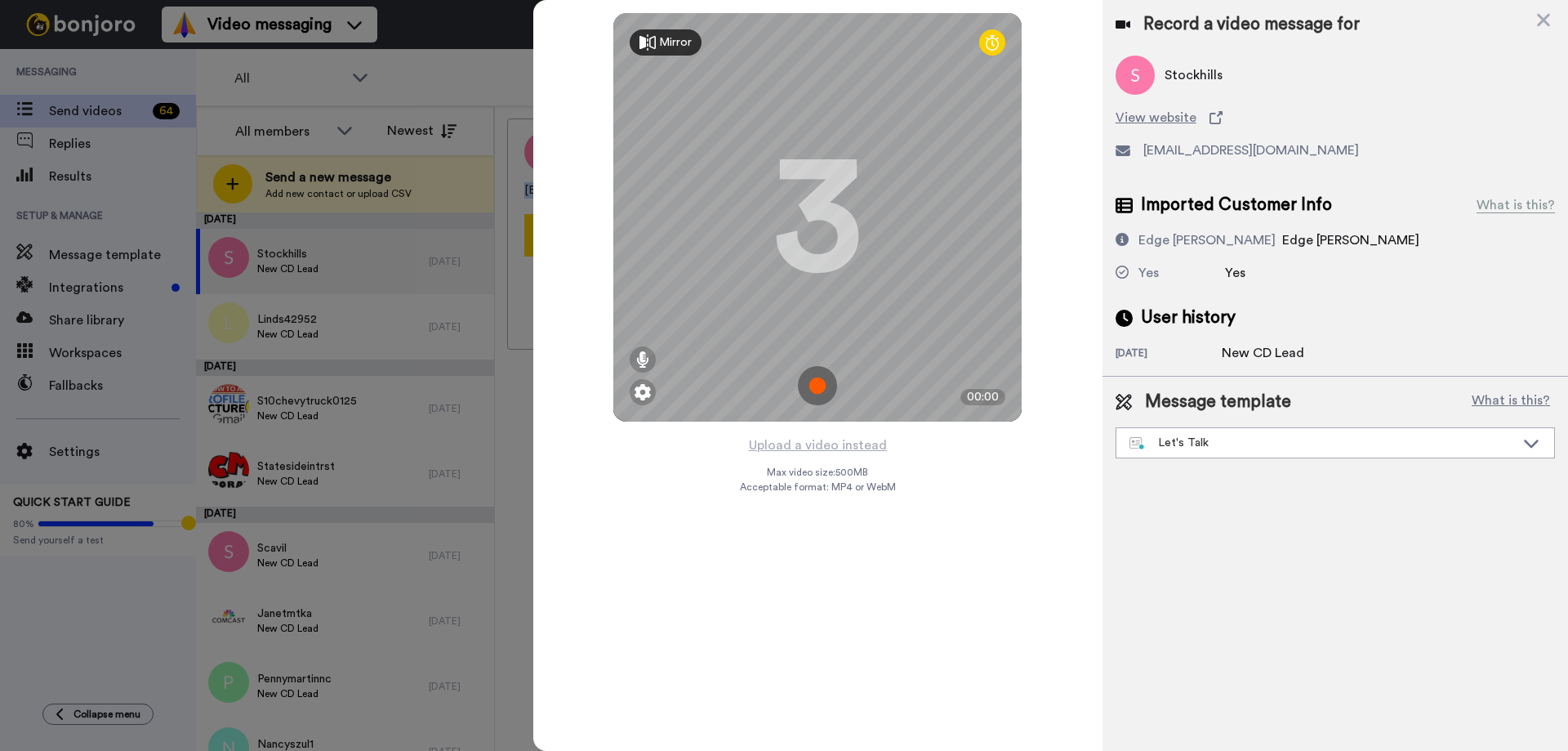
click at [810, 381] on img at bounding box center [817, 386] width 40 height 40
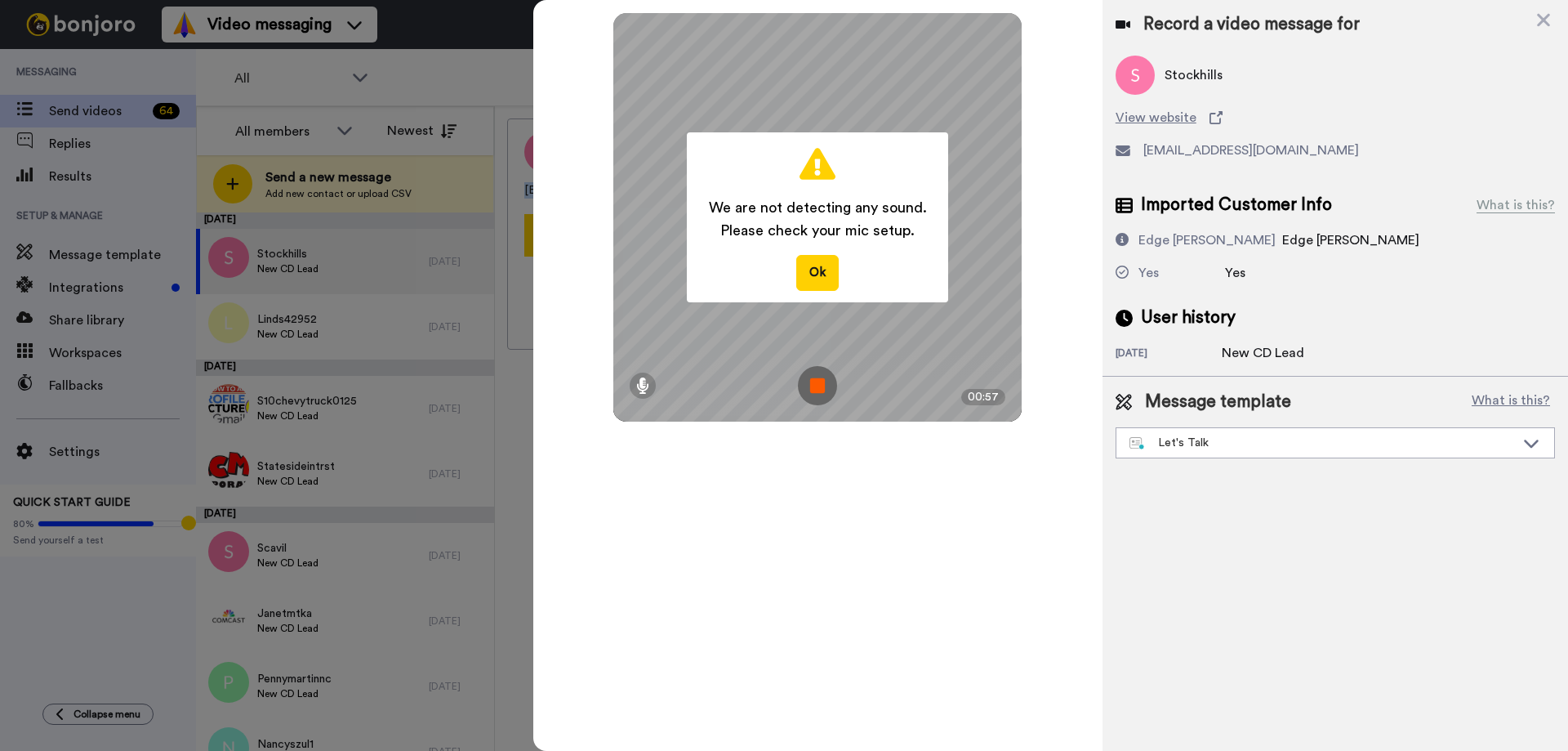
click at [810, 381] on img at bounding box center [817, 386] width 40 height 40
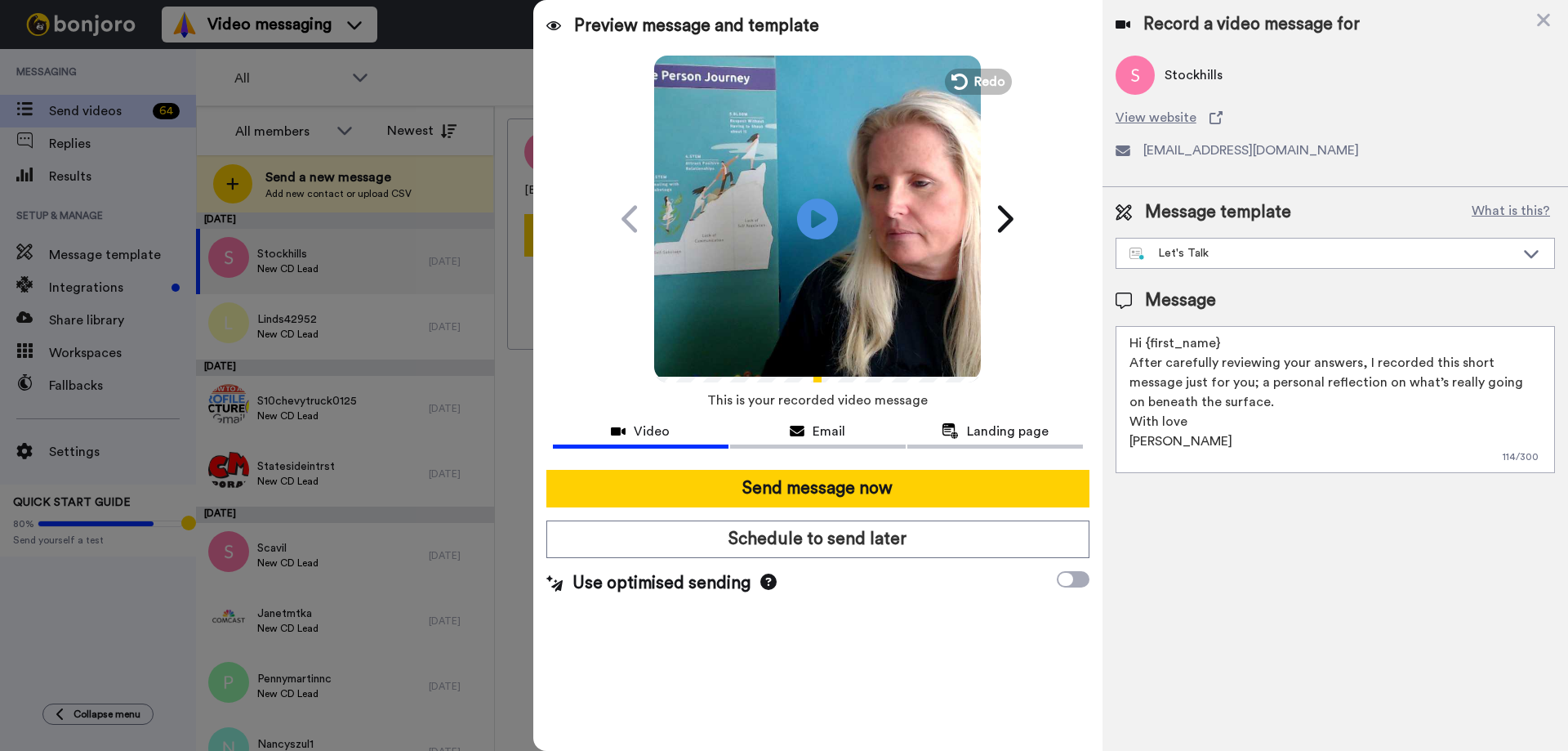
drag, startPoint x: 1147, startPoint y: 343, endPoint x: 1217, endPoint y: 343, distance: 70.0
click at [1217, 343] on textarea "Hi {first_name} After carefully reviewing your answers, I recorded this short m…" at bounding box center [1335, 400] width 440 height 147
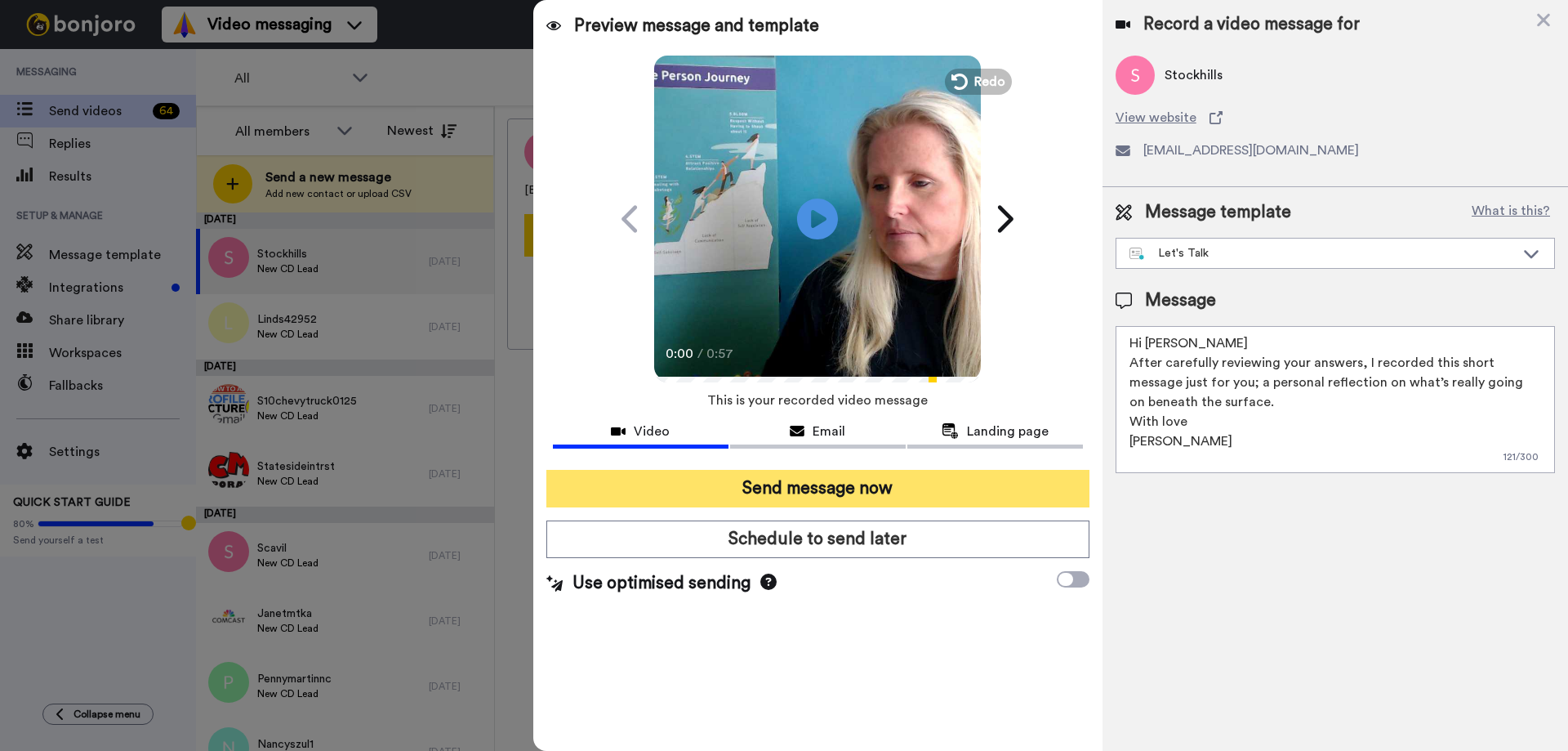
type textarea "Hi [PERSON_NAME] After carefully reviewing your answers, I recorded this short …"
click at [845, 483] on button "Send message now" at bounding box center [817, 489] width 543 height 38
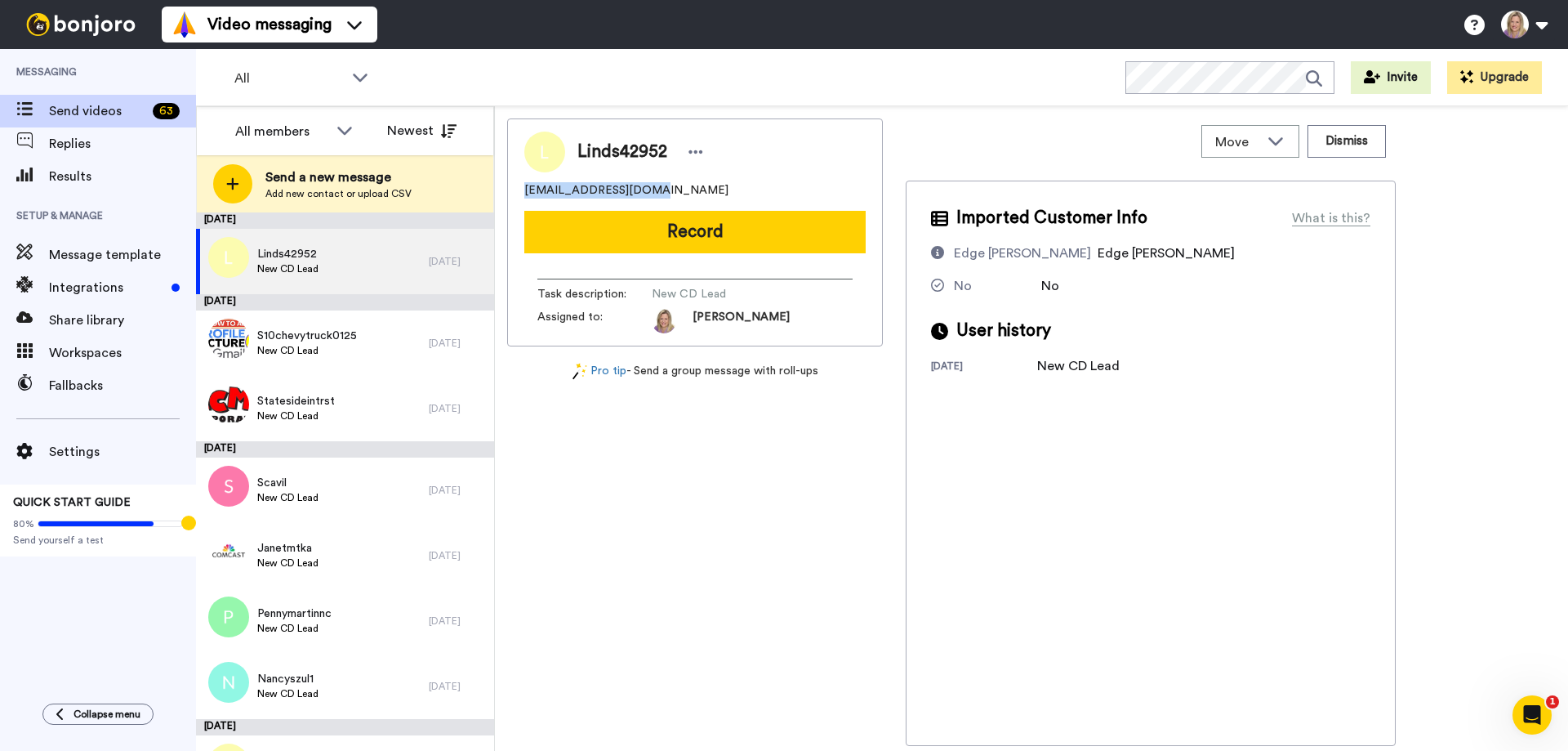
drag, startPoint x: 525, startPoint y: 185, endPoint x: 650, endPoint y: 192, distance: 125.2
click at [650, 192] on div "[EMAIL_ADDRESS][DOMAIN_NAME]" at bounding box center [695, 189] width 341 height 16
copy span "[EMAIL_ADDRESS][DOMAIN_NAME]"
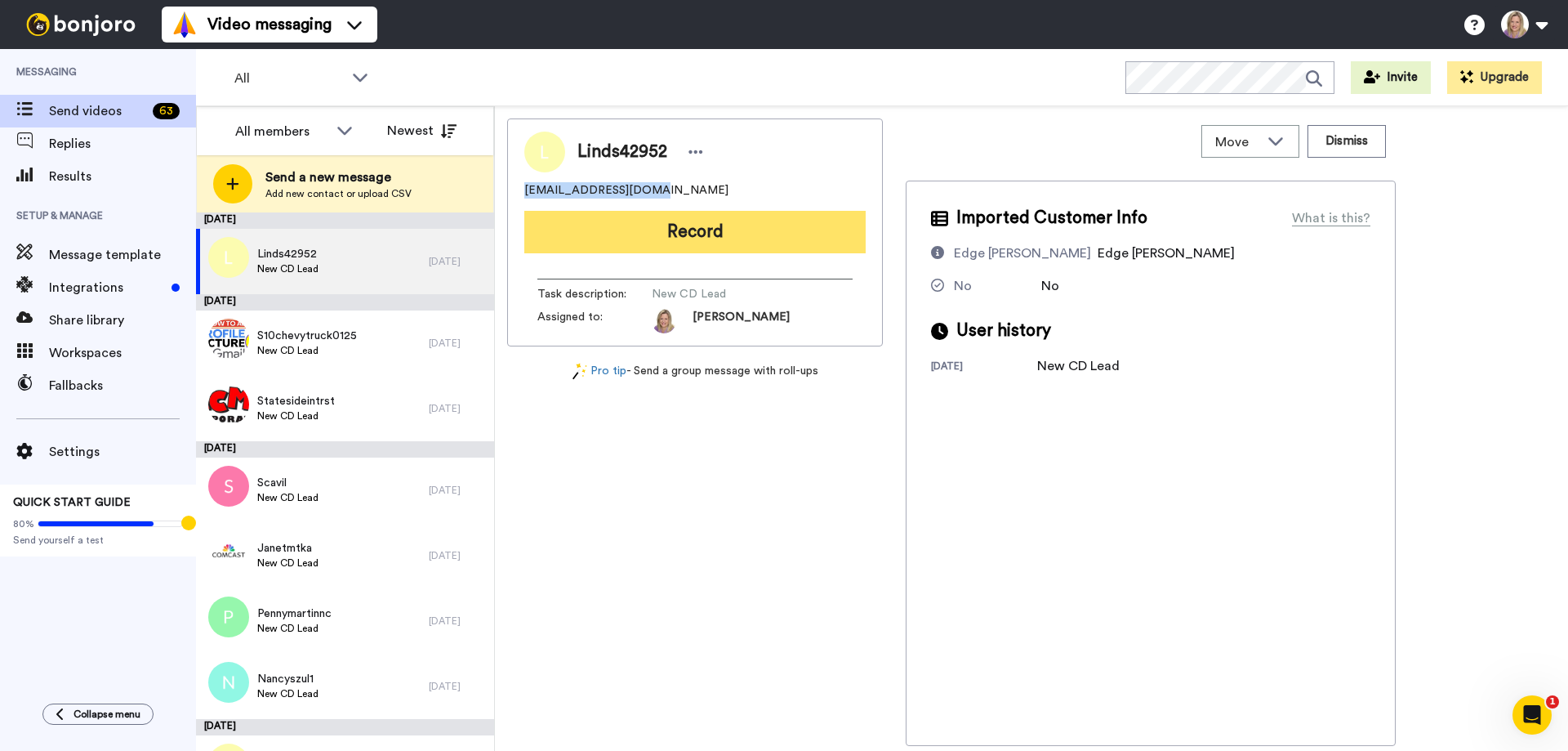
click at [668, 226] on button "Record" at bounding box center [695, 232] width 341 height 42
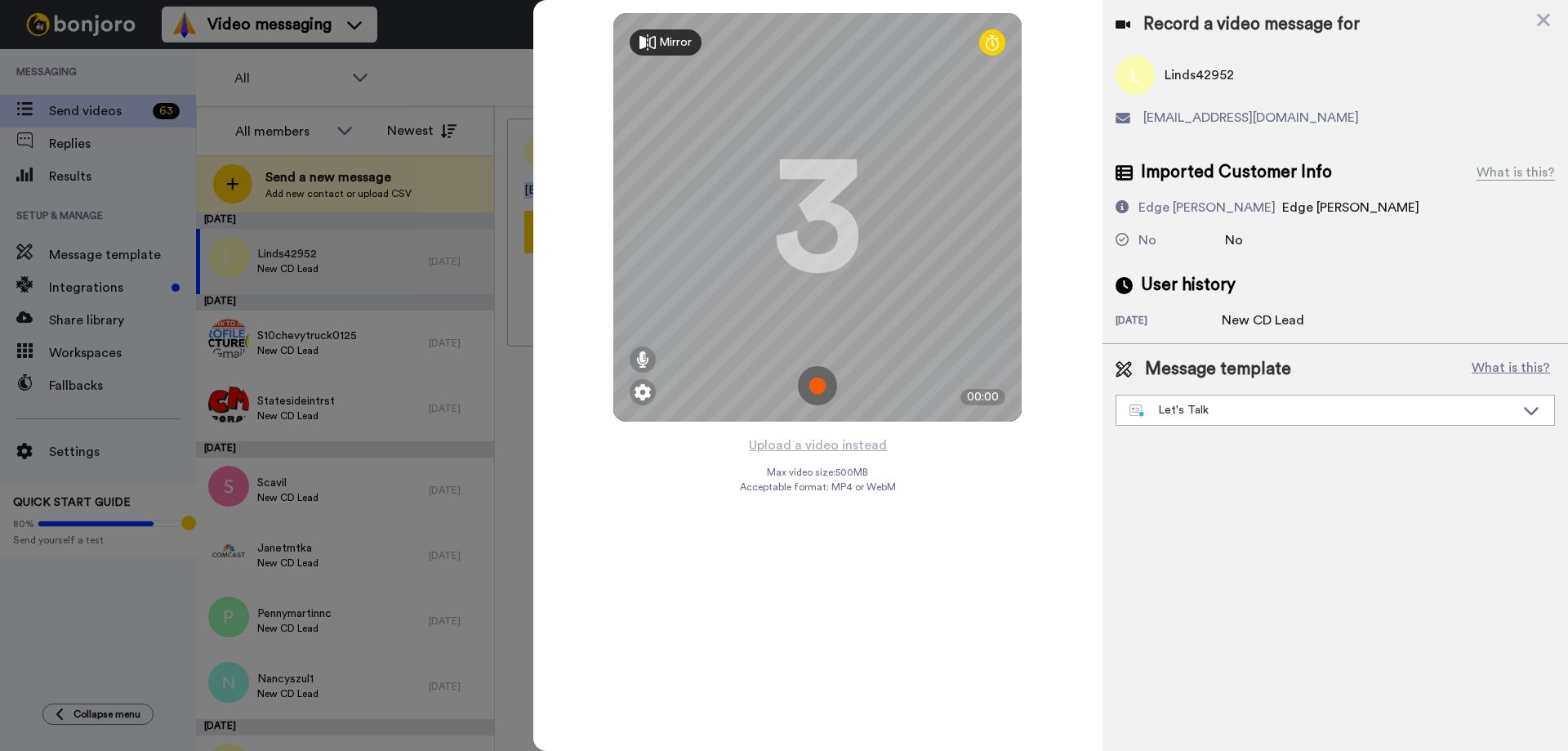
click at [810, 370] on img at bounding box center [817, 386] width 40 height 40
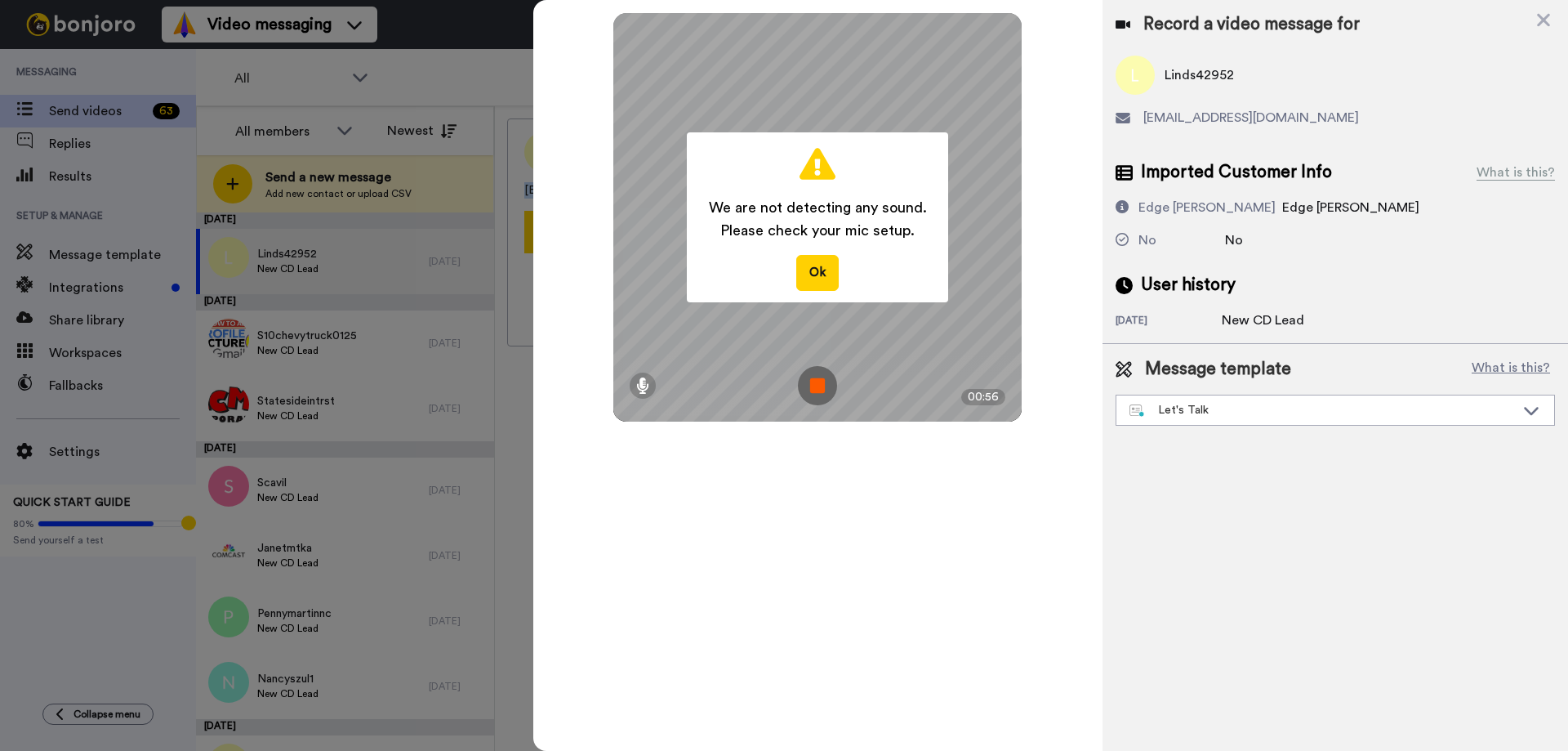
click at [810, 370] on img at bounding box center [817, 386] width 40 height 40
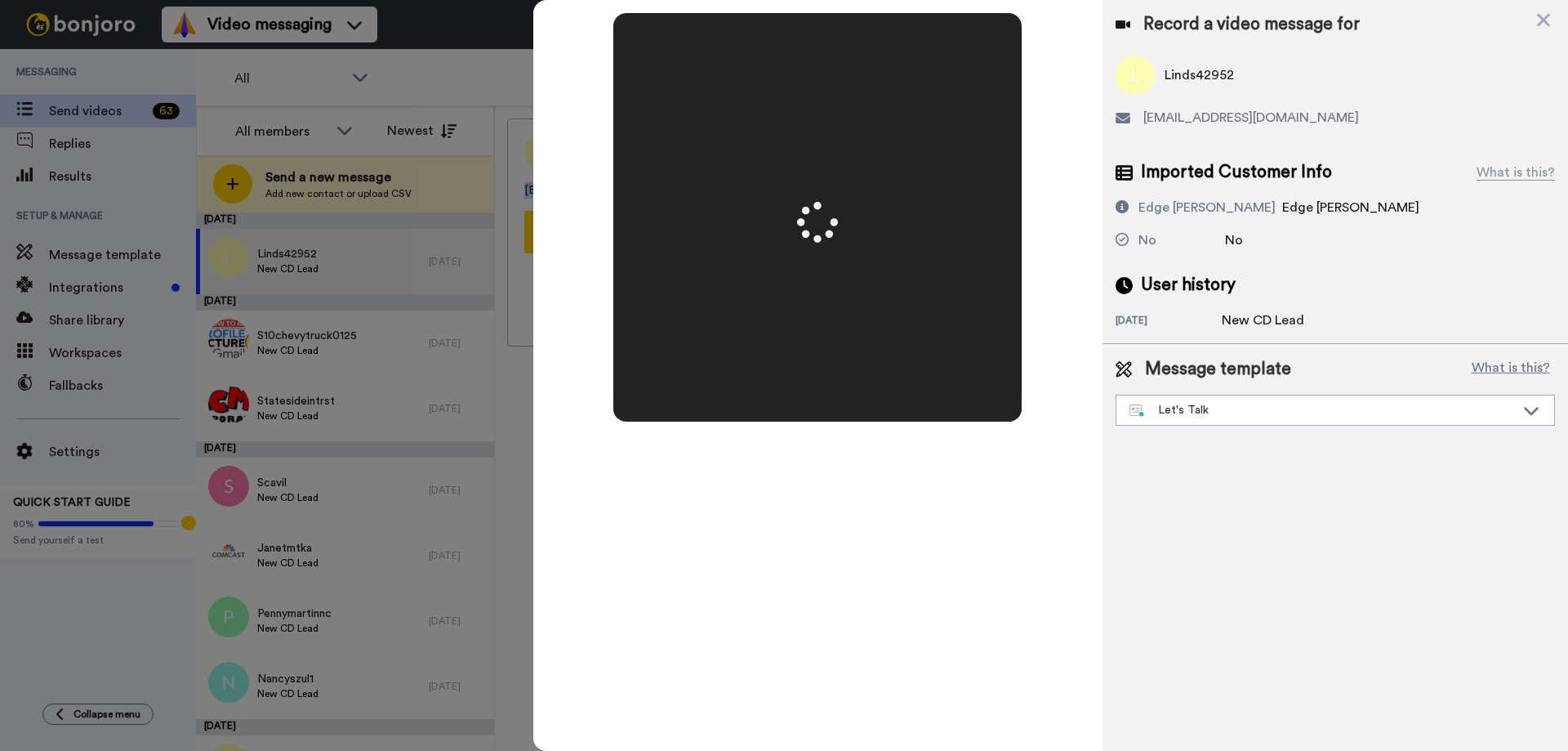
click at [870, 321] on video at bounding box center [816, 218] width 816 height 409
click at [819, 212] on icon at bounding box center [817, 221] width 56 height 56
click at [838, 157] on video at bounding box center [816, 218] width 816 height 409
